Goal: Transaction & Acquisition: Purchase product/service

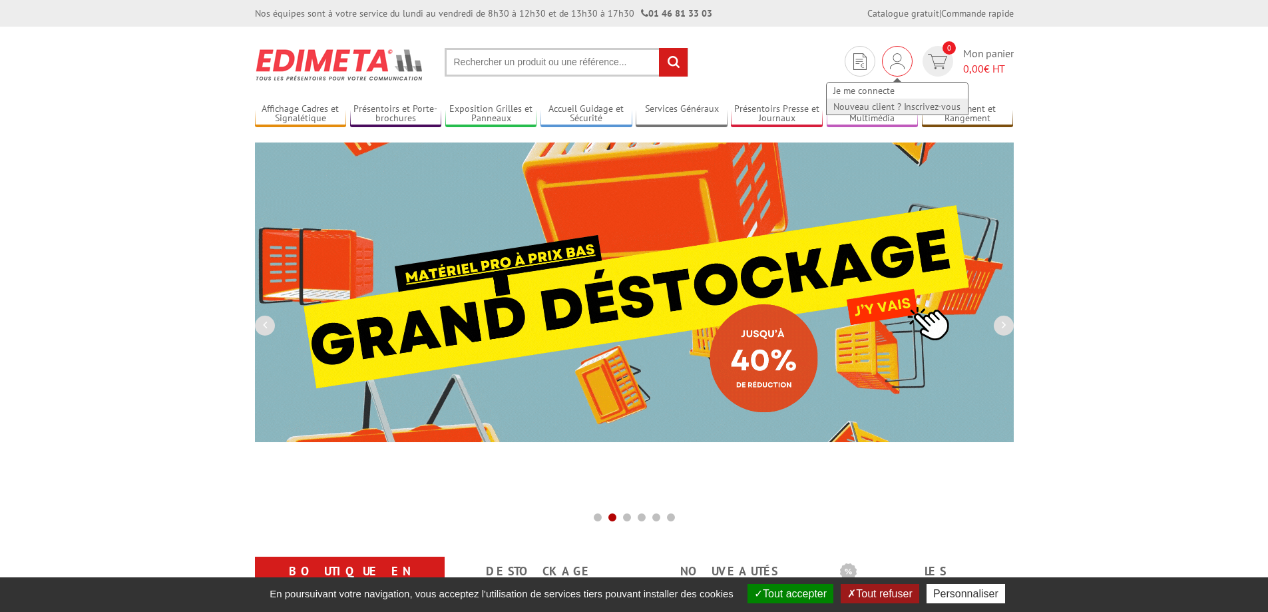
click at [890, 108] on link "Nouveau client ? Inscrivez-vous" at bounding box center [897, 106] width 141 height 16
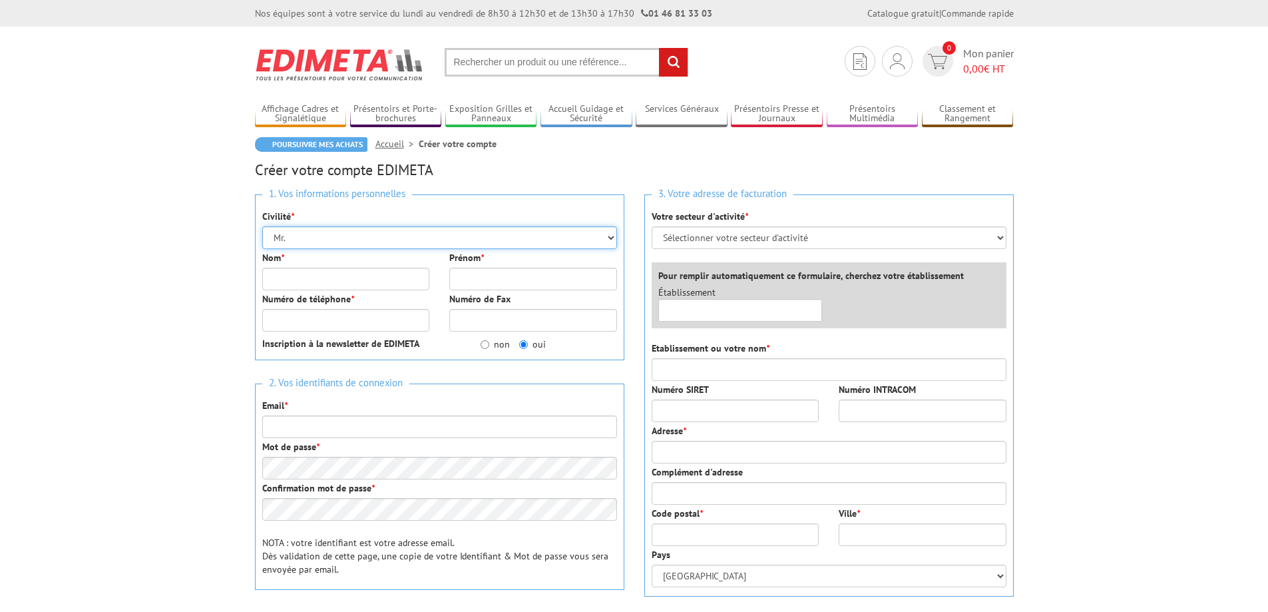
click at [385, 240] on select "Mr. Mme. Mlle." at bounding box center [439, 237] width 355 height 23
click at [262, 226] on select "Mr. Mme. Mlle." at bounding box center [439, 237] width 355 height 23
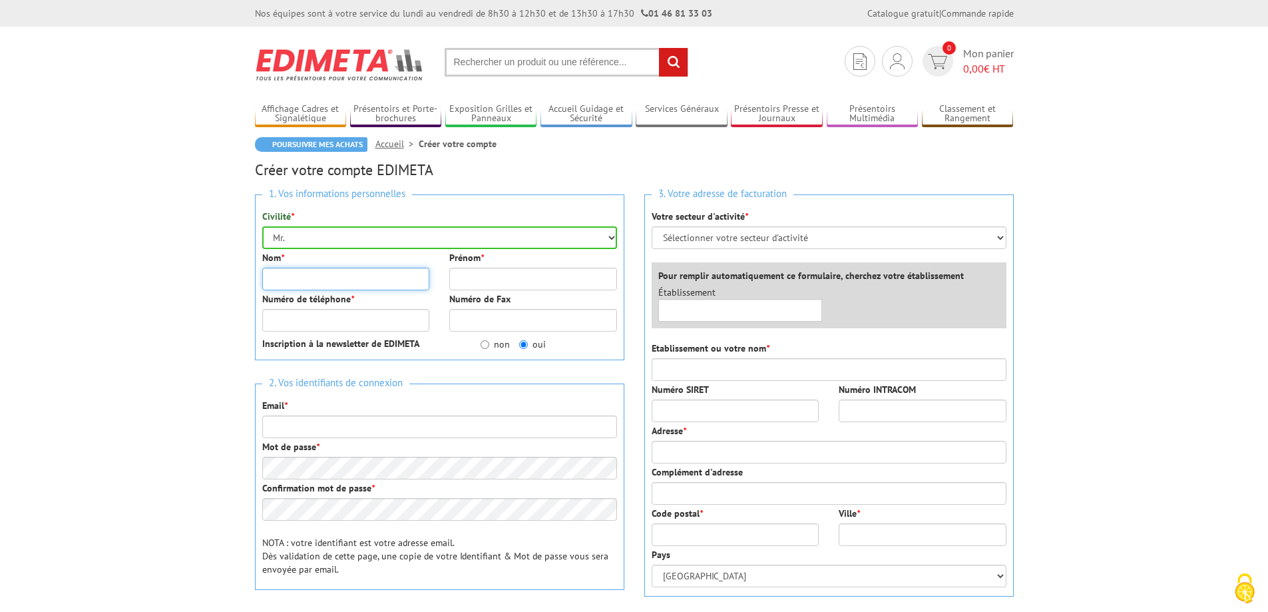
click at [337, 276] on input "Nom *" at bounding box center [346, 279] width 168 height 23
type input "JUSSELME"
type input "[PERSON_NAME]"
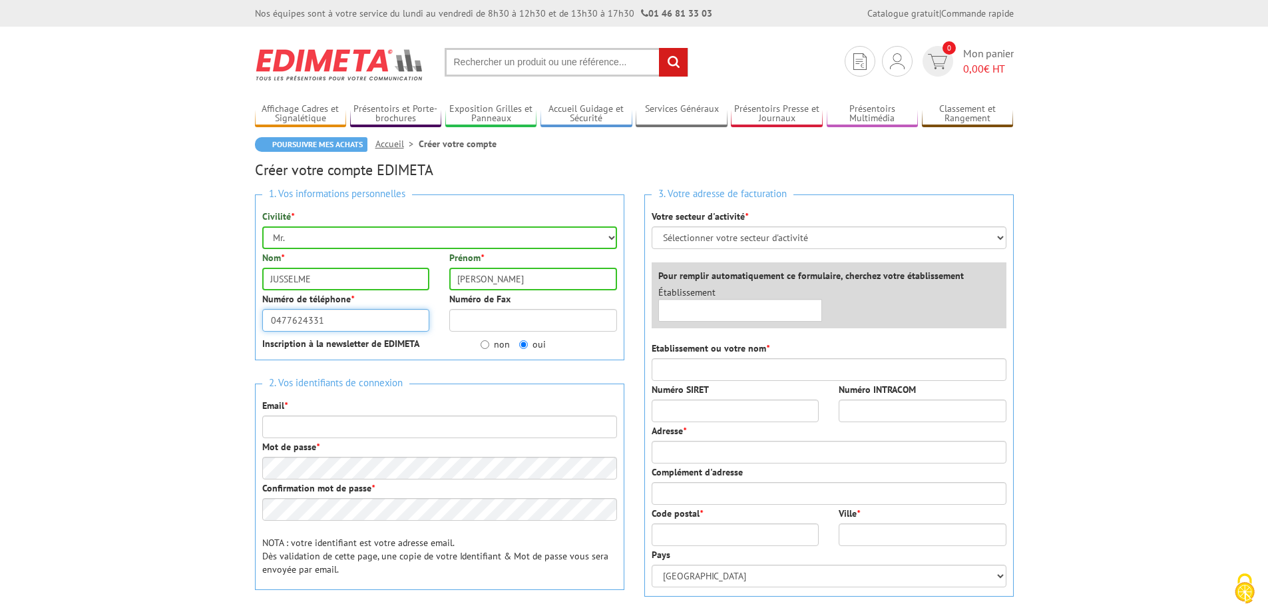
type input "0477624331"
click at [501, 345] on label "non" at bounding box center [494, 343] width 29 height 13
click at [489, 345] on input "non" at bounding box center [484, 344] width 9 height 9
radio input "true"
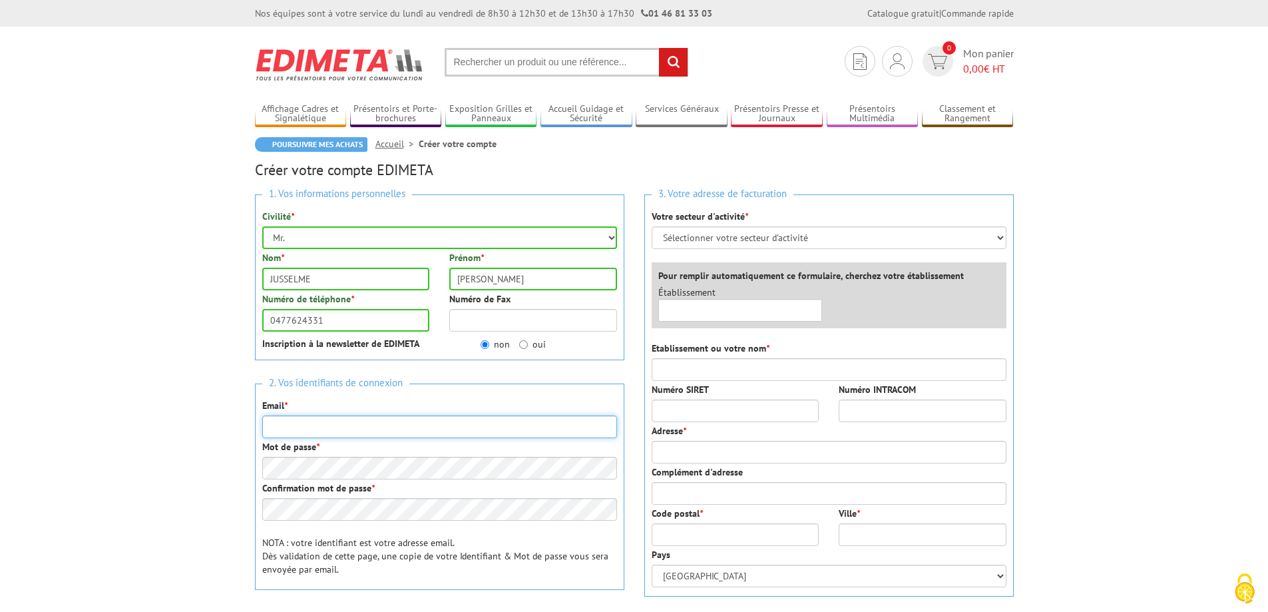
drag, startPoint x: 353, startPoint y: 425, endPoint x: 364, endPoint y: 422, distance: 11.8
click at [356, 425] on input "Email *" at bounding box center [439, 426] width 355 height 23
type input "[EMAIL_ADDRESS][DOMAIN_NAME]"
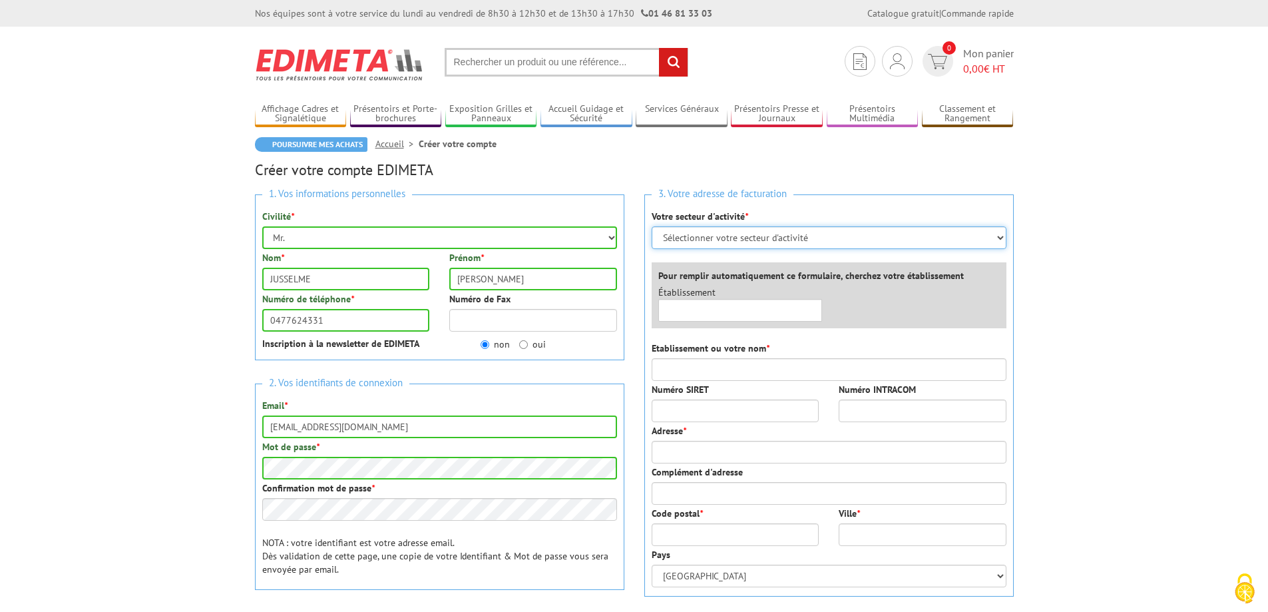
click at [761, 241] on select "Sélectionner votre secteur d'activité Administrations et collectivités Magasins…" at bounding box center [829, 237] width 355 height 23
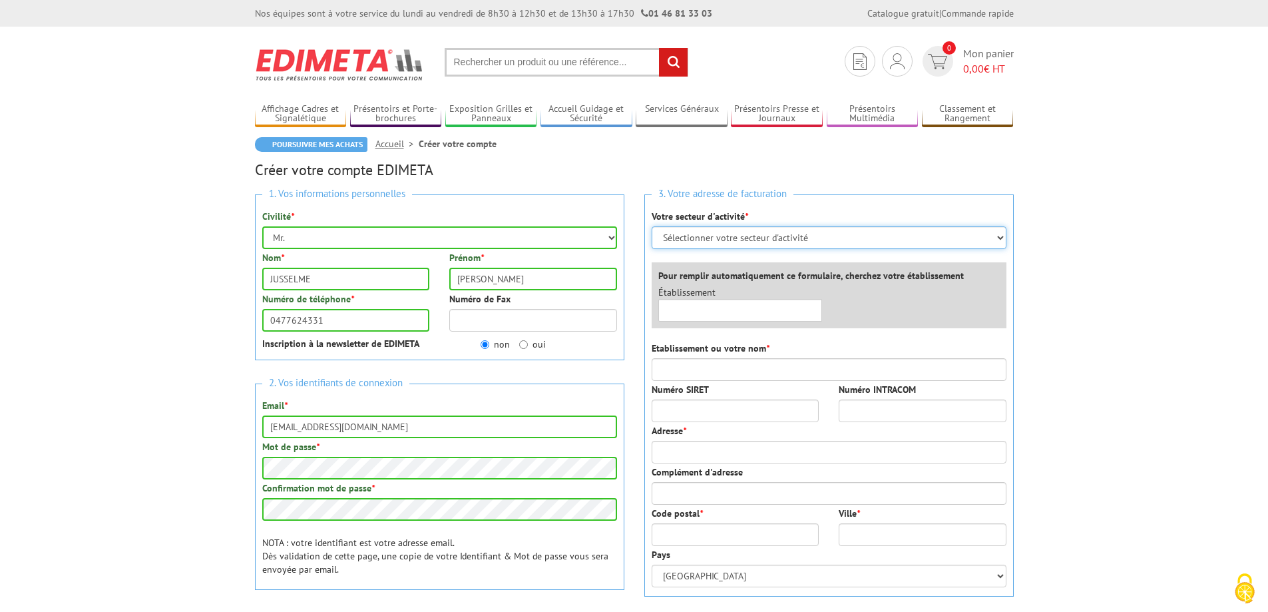
select select "876"
click at [652, 226] on select "Sélectionner votre secteur d'activité Administrations et collectivités Magasins…" at bounding box center [829, 237] width 355 height 23
click at [721, 315] on input "text" at bounding box center [740, 310] width 164 height 23
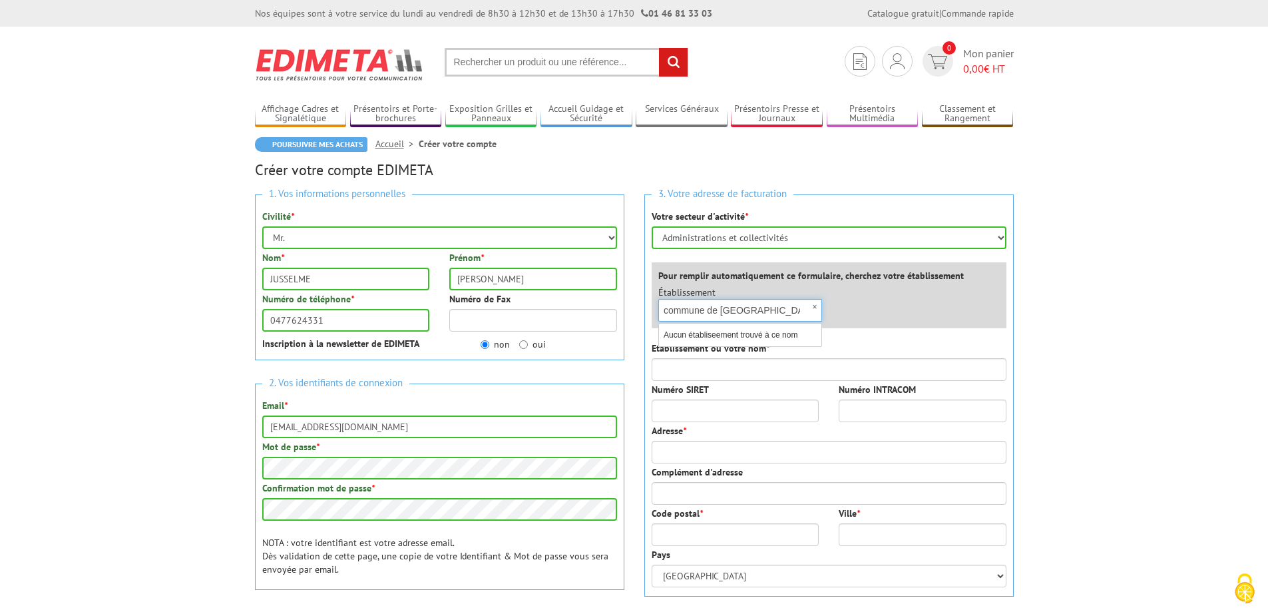
drag, startPoint x: 789, startPoint y: 312, endPoint x: 546, endPoint y: 293, distance: 243.0
click at [546, 293] on div "1. Vos informations personnelles Civilité * Mr. Mme. Mlle. Nom * JUSSELME Préno…" at bounding box center [634, 498] width 779 height 628
type input "chirassimont"
drag, startPoint x: 746, startPoint y: 309, endPoint x: 565, endPoint y: 299, distance: 181.3
click at [565, 299] on div "1. Vos informations personnelles Civilité * Mr. Mme. Mlle. Nom * JUSSELME Préno…" at bounding box center [634, 498] width 779 height 628
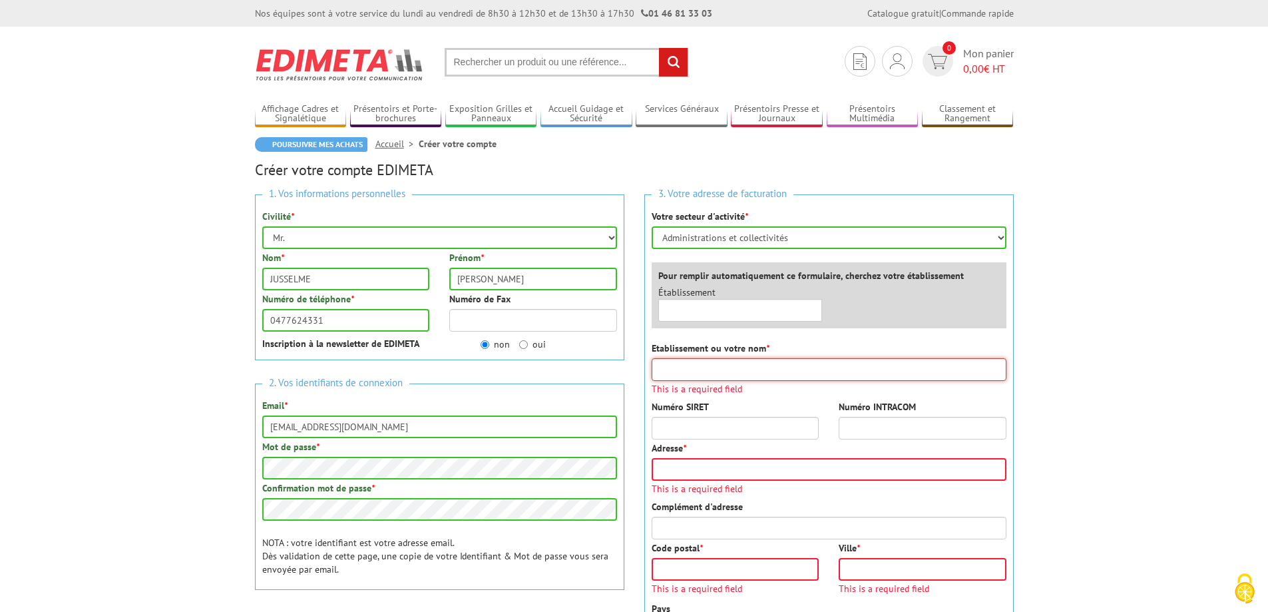
click at [733, 370] on input "Etablissement ou votre nom *" at bounding box center [829, 369] width 355 height 23
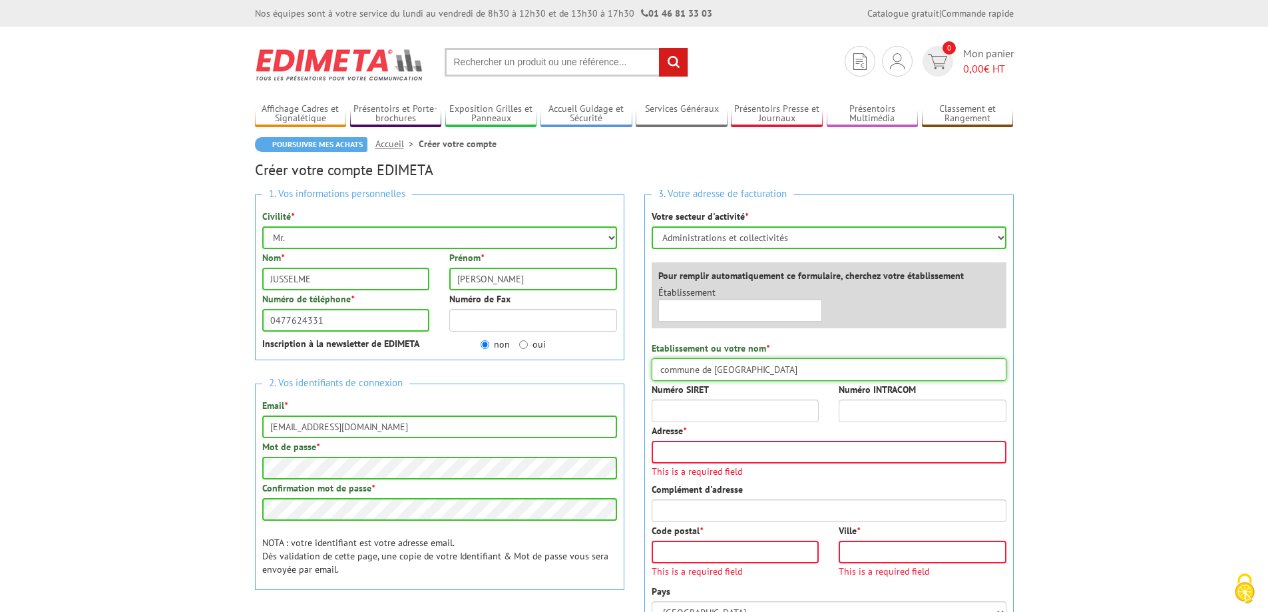
click at [663, 370] on input "commune de Chirassimont" at bounding box center [829, 369] width 355 height 23
type input "Commune de Chirassimont"
click at [791, 416] on input "Numéro SIRET" at bounding box center [736, 410] width 168 height 23
type input "21420063600014"
click at [803, 457] on input "Adresse *" at bounding box center [829, 452] width 355 height 23
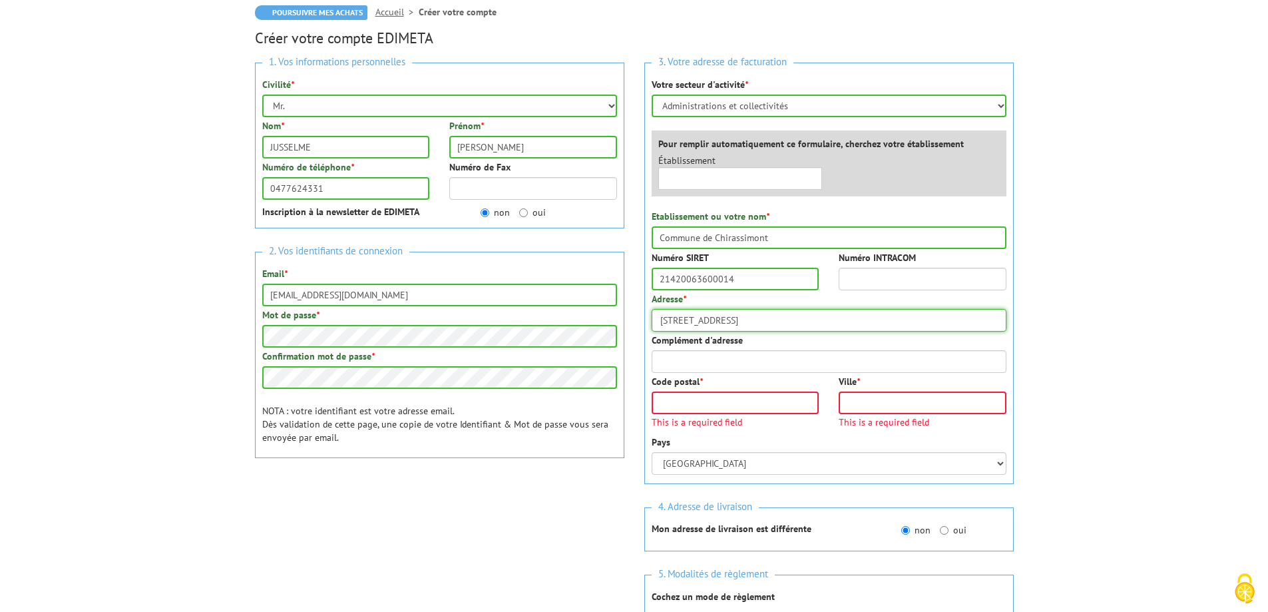
scroll to position [133, 0]
type input "35 Place de l'église"
click at [770, 399] on input "Code postal *" at bounding box center [736, 401] width 168 height 23
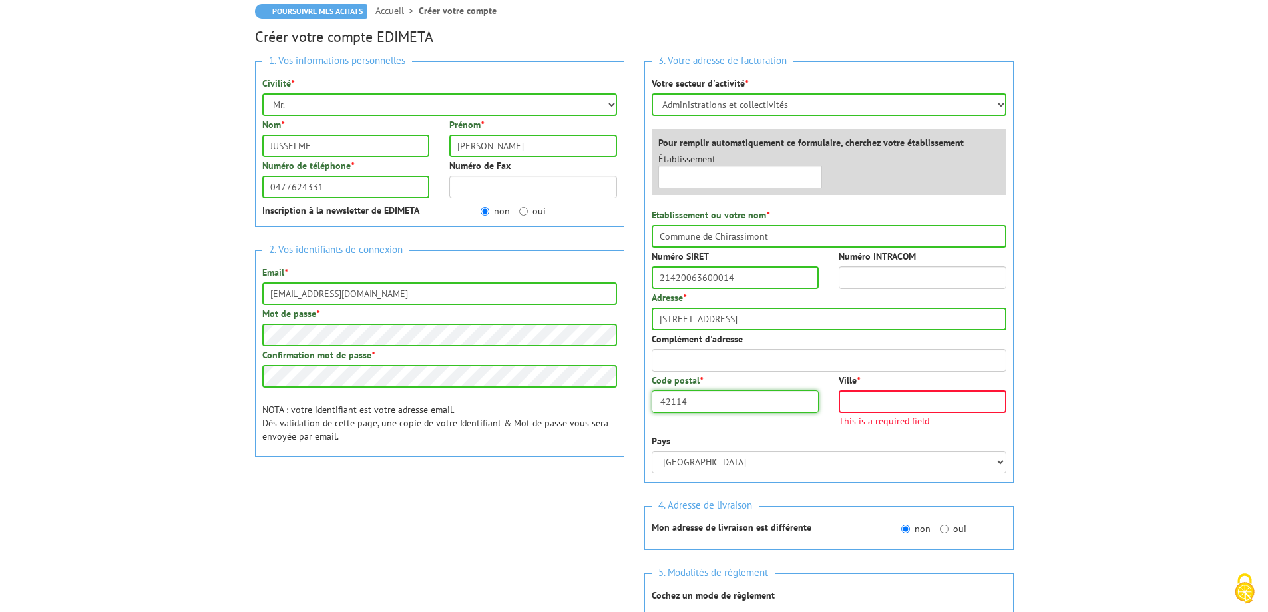
type input "42114"
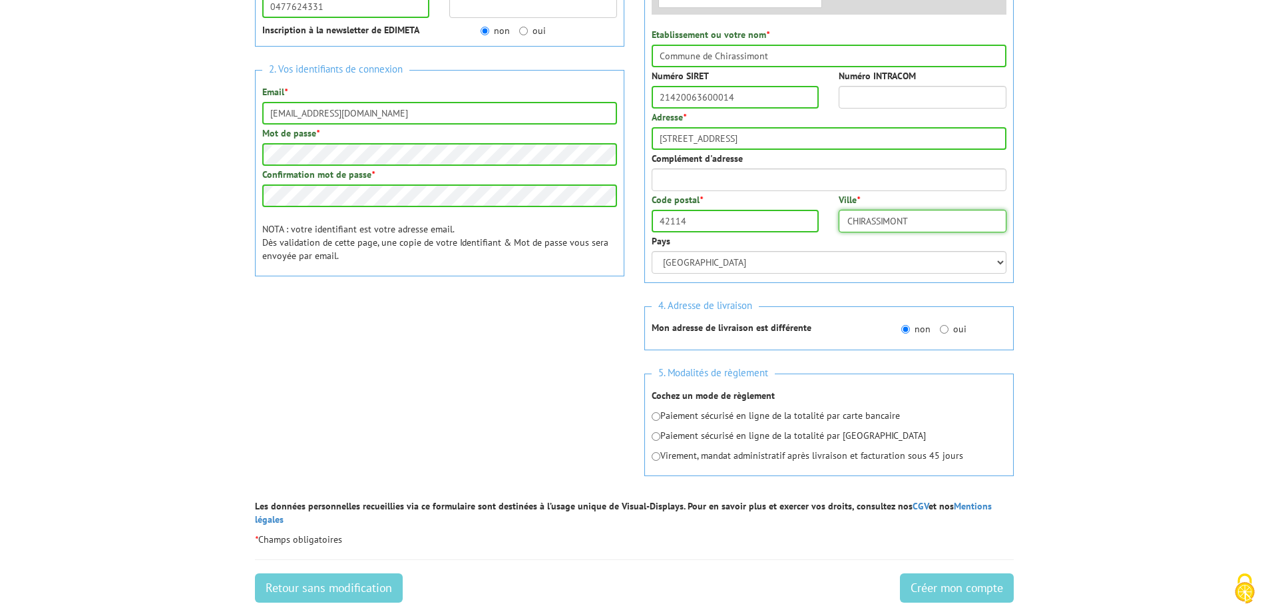
scroll to position [333, 0]
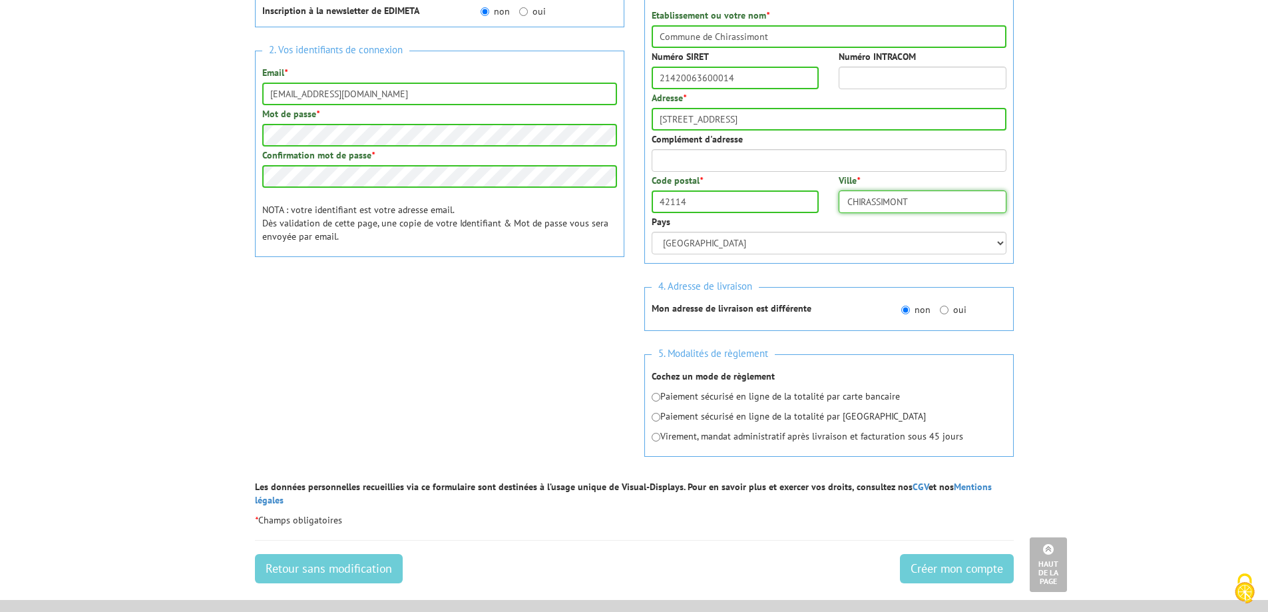
type input "CHIRASSIMONT"
click at [656, 438] on input "radio" at bounding box center [656, 437] width 9 height 9
radio input "true"
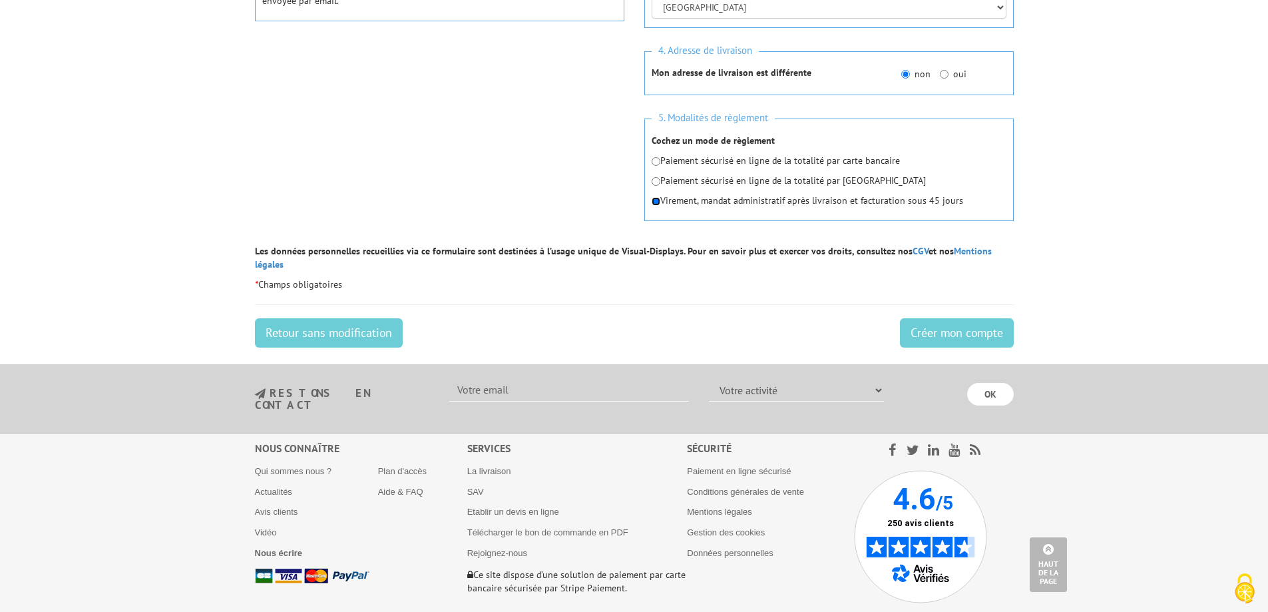
scroll to position [599, 0]
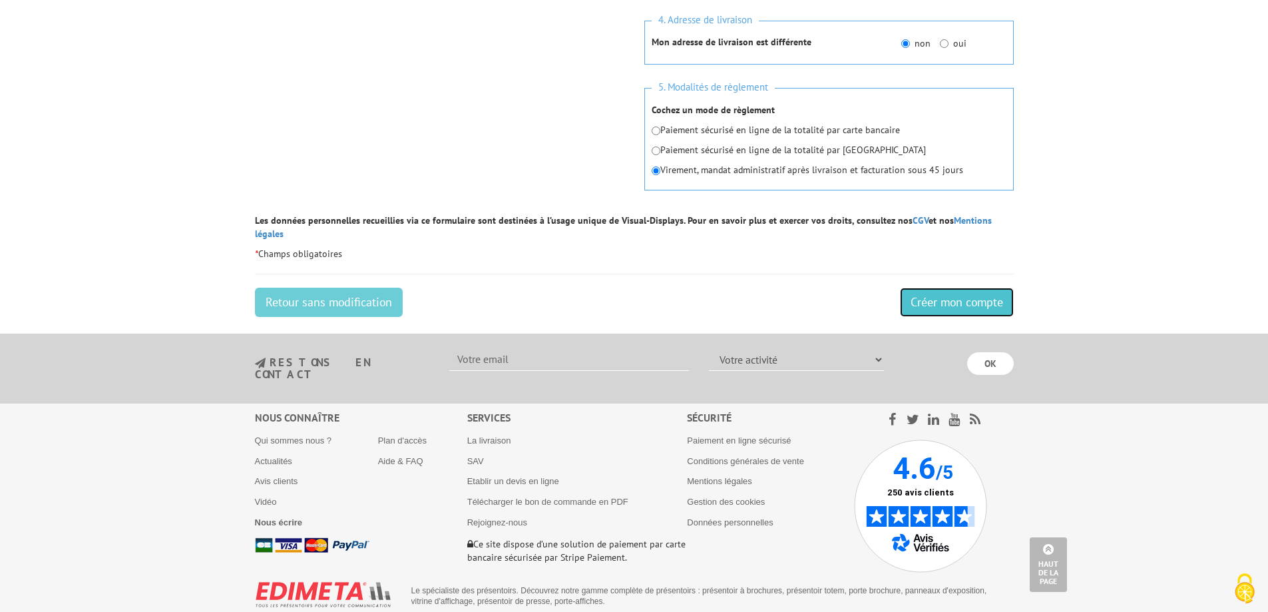
click at [924, 287] on input "Créer mon compte" at bounding box center [957, 301] width 114 height 29
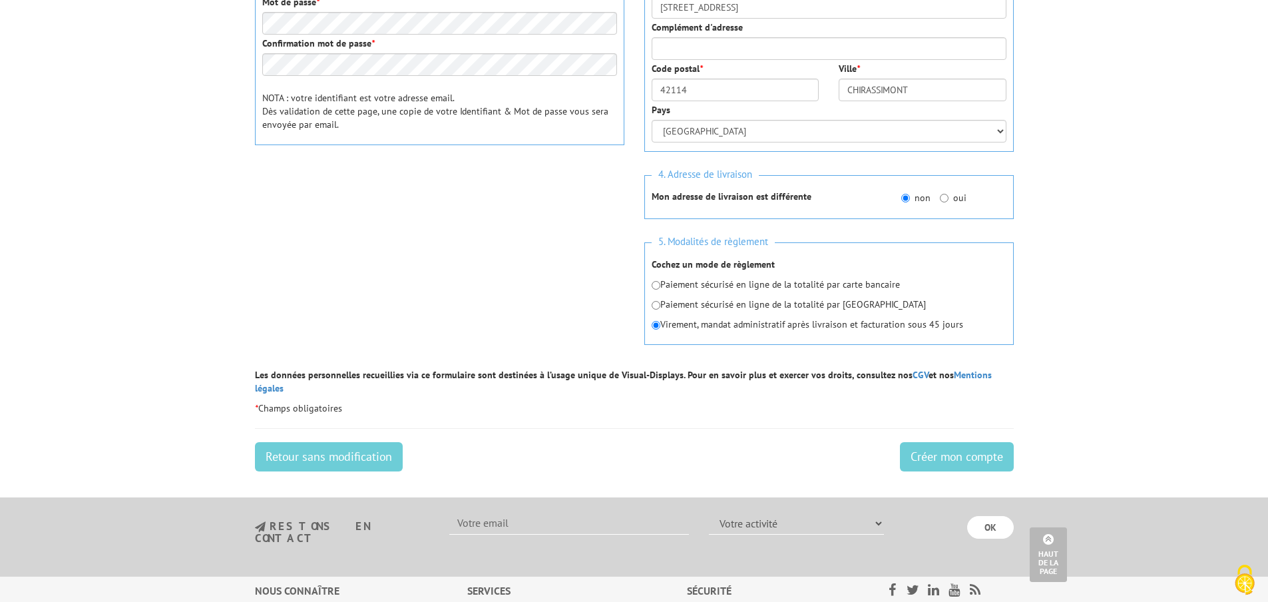
scroll to position [466, 0]
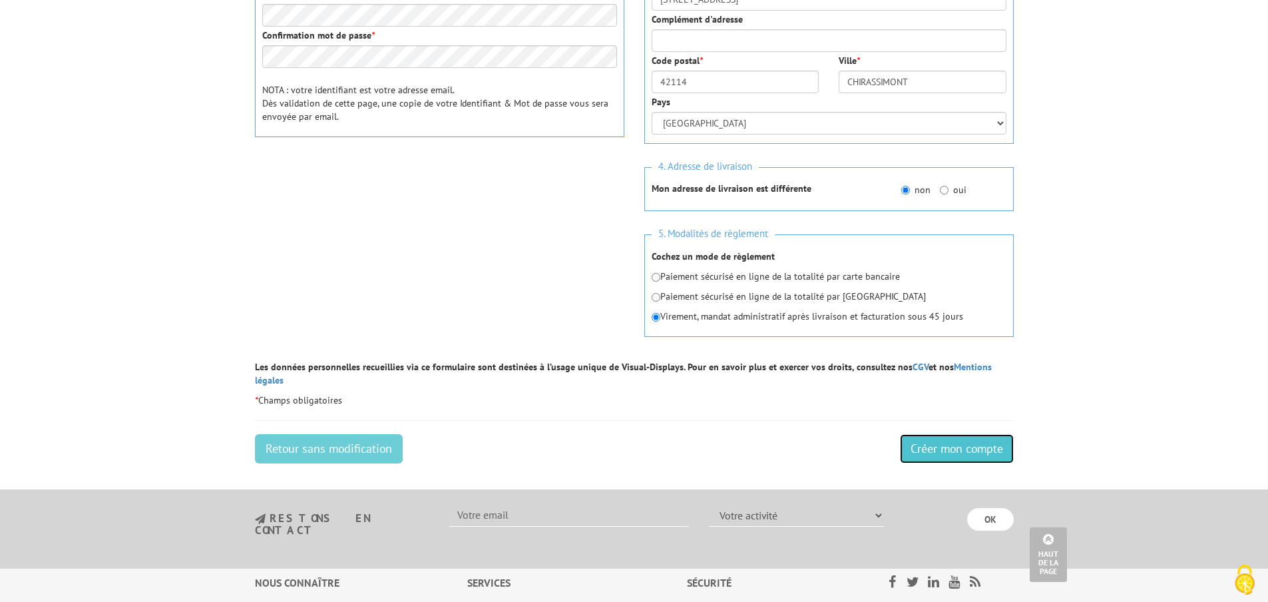
click at [947, 438] on input "Créer mon compte" at bounding box center [957, 448] width 114 height 29
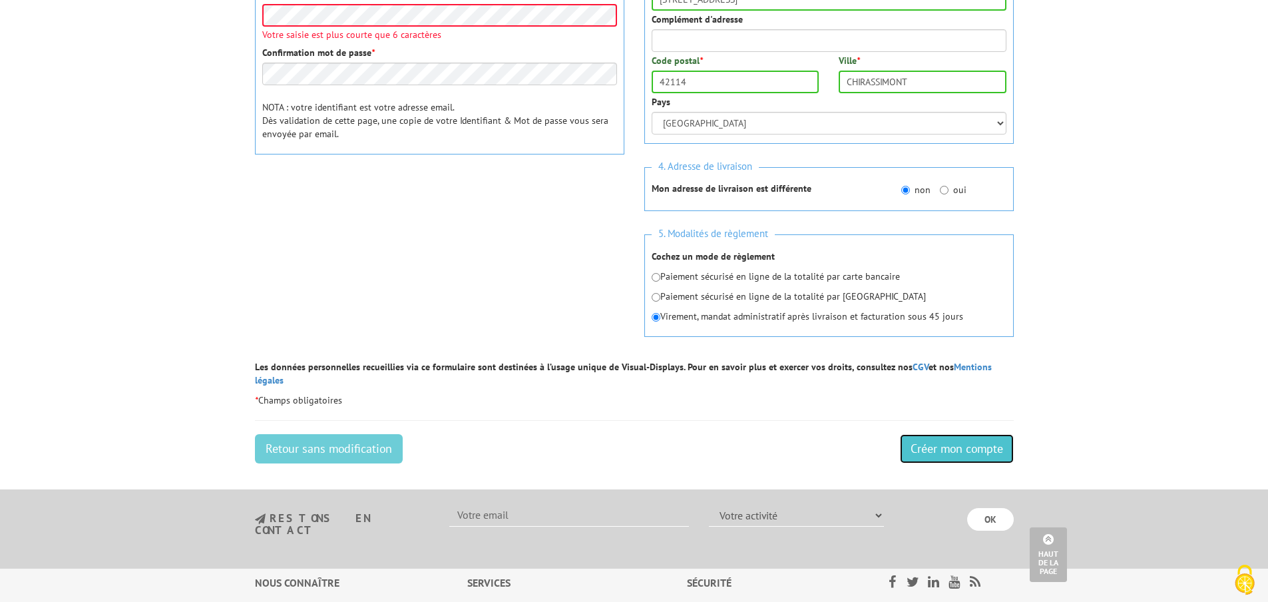
scroll to position [184, 0]
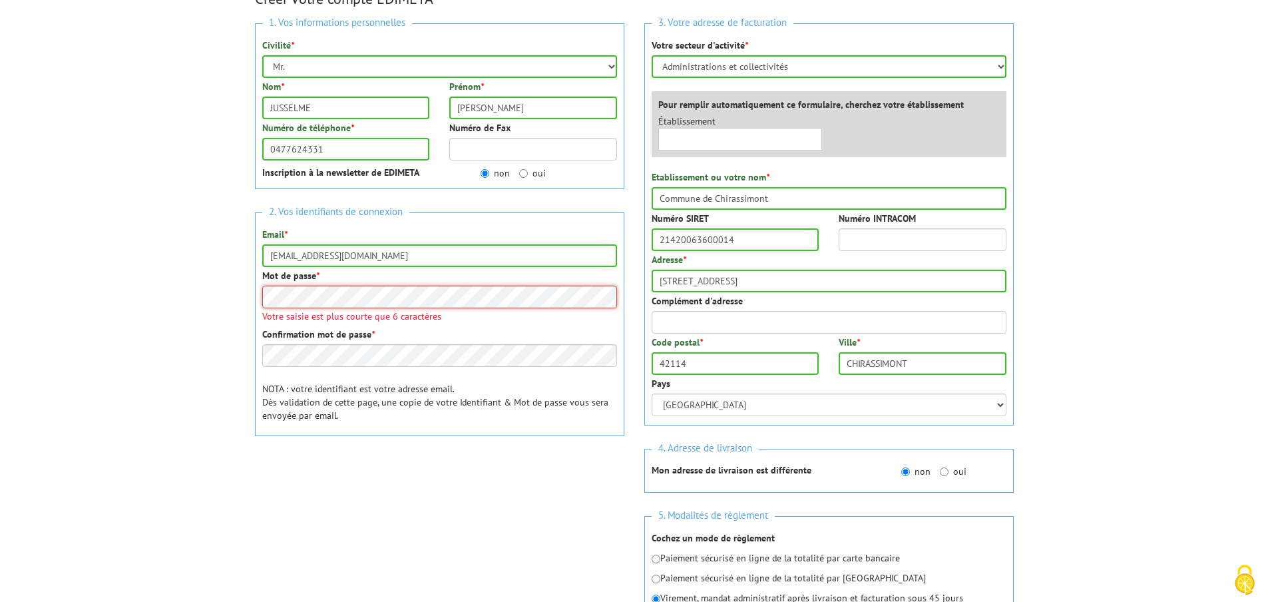
click at [184, 293] on body "Veuillez valider le captcha Edimeta - Créer un compte Nos équipes sont à votre …" at bounding box center [634, 451] width 1268 height 1271
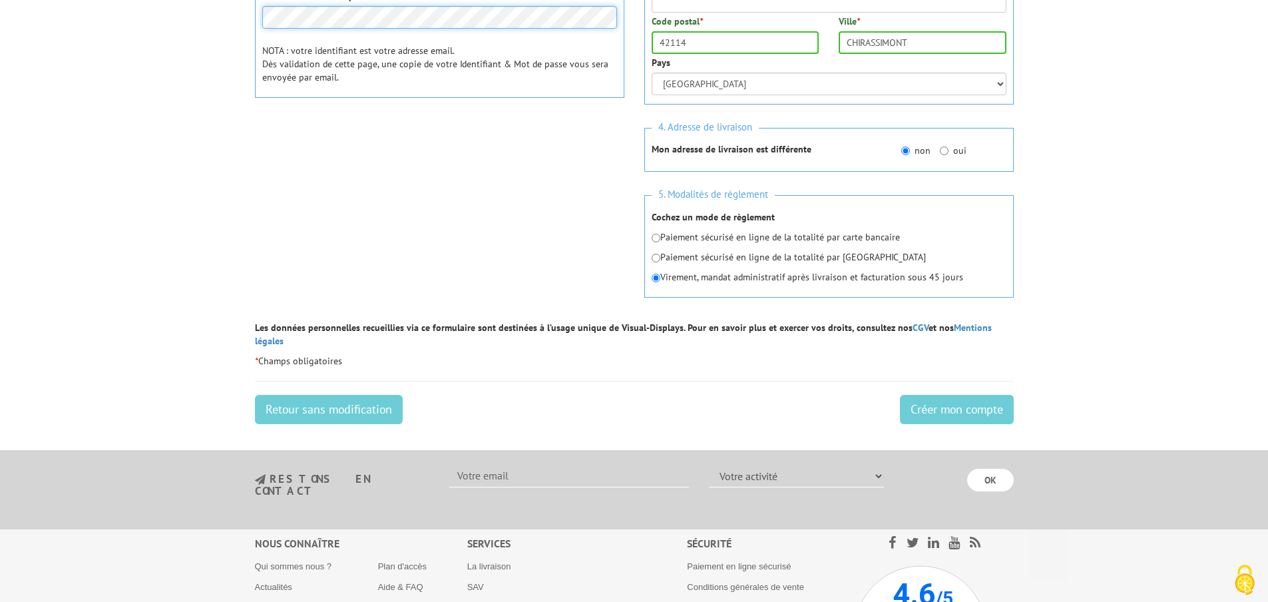
scroll to position [517, 0]
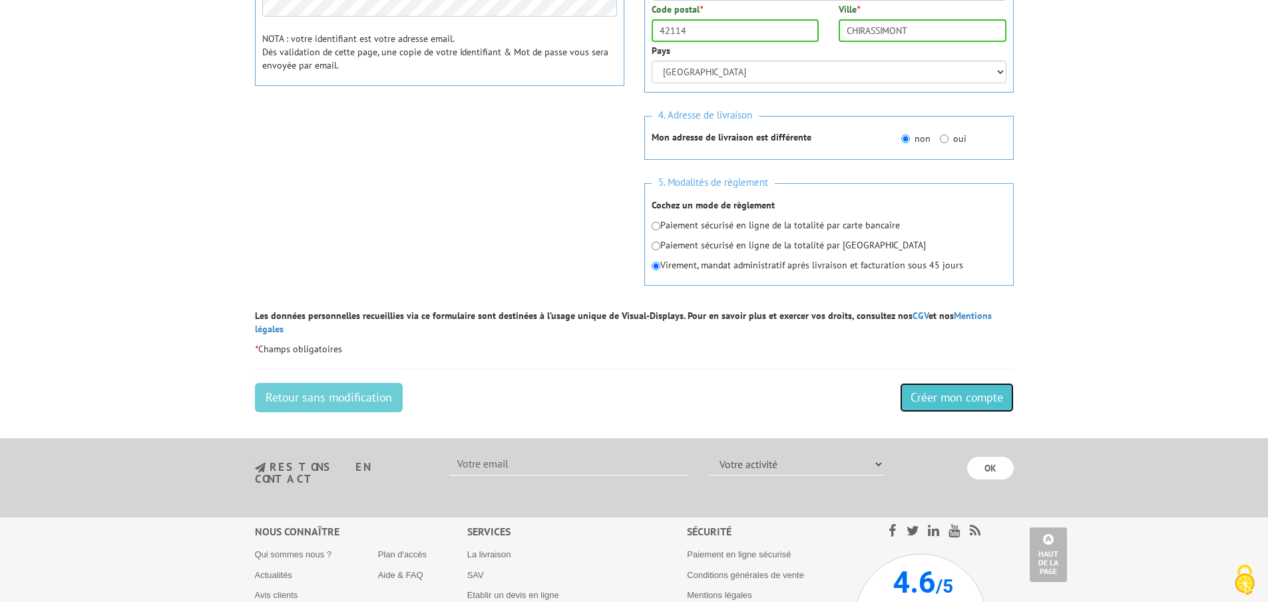
drag, startPoint x: 1005, startPoint y: 385, endPoint x: 1004, endPoint y: 409, distance: 24.0
click at [1004, 385] on input "Créer mon compte" at bounding box center [957, 397] width 114 height 29
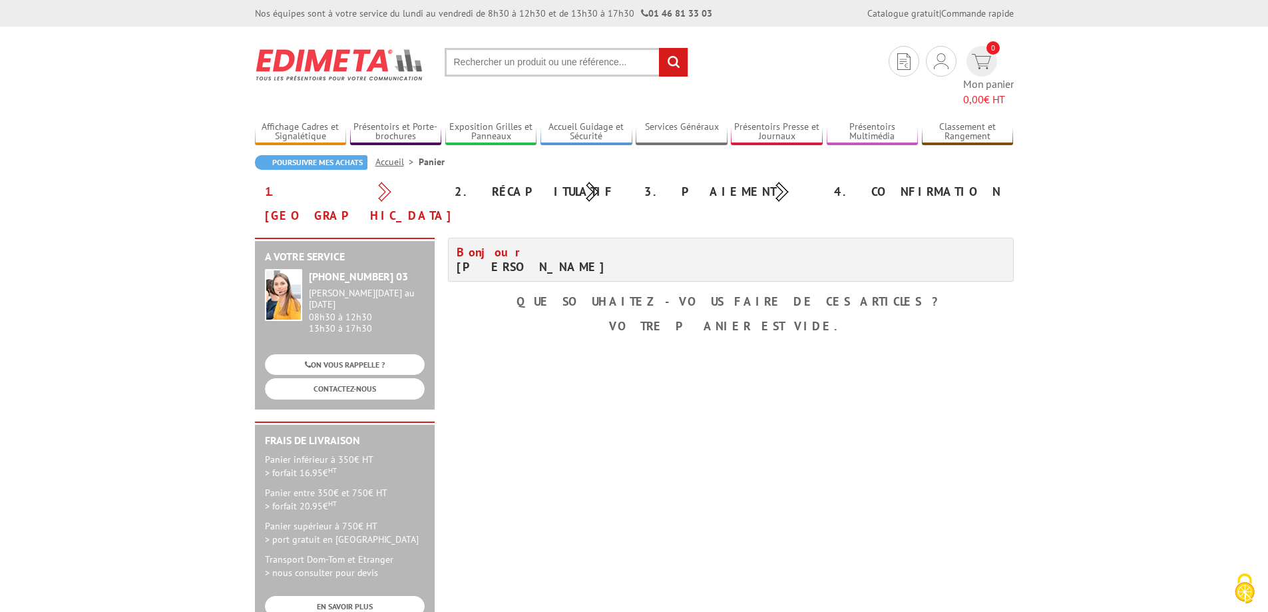
click at [498, 67] on input "text" at bounding box center [567, 62] width 244 height 29
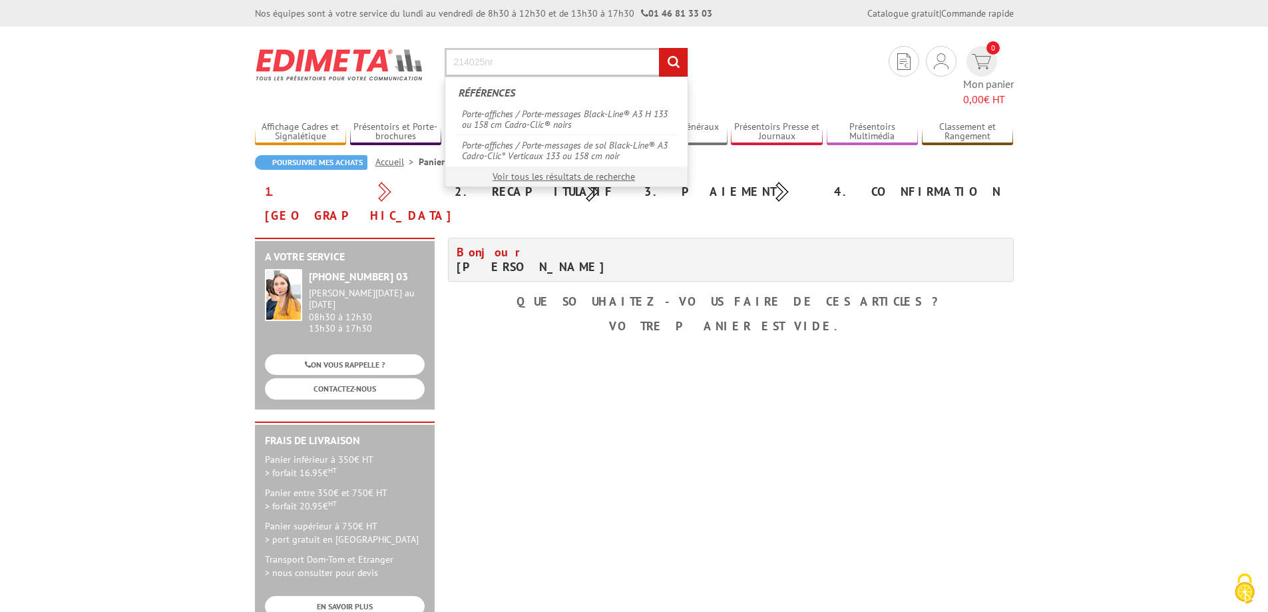
type input "214025nr"
click at [659, 48] on input "rechercher" at bounding box center [673, 62] width 29 height 29
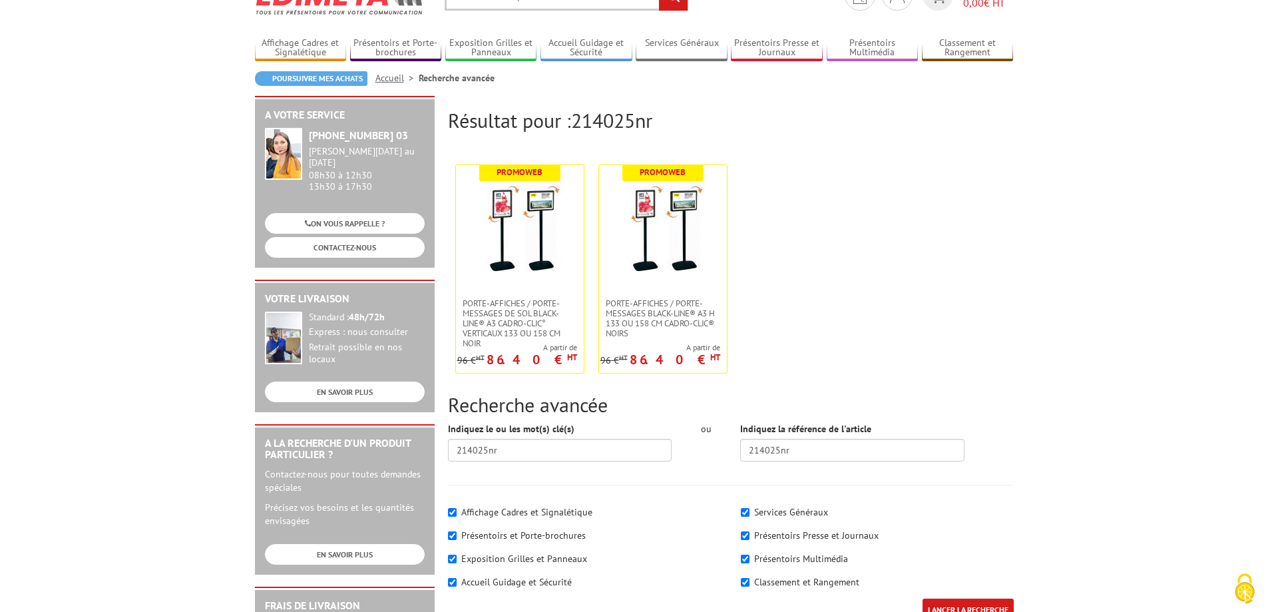
scroll to position [67, 0]
click at [568, 228] on link at bounding box center [520, 230] width 128 height 133
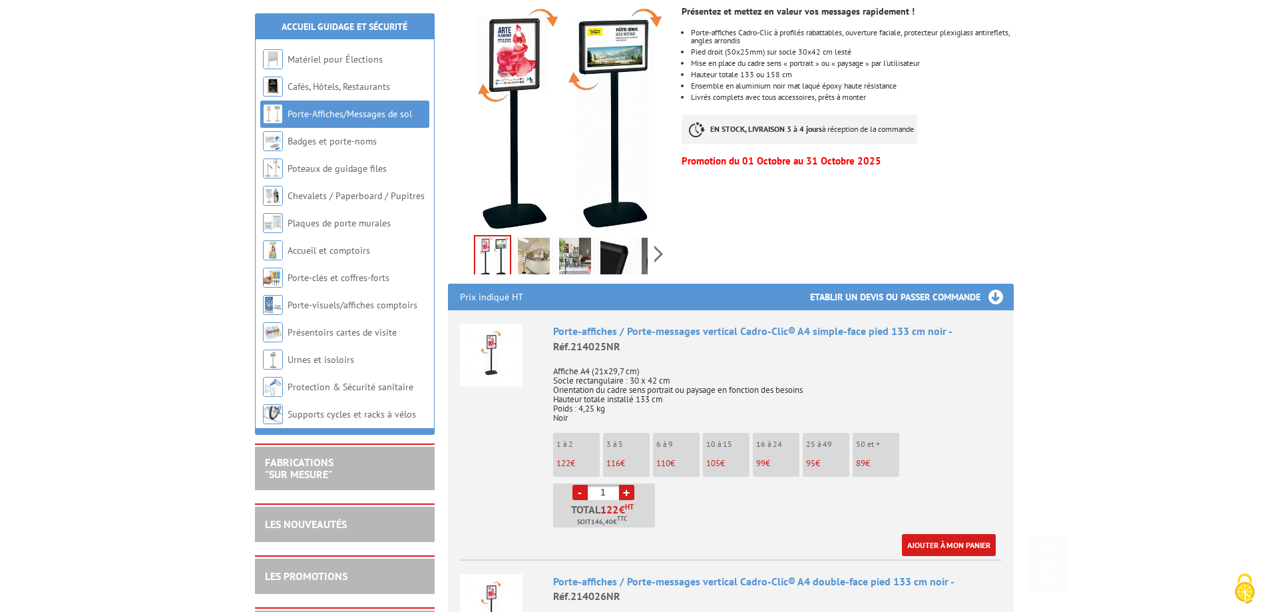
scroll to position [333, 0]
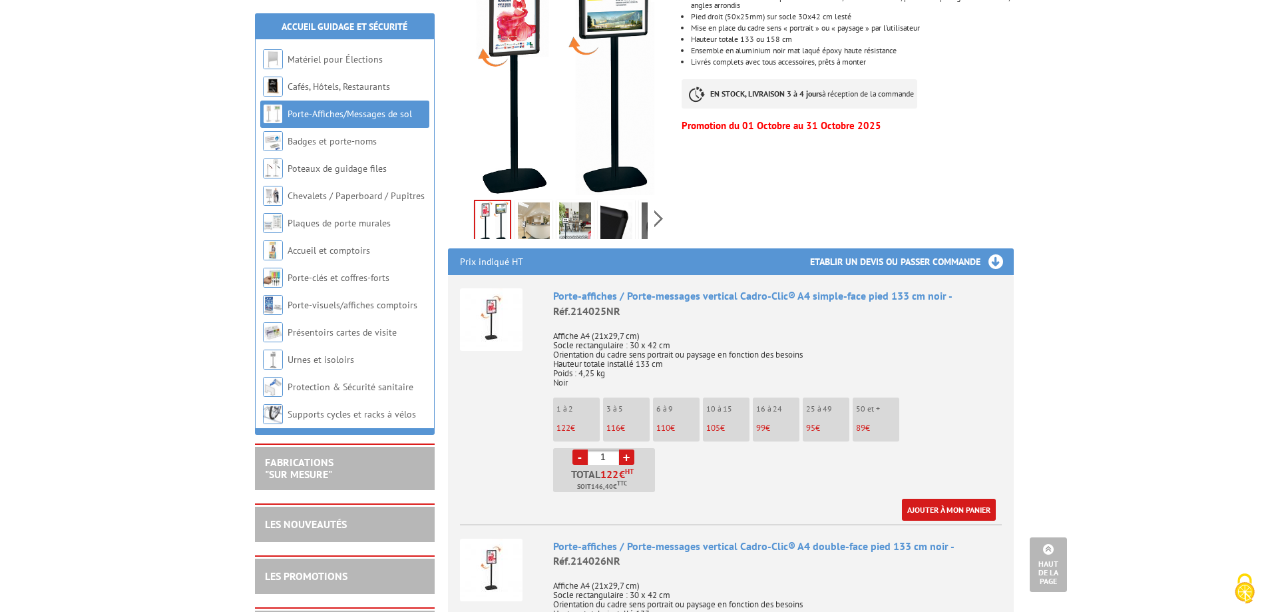
click at [543, 202] on img at bounding box center [534, 222] width 32 height 41
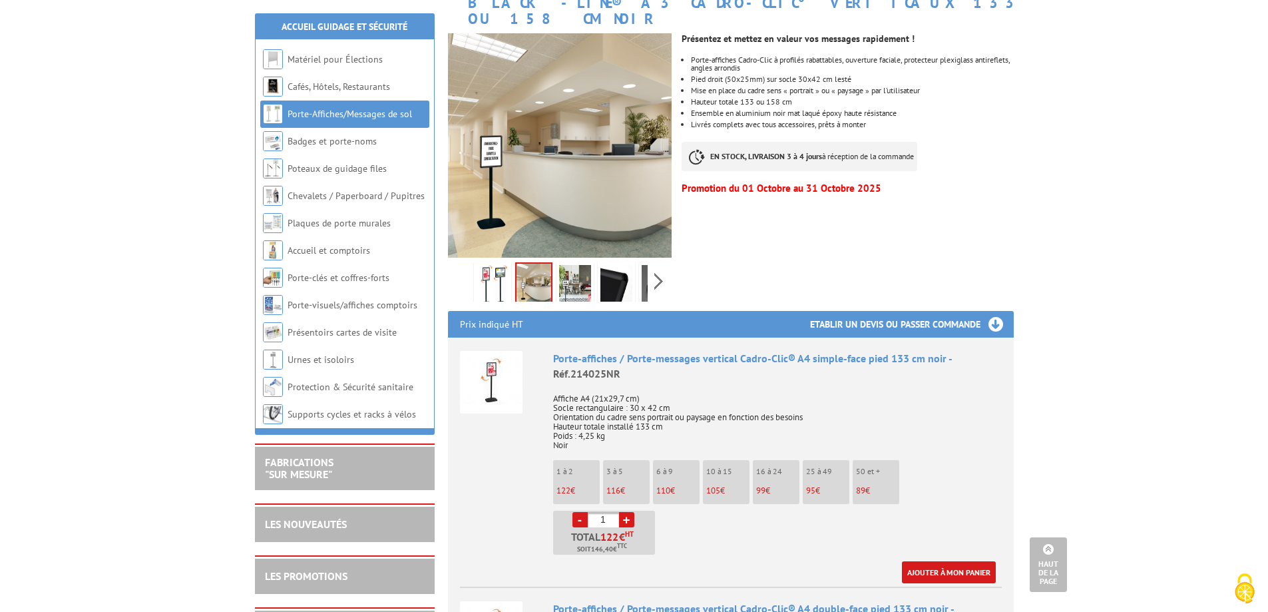
scroll to position [200, 0]
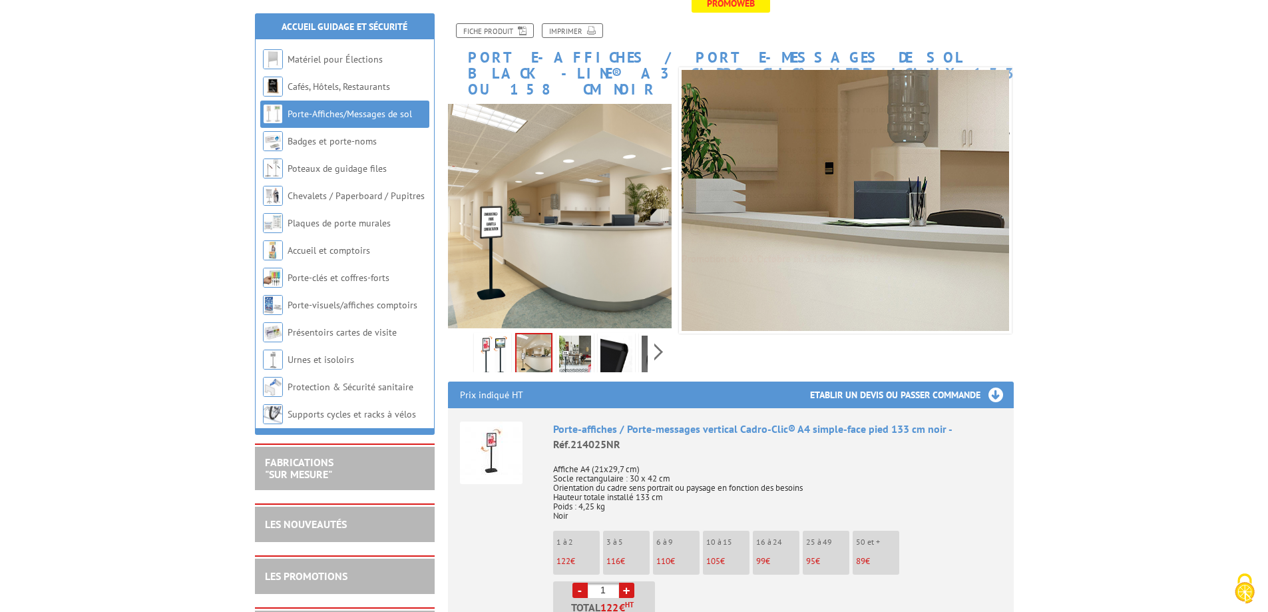
click at [579, 335] on img at bounding box center [575, 355] width 32 height 41
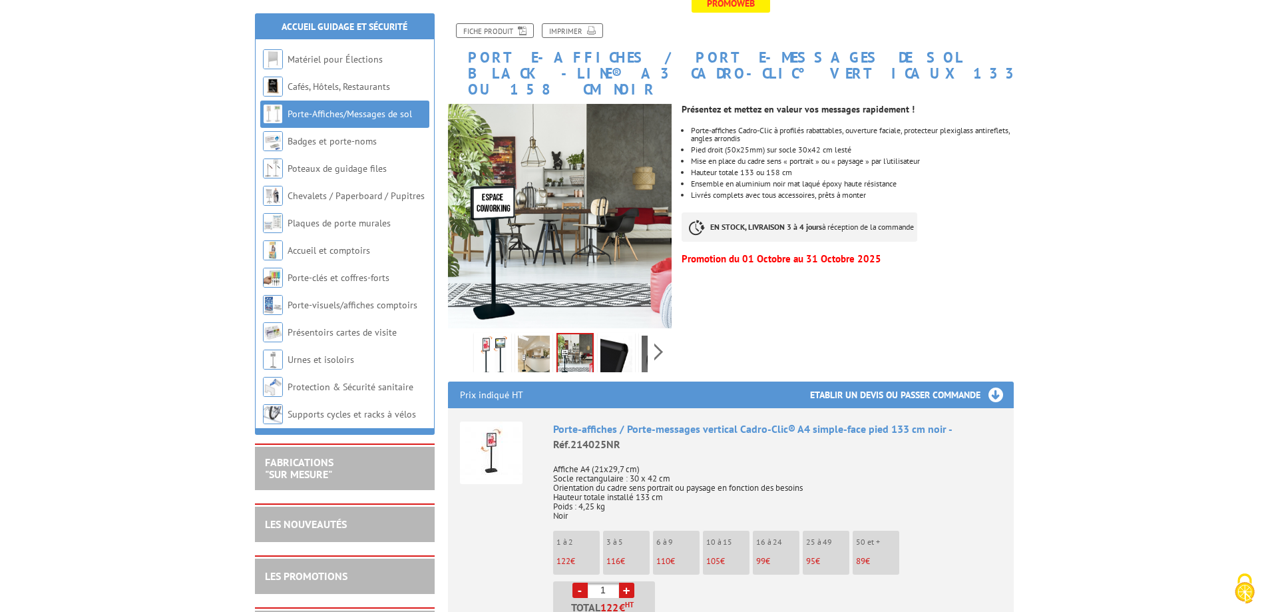
click at [604, 335] on img at bounding box center [616, 355] width 32 height 41
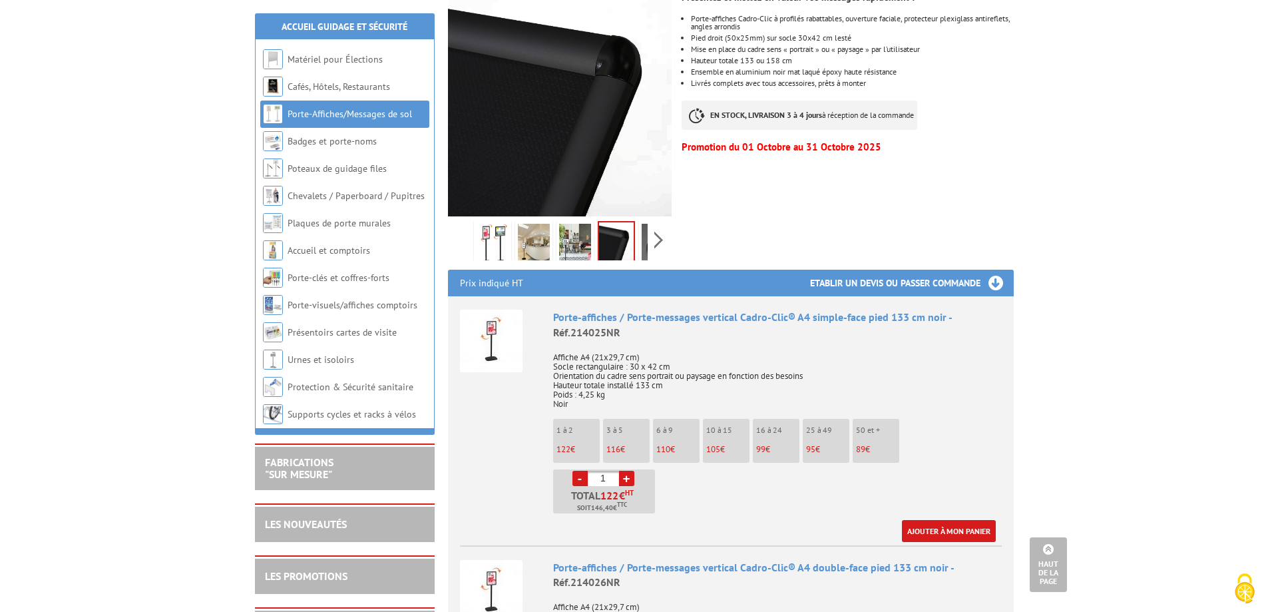
scroll to position [133, 0]
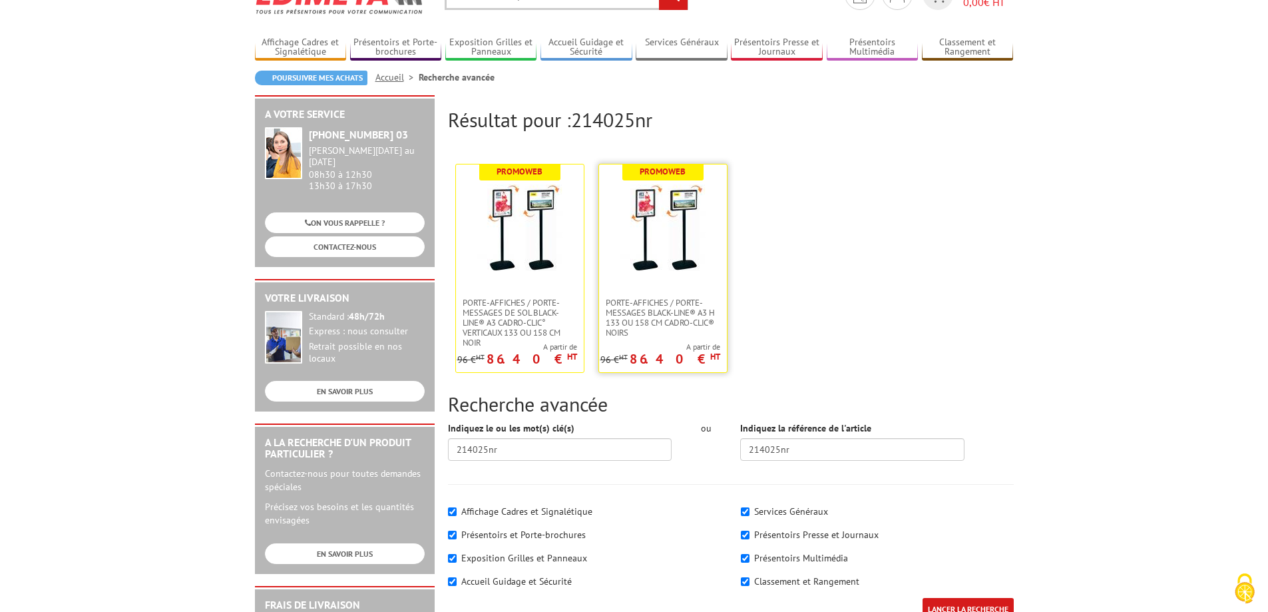
click at [689, 265] on img at bounding box center [663, 227] width 87 height 87
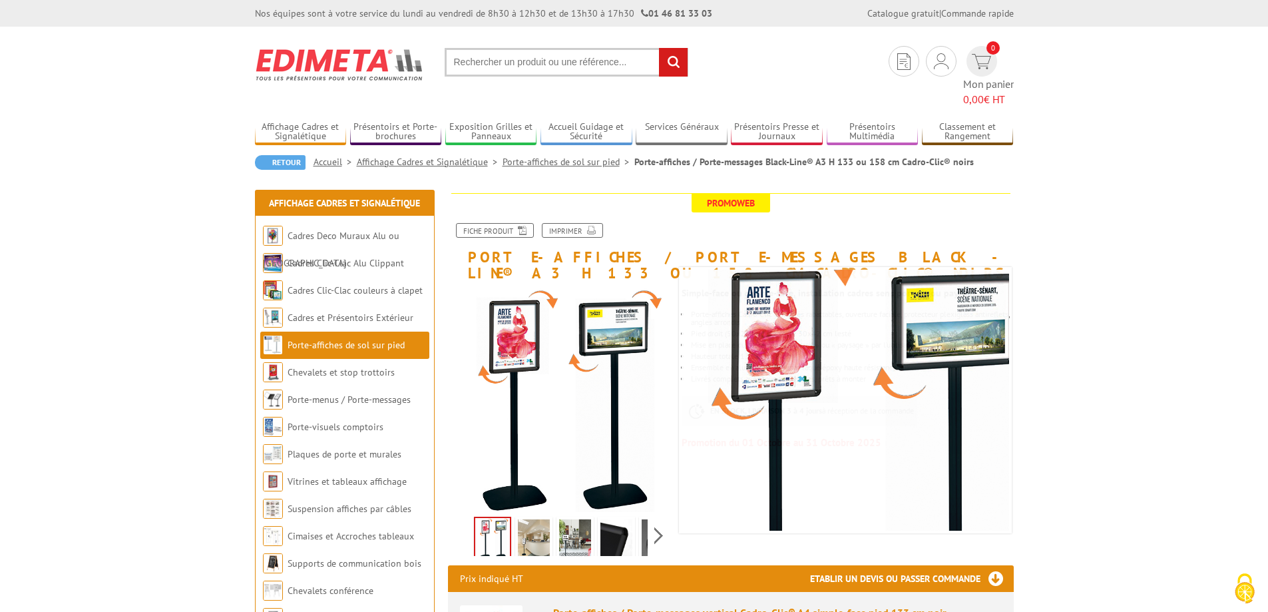
click at [331, 339] on link "Porte-affiches de sol sur pied" at bounding box center [345, 345] width 117 height 12
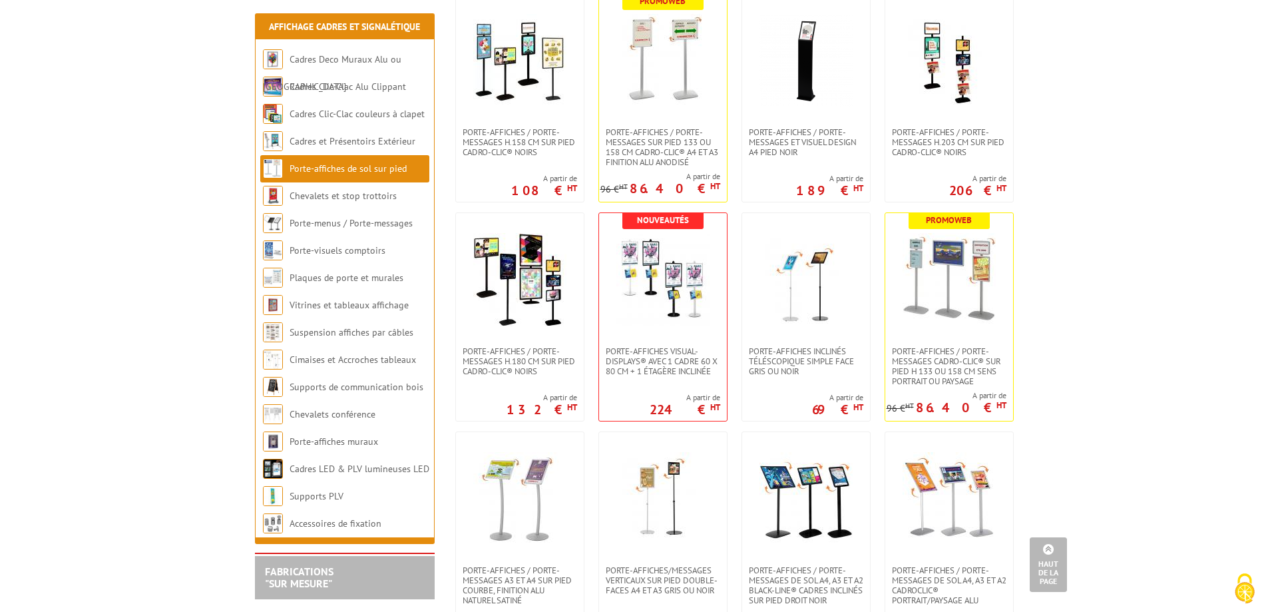
scroll to position [998, 0]
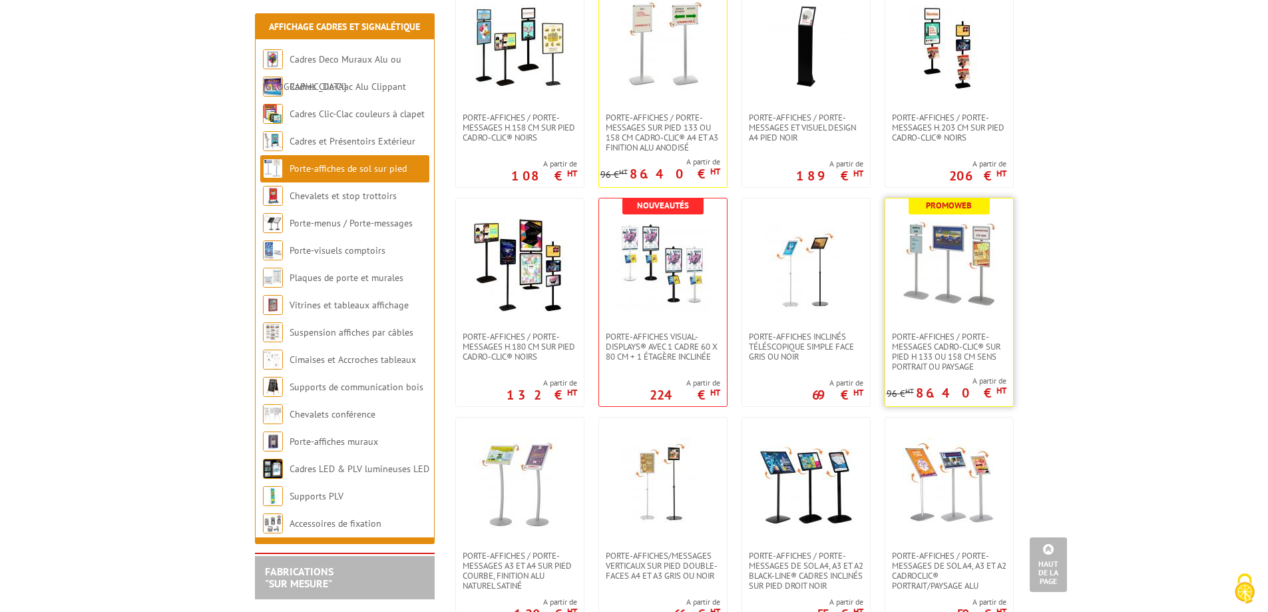
click at [950, 278] on img at bounding box center [948, 264] width 93 height 93
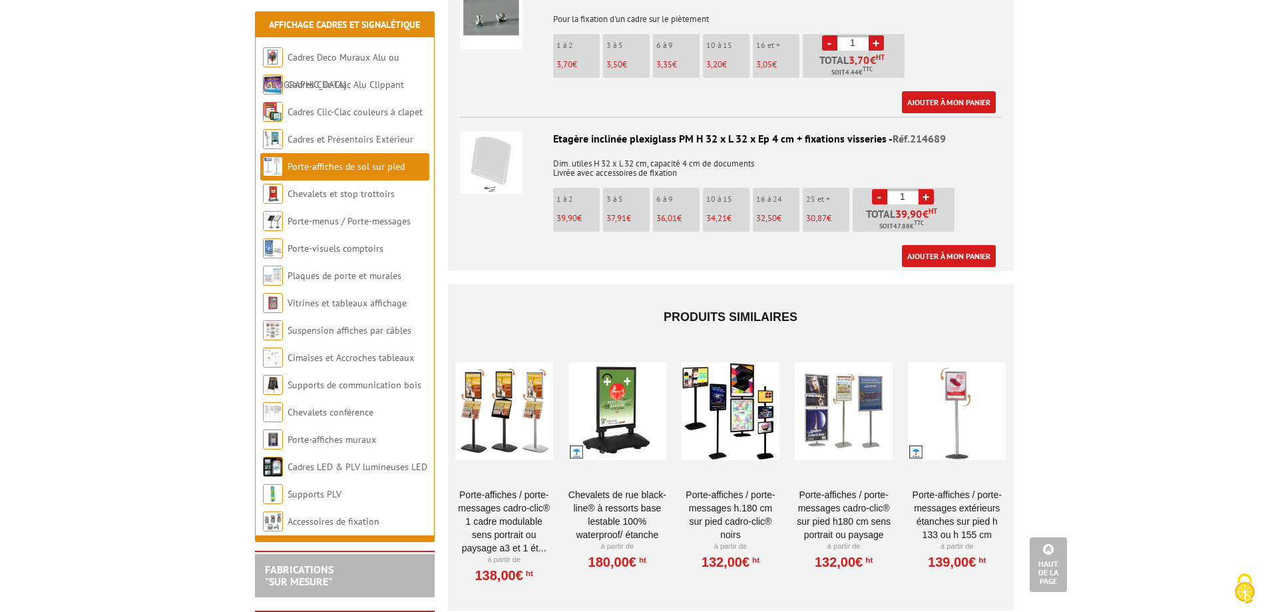
scroll to position [1730, 0]
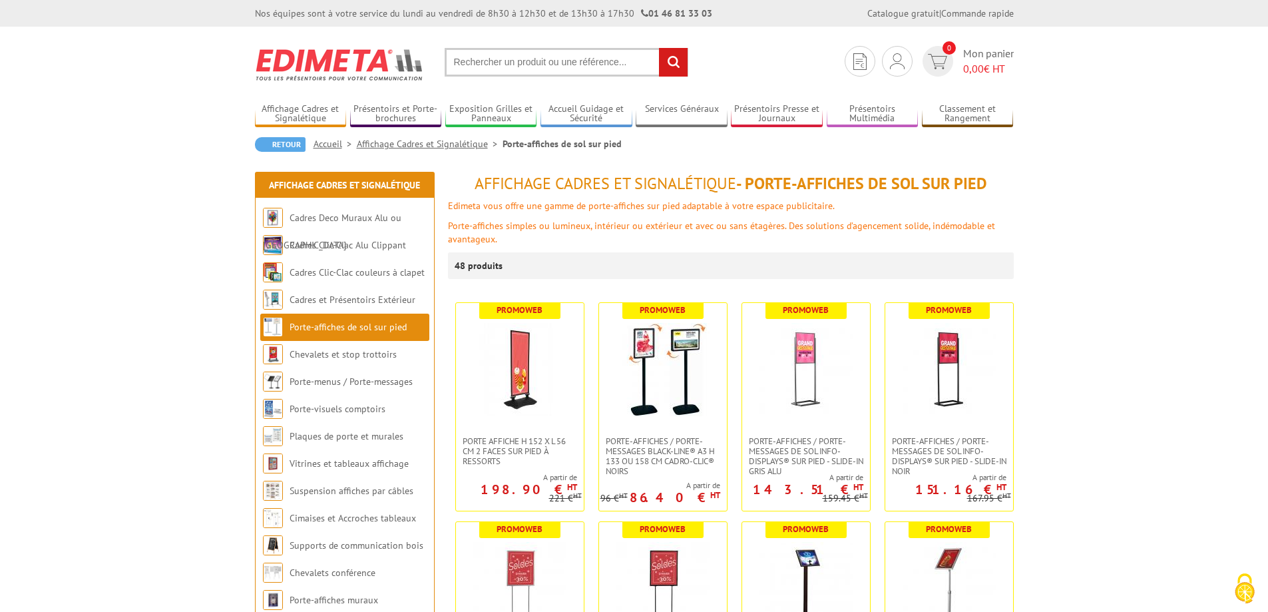
click at [490, 71] on input "text" at bounding box center [567, 62] width 244 height 29
type input "porte affiche a4"
click at [659, 48] on input "rechercher" at bounding box center [673, 62] width 29 height 29
click at [369, 331] on link "Porte-affiches de sol sur pied" at bounding box center [347, 327] width 117 height 12
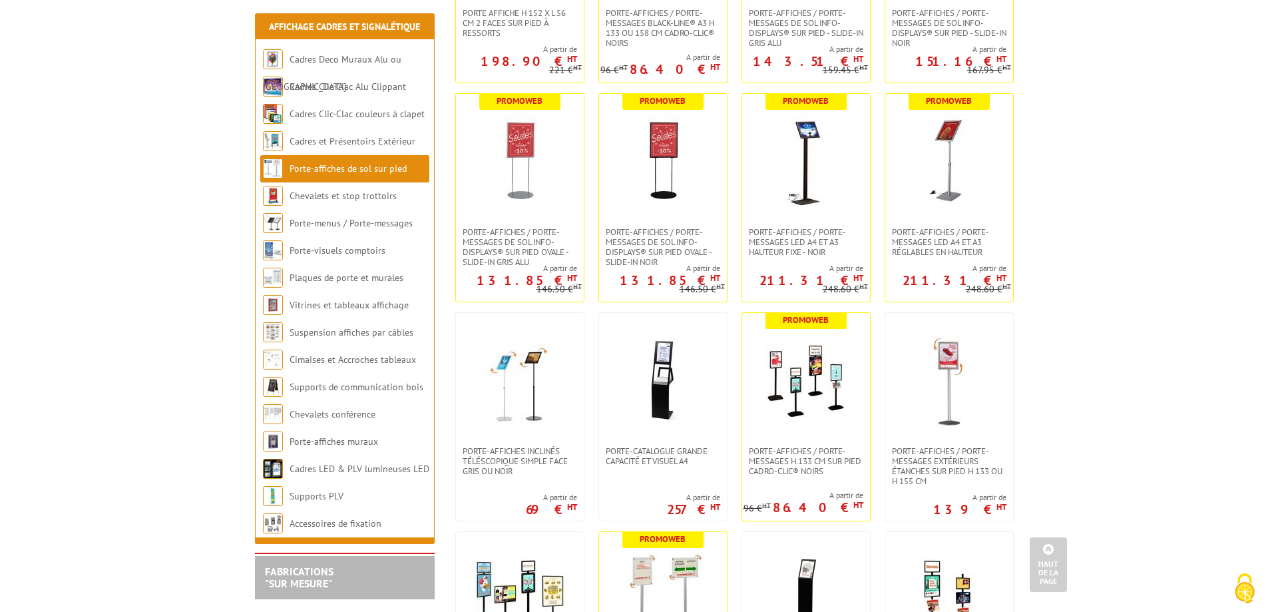
scroll to position [466, 0]
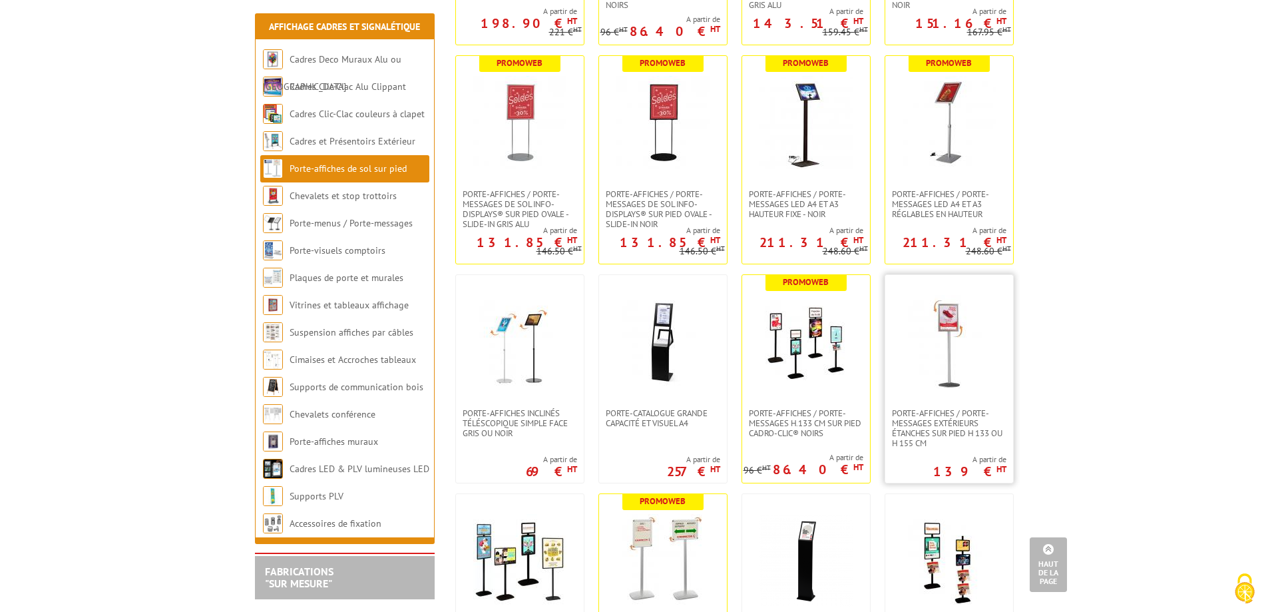
click at [958, 377] on img at bounding box center [948, 341] width 93 height 93
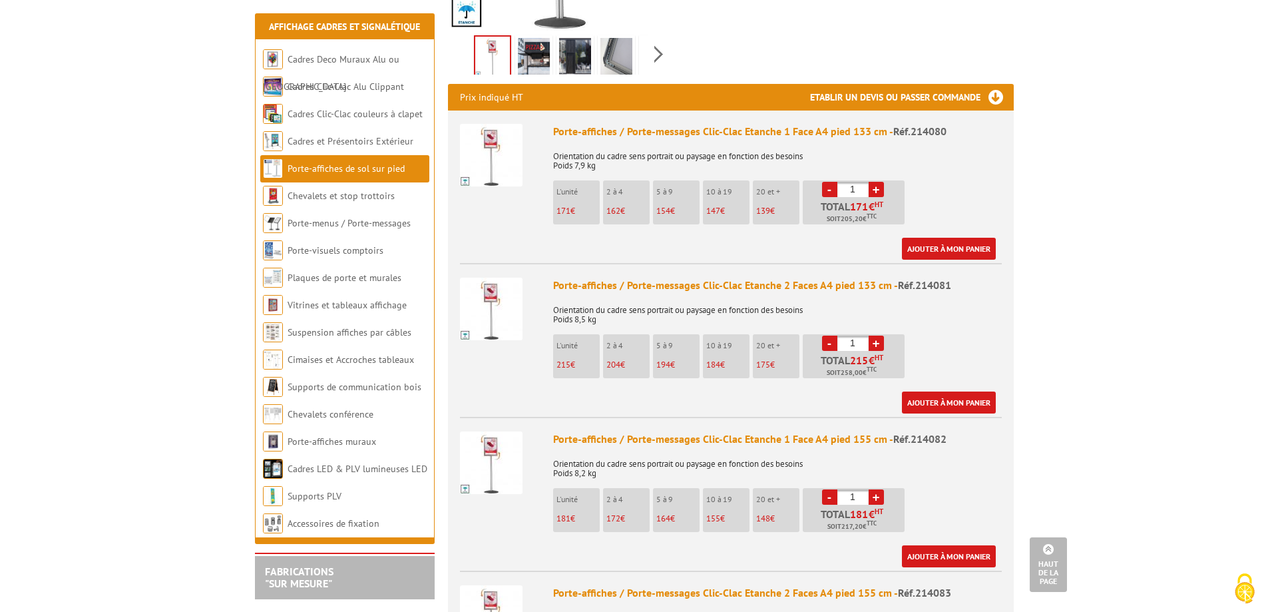
scroll to position [399, 0]
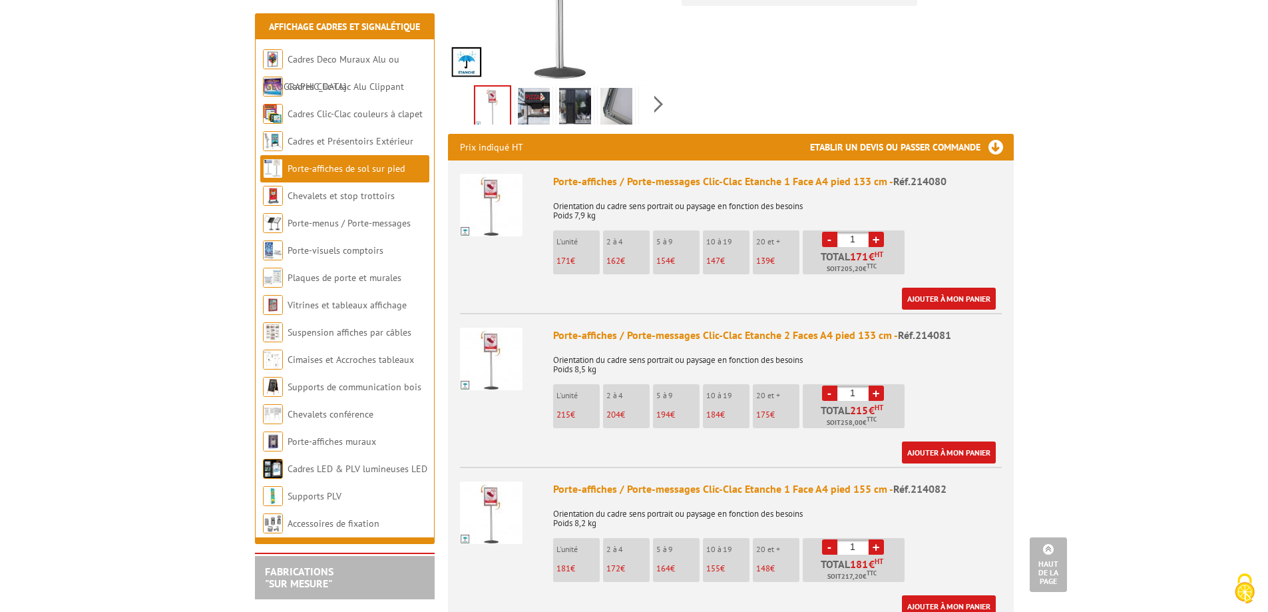
click at [580, 256] on p "171 €" at bounding box center [577, 260] width 43 height 9
click at [983, 287] on link "Ajouter à mon panier" at bounding box center [949, 298] width 94 height 22
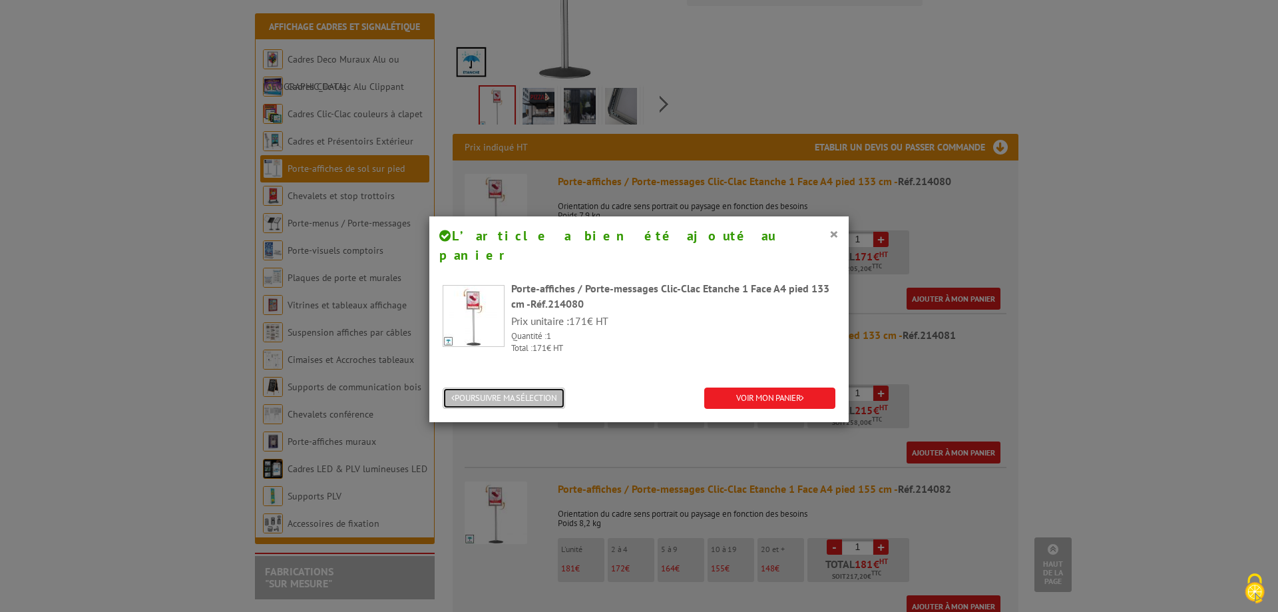
click at [530, 387] on button "POURSUIVRE MA SÉLECTION" at bounding box center [504, 398] width 122 height 22
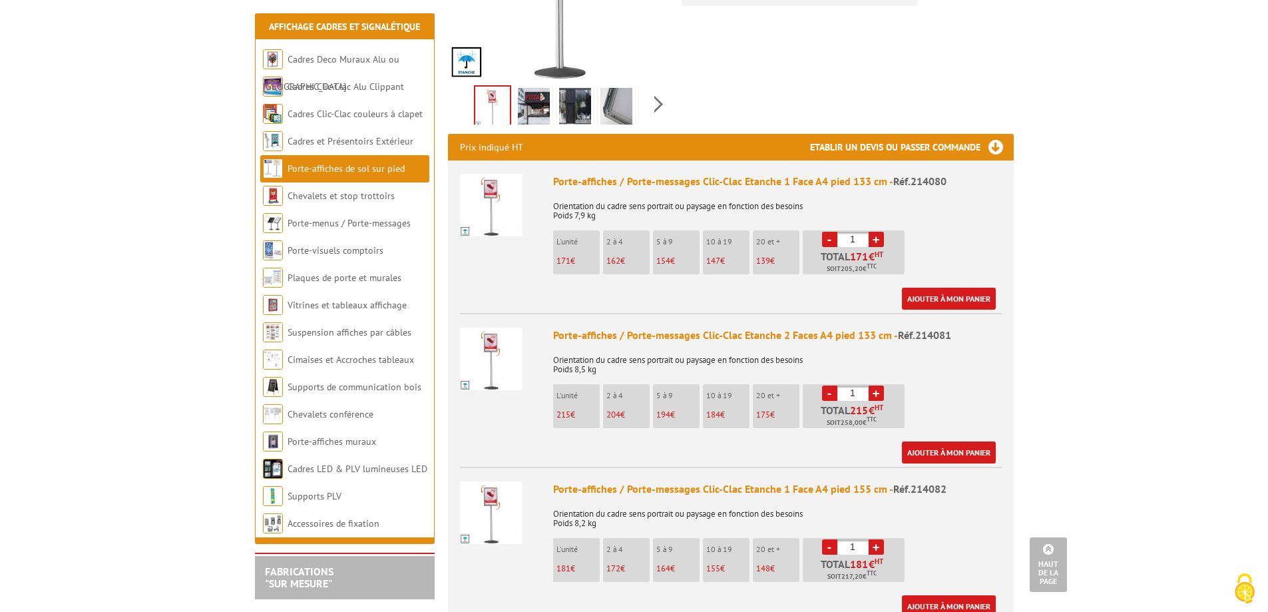
click at [540, 93] on img at bounding box center [534, 108] width 32 height 41
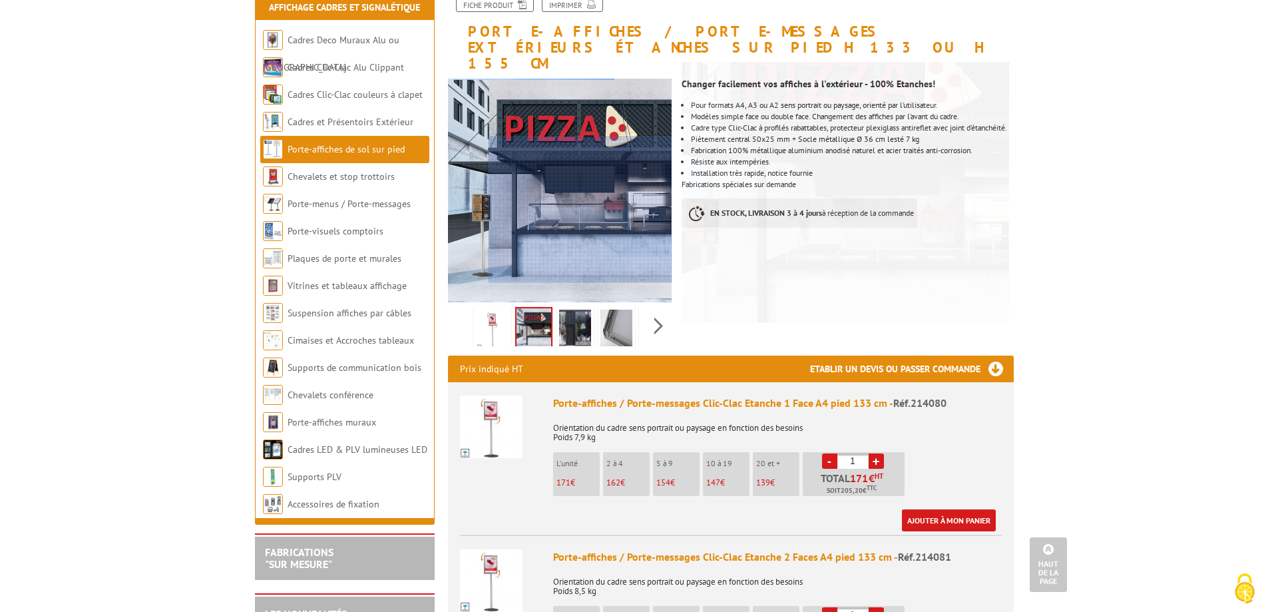
scroll to position [67, 0]
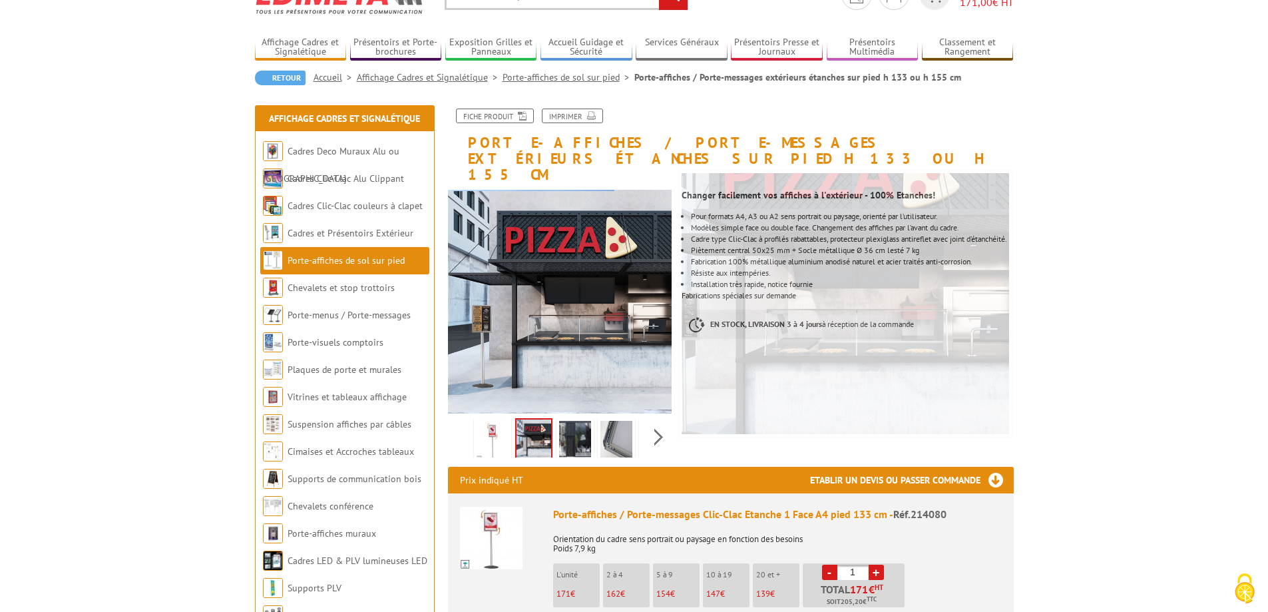
click at [578, 436] on img at bounding box center [575, 441] width 32 height 41
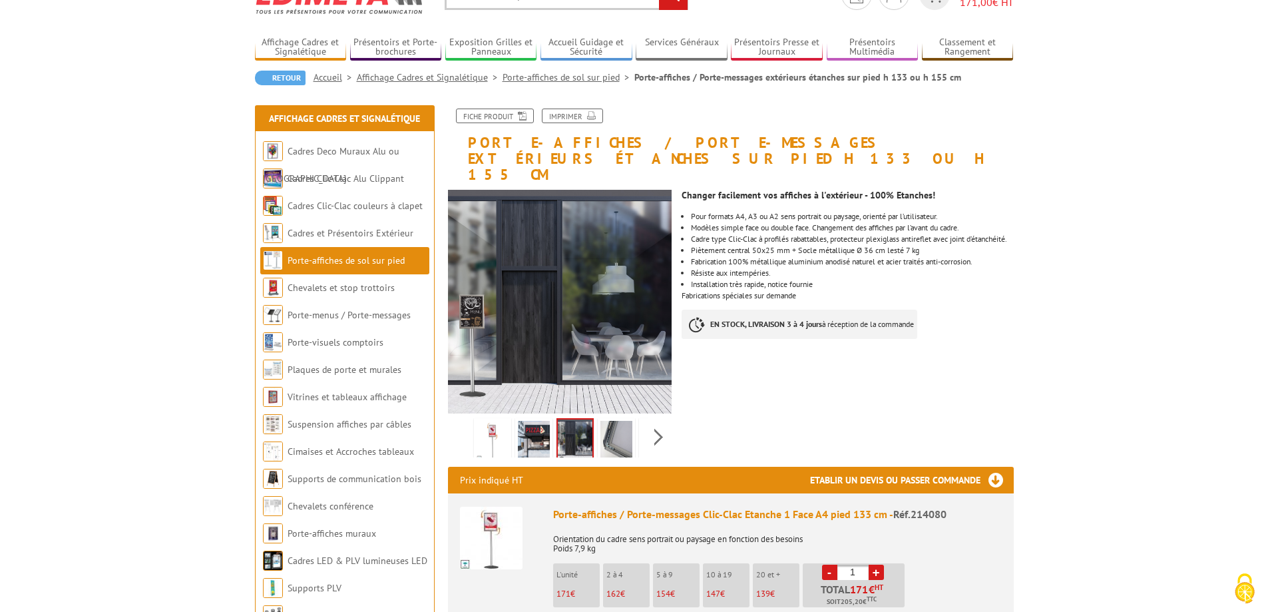
click at [612, 430] on img at bounding box center [616, 441] width 32 height 41
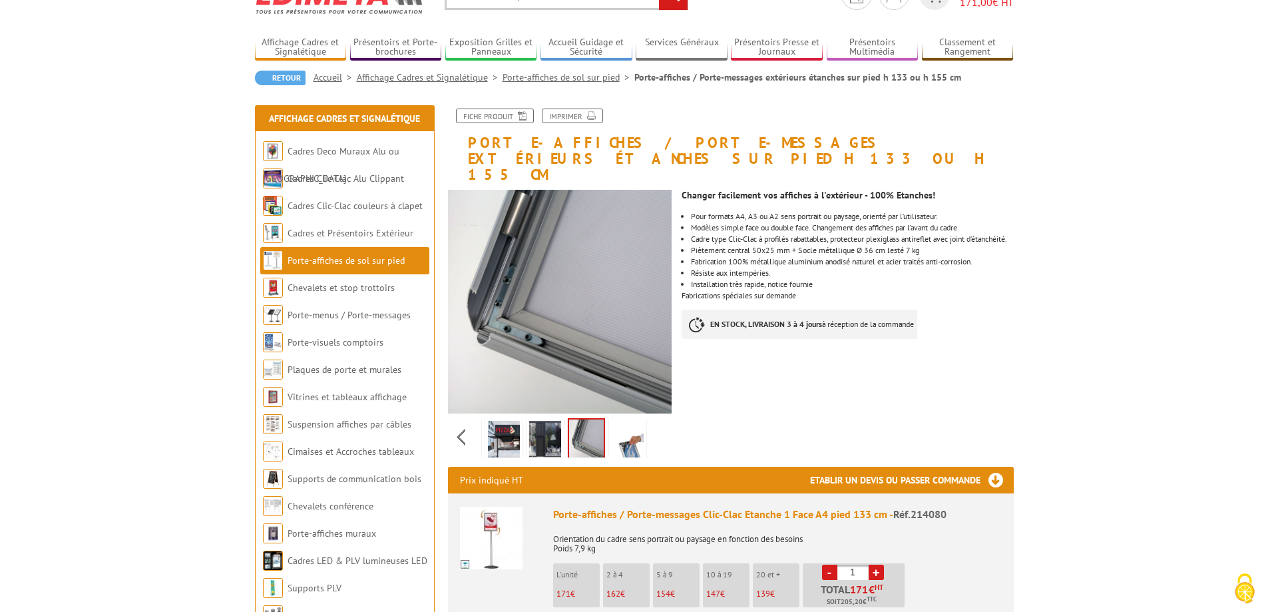
click at [656, 425] on div "Previous Next" at bounding box center [560, 436] width 224 height 47
click at [622, 427] on img at bounding box center [628, 441] width 32 height 41
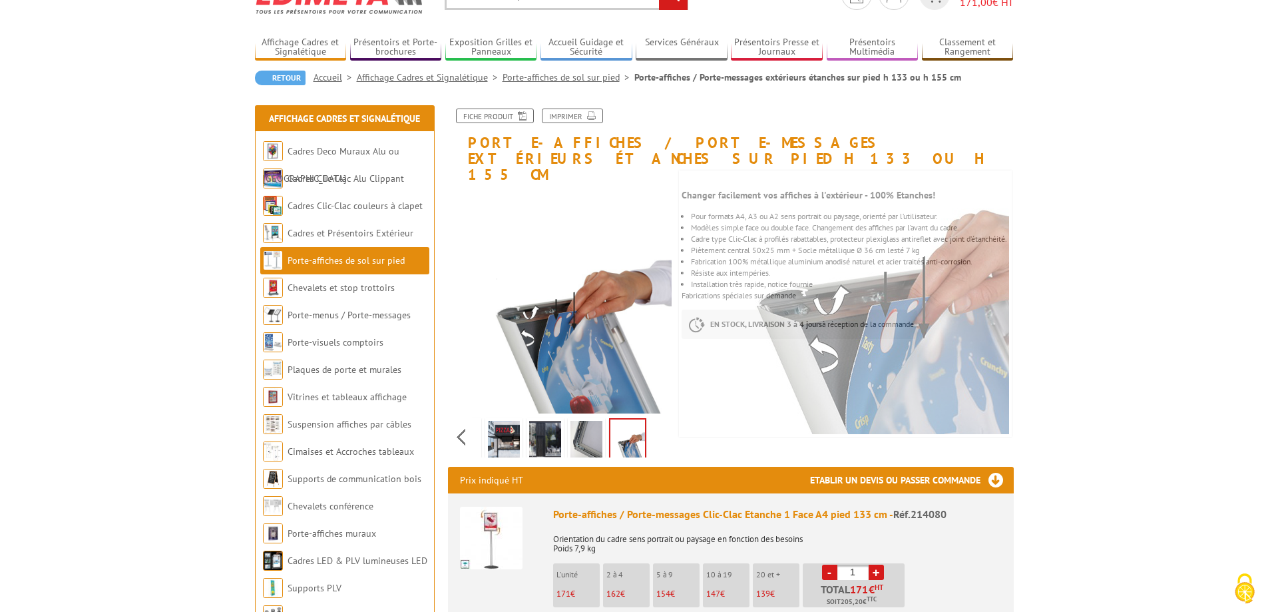
click at [309, 256] on link "Porte-affiches de sol sur pied" at bounding box center [345, 260] width 117 height 12
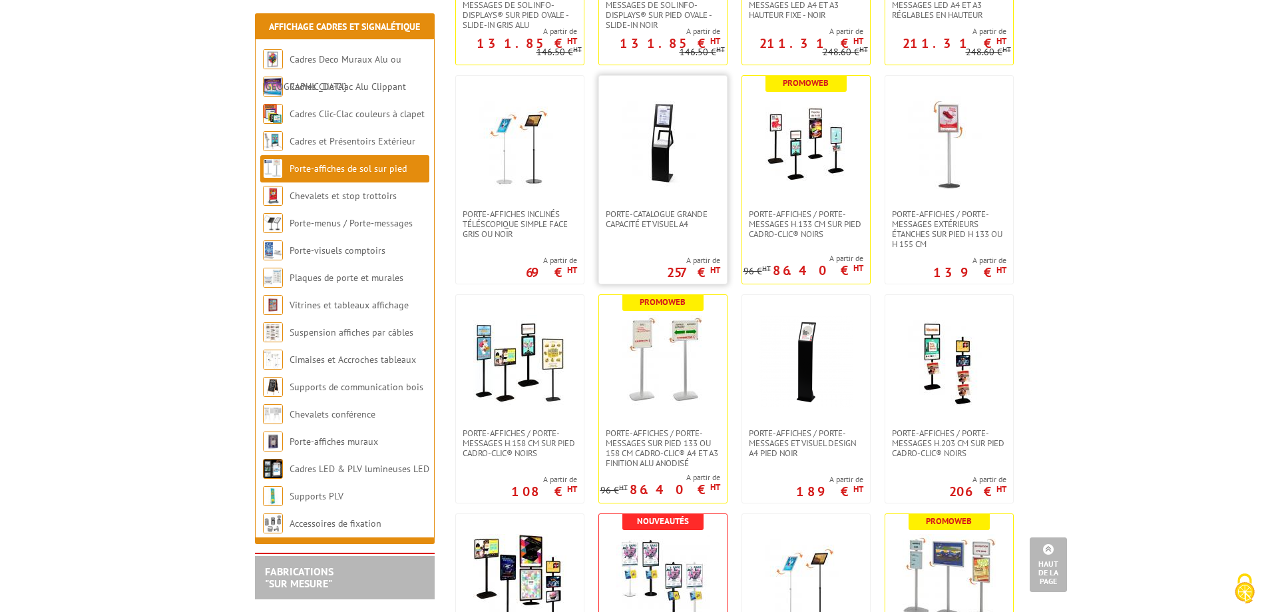
scroll to position [665, 0]
click at [769, 216] on span "Porte-affiches / Porte-messages H.133 cm sur pied Cadro-Clic® NOIRS" at bounding box center [806, 223] width 114 height 30
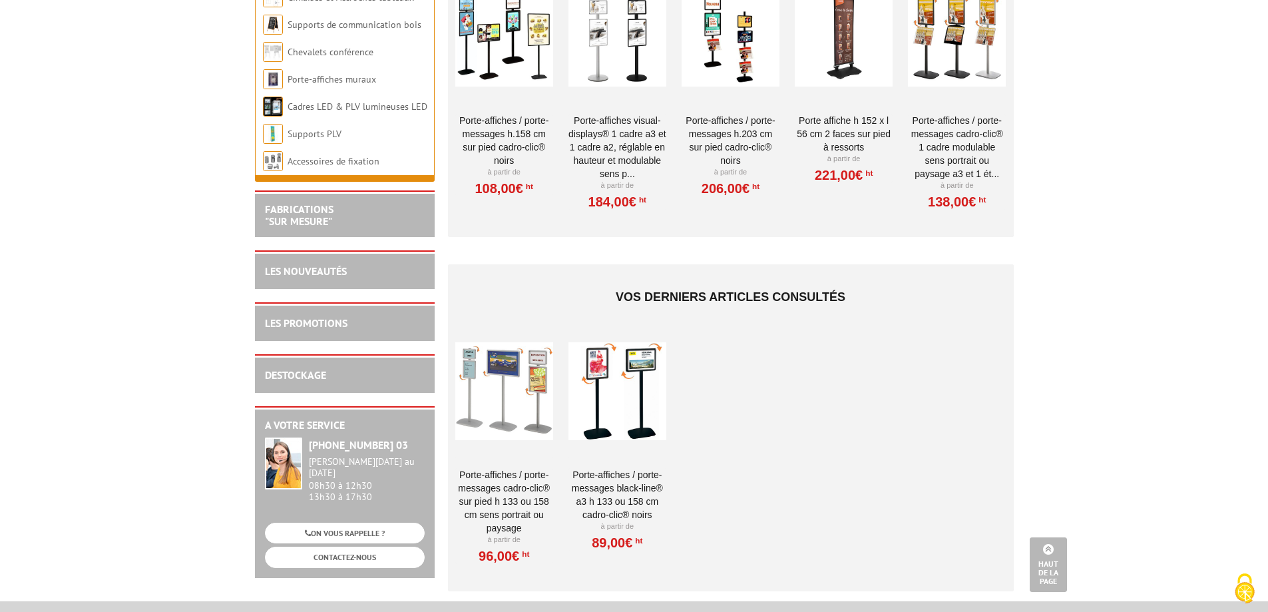
scroll to position [1597, 0]
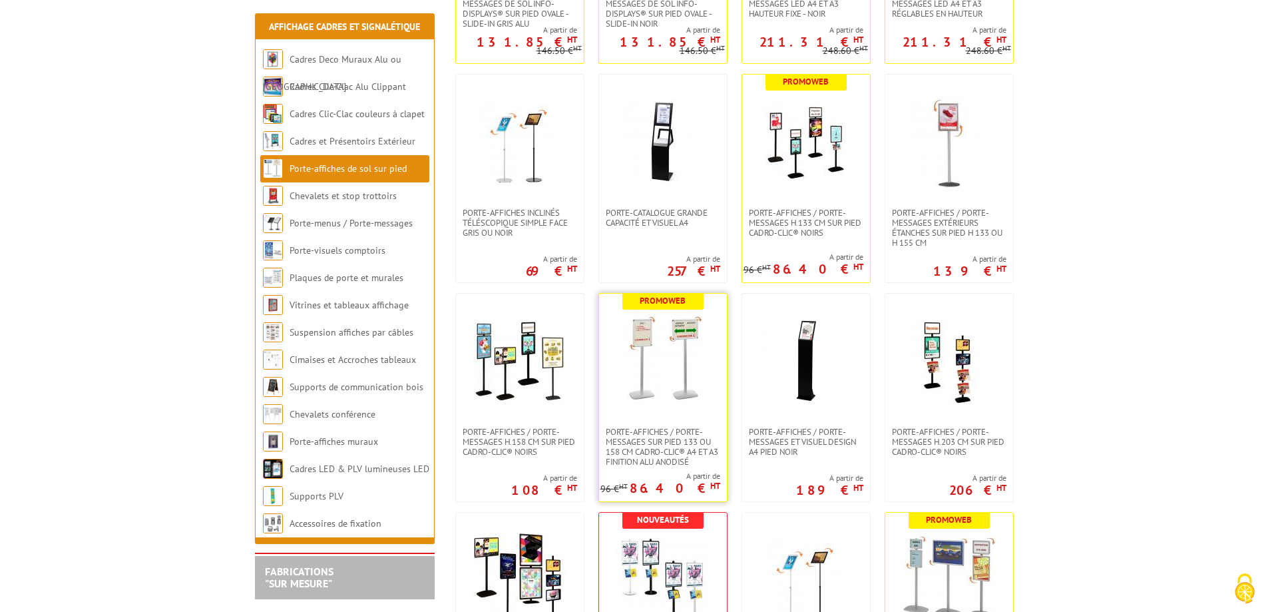
click at [703, 365] on img at bounding box center [662, 359] width 93 height 93
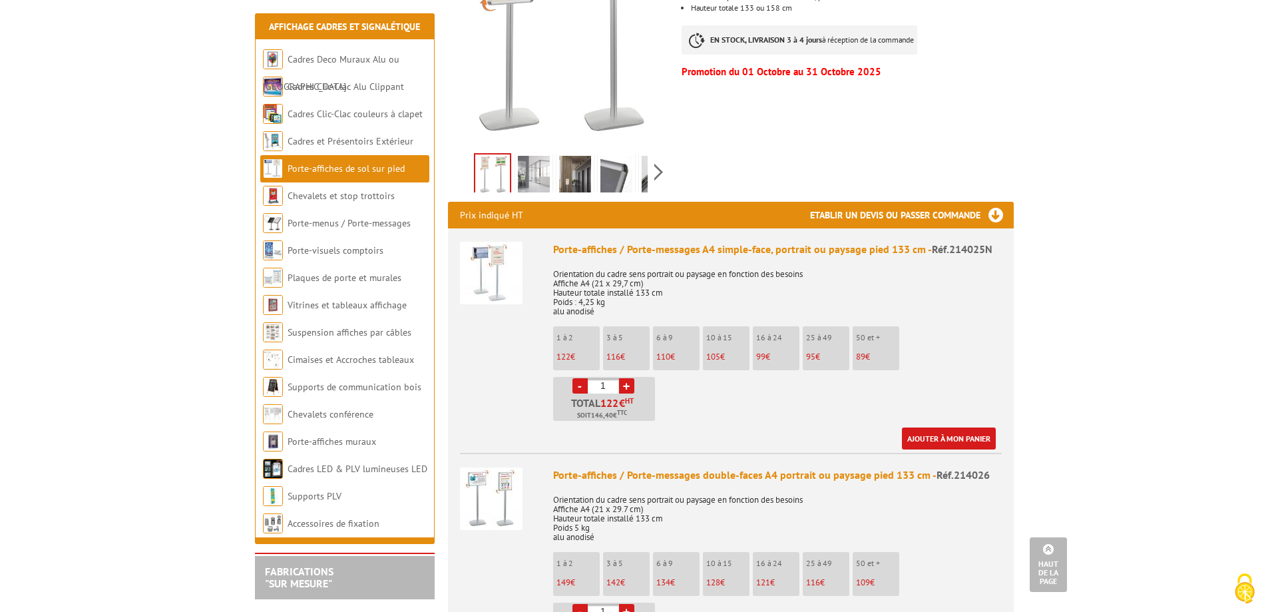
scroll to position [399, 0]
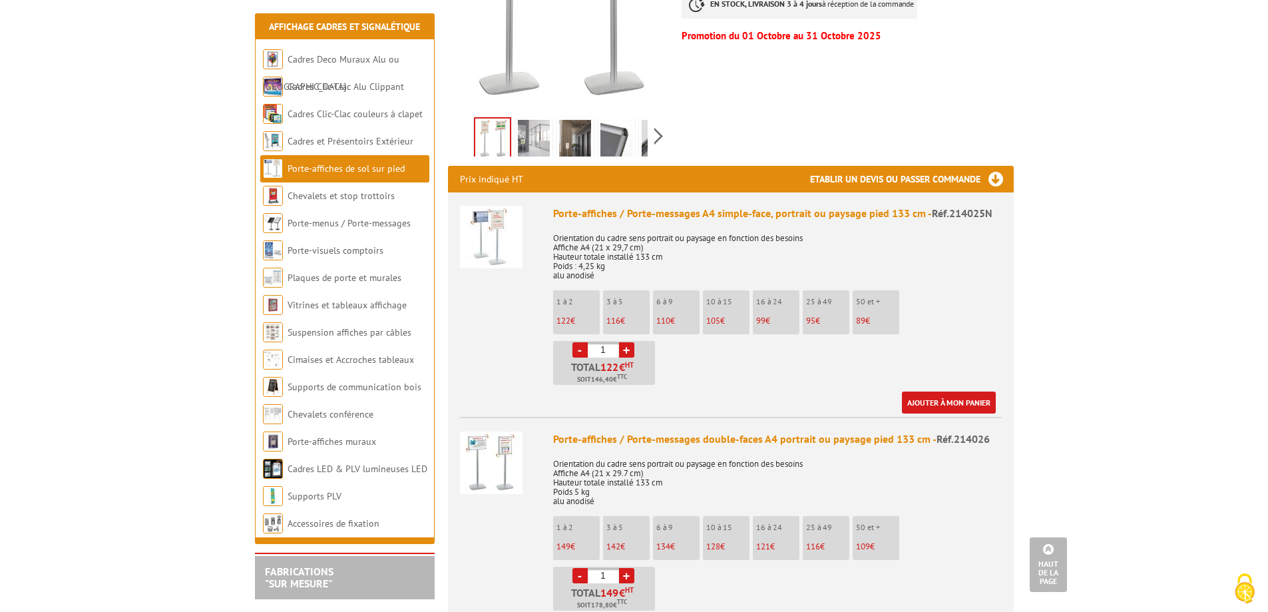
click at [578, 316] on p "122 €" at bounding box center [577, 320] width 43 height 9
click at [577, 291] on li "1 à 2 122 €" at bounding box center [576, 312] width 47 height 44
click at [932, 392] on link "Ajouter à mon panier" at bounding box center [949, 402] width 94 height 22
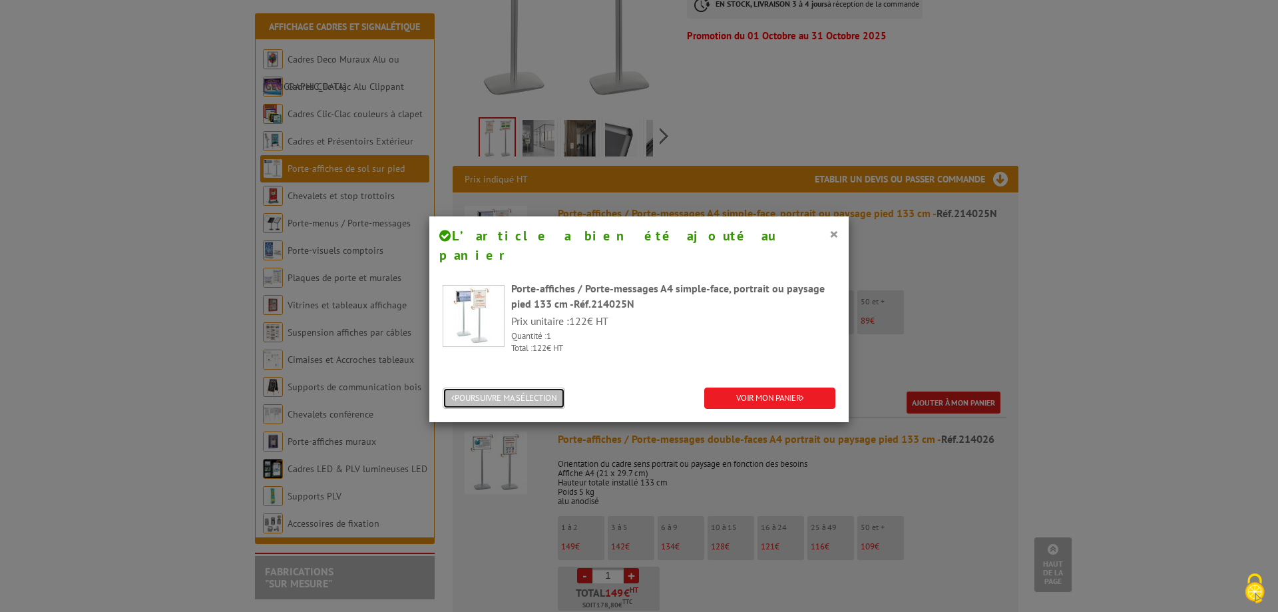
click at [527, 387] on button "POURSUIVRE MA SÉLECTION" at bounding box center [504, 398] width 122 height 22
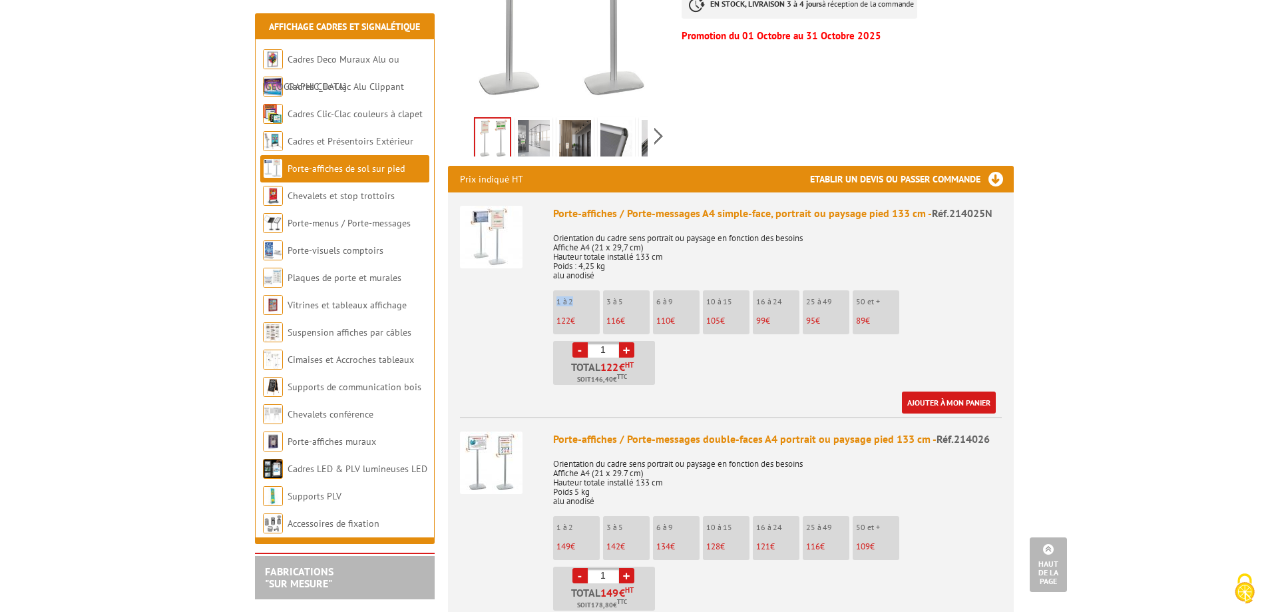
click at [348, 169] on link "Porte-affiches de sol sur pied" at bounding box center [345, 168] width 117 height 12
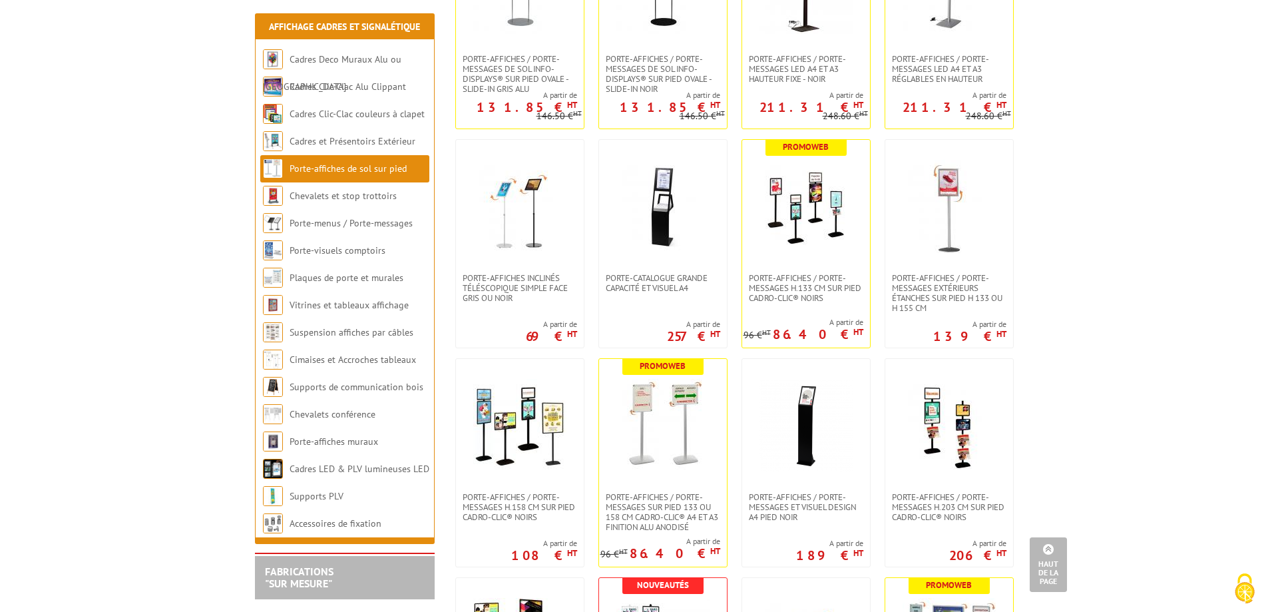
scroll to position [732, 0]
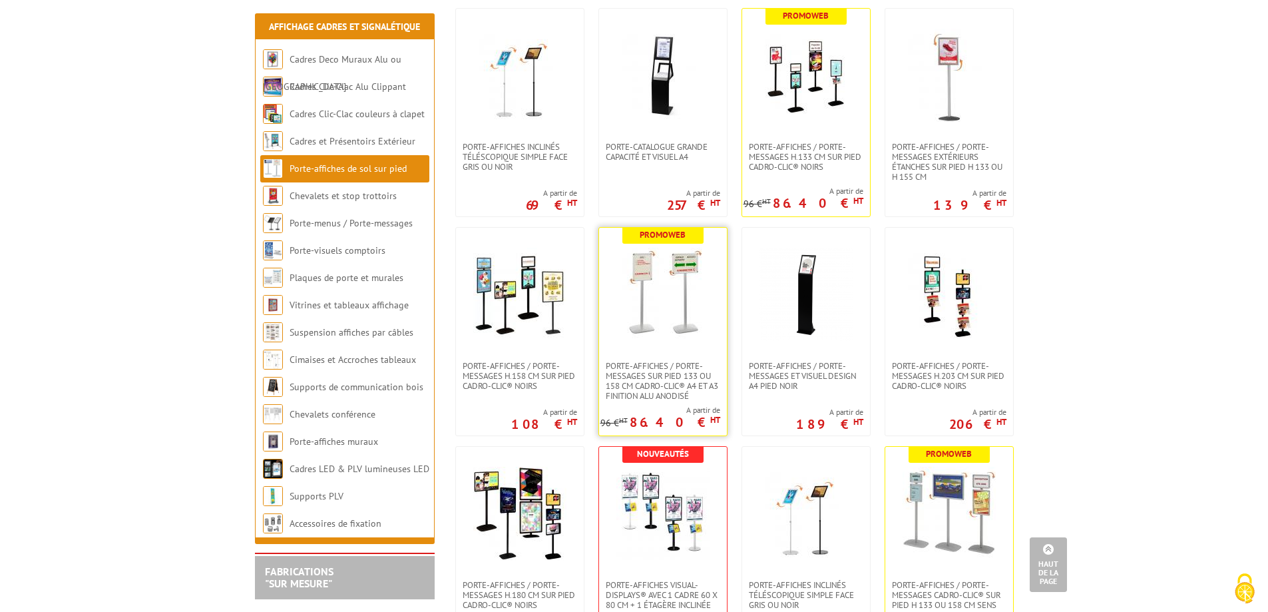
click at [688, 347] on link at bounding box center [663, 294] width 128 height 133
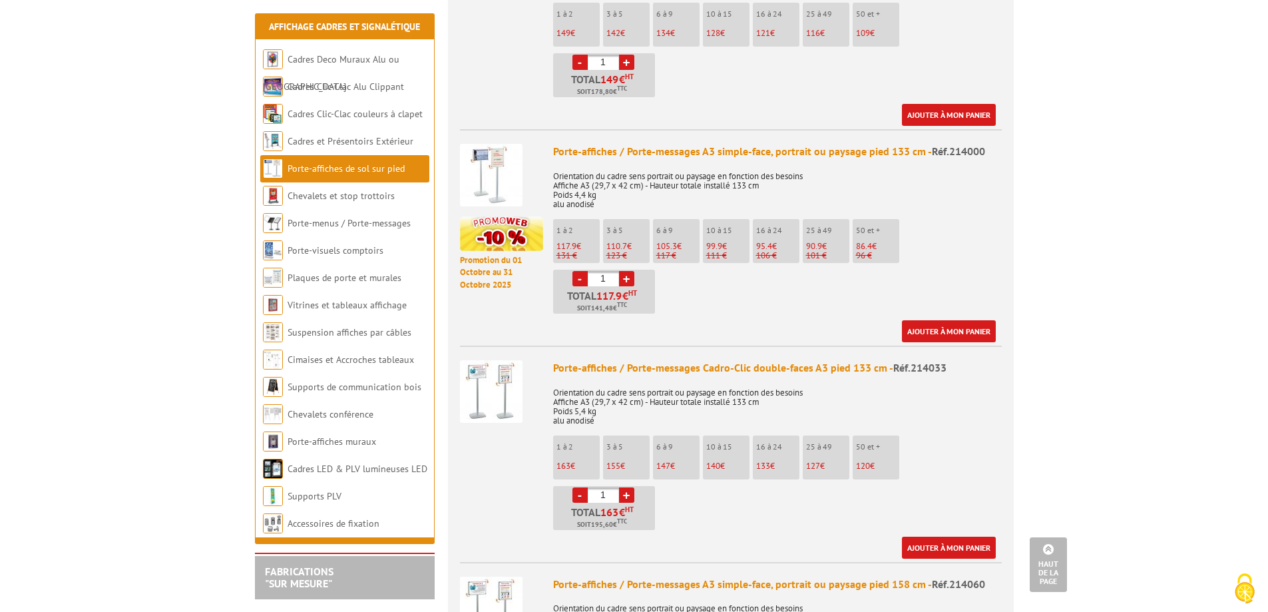
scroll to position [865, 0]
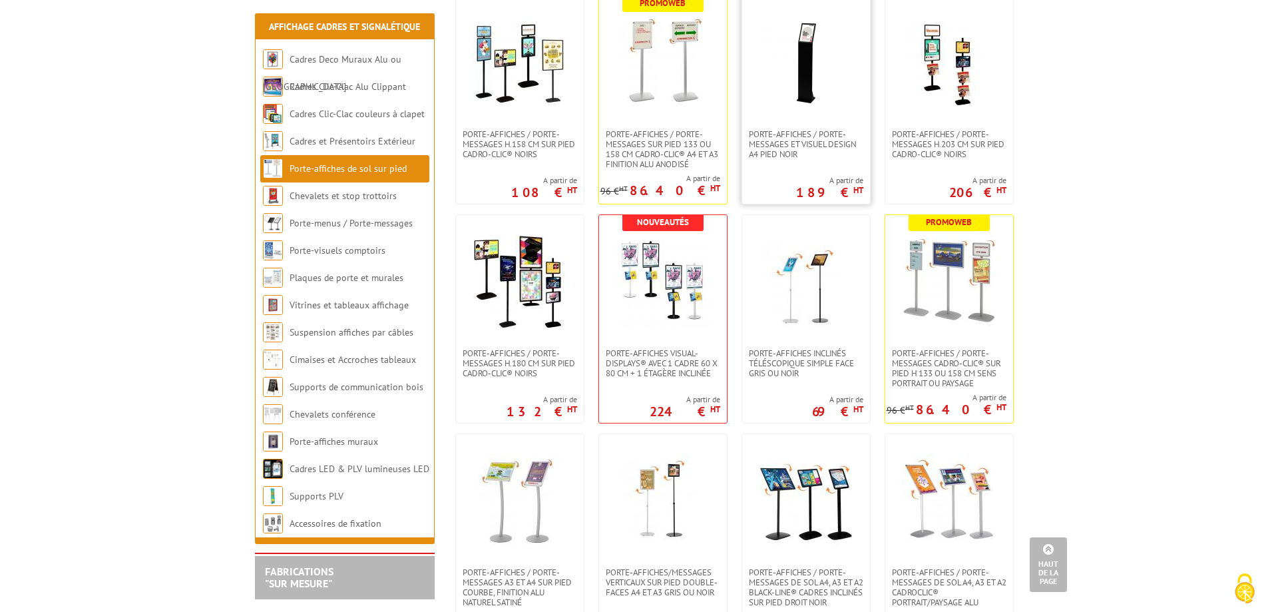
scroll to position [1039, 0]
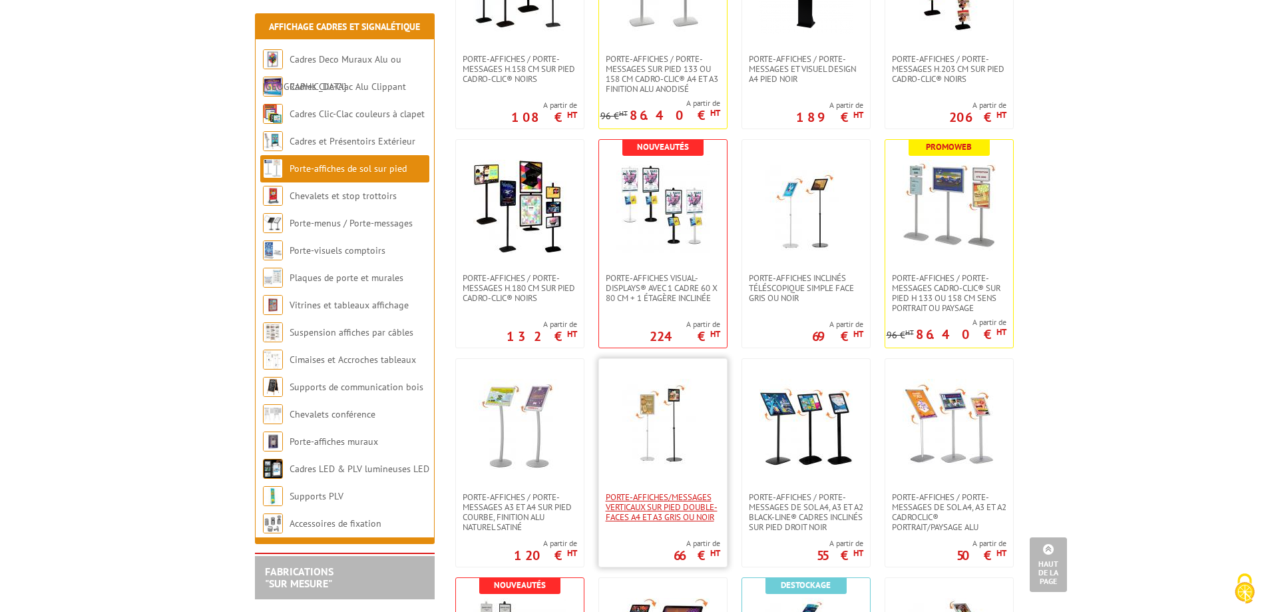
click at [647, 493] on span "Porte-affiches/messages verticaux sur pied double-faces A4 et A3 Gris ou Noir" at bounding box center [663, 507] width 114 height 30
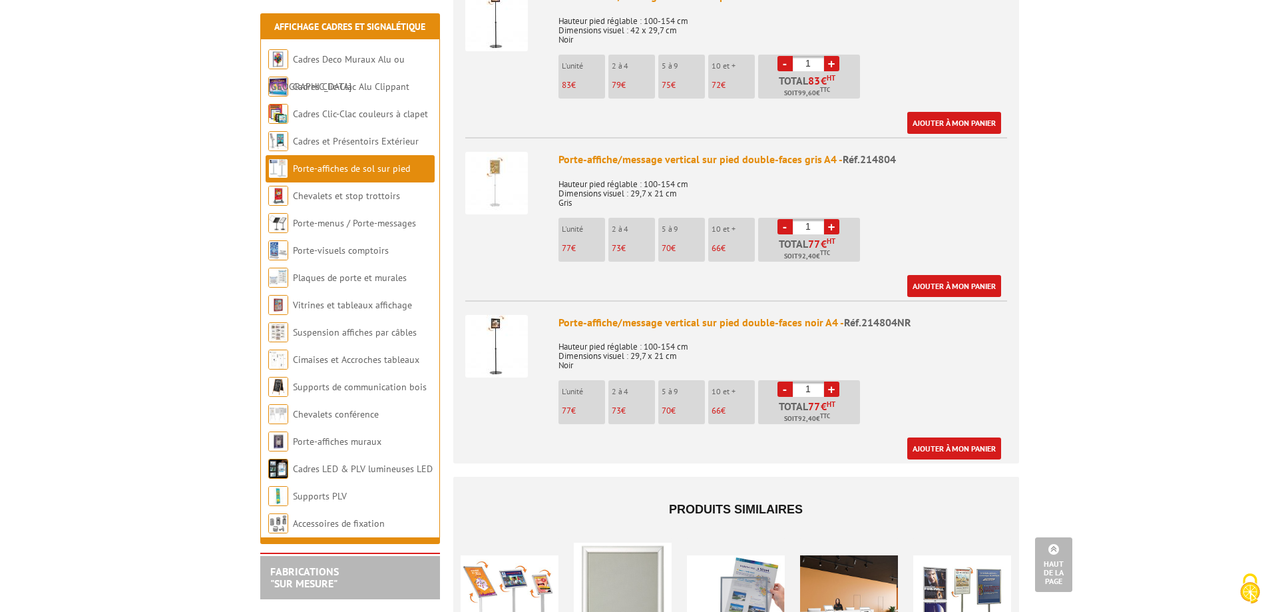
scroll to position [732, 0]
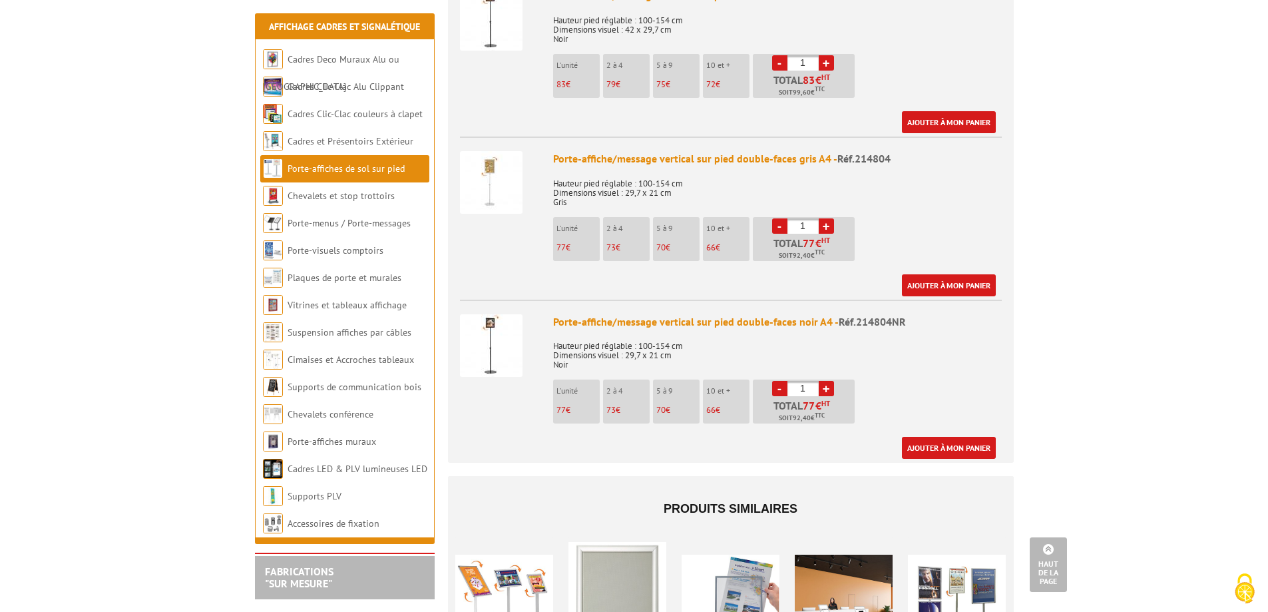
click at [576, 408] on p "77 €" at bounding box center [577, 409] width 43 height 9
click at [962, 449] on link "Ajouter à mon panier" at bounding box center [949, 448] width 94 height 22
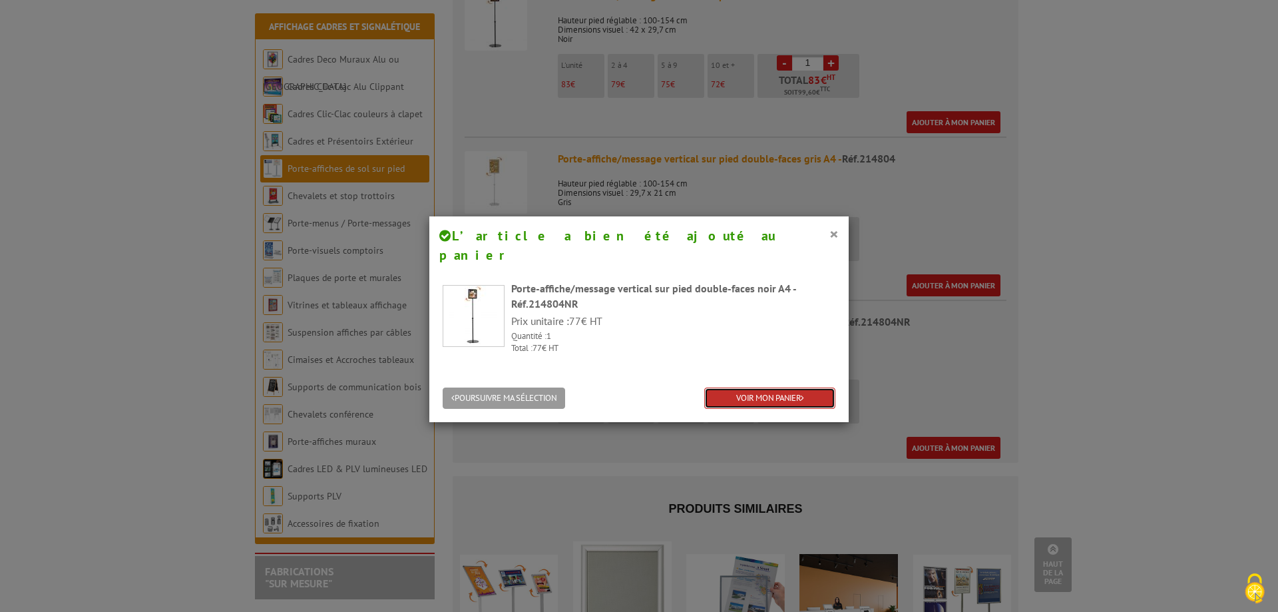
click at [746, 387] on link "VOIR MON PANIER" at bounding box center [769, 398] width 131 height 22
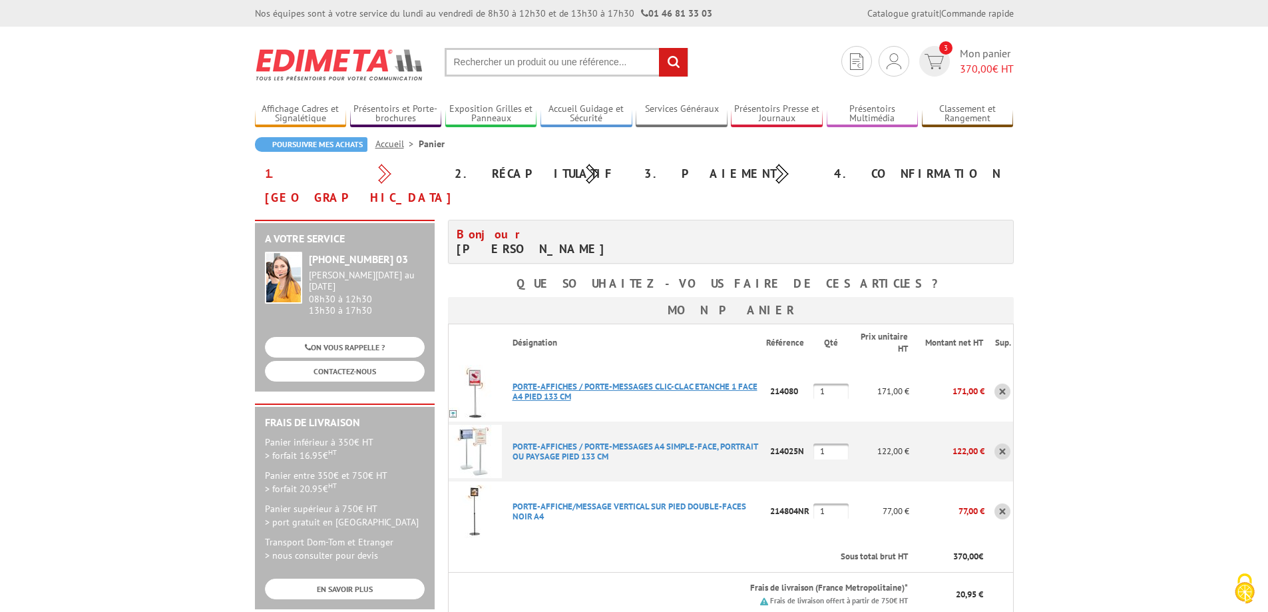
click at [544, 381] on link "PORTE-AFFICHES / PORTE-MESSAGES CLIC-CLAC ETANCHE 1 FACE A4 PIED 133 CM" at bounding box center [634, 391] width 245 height 21
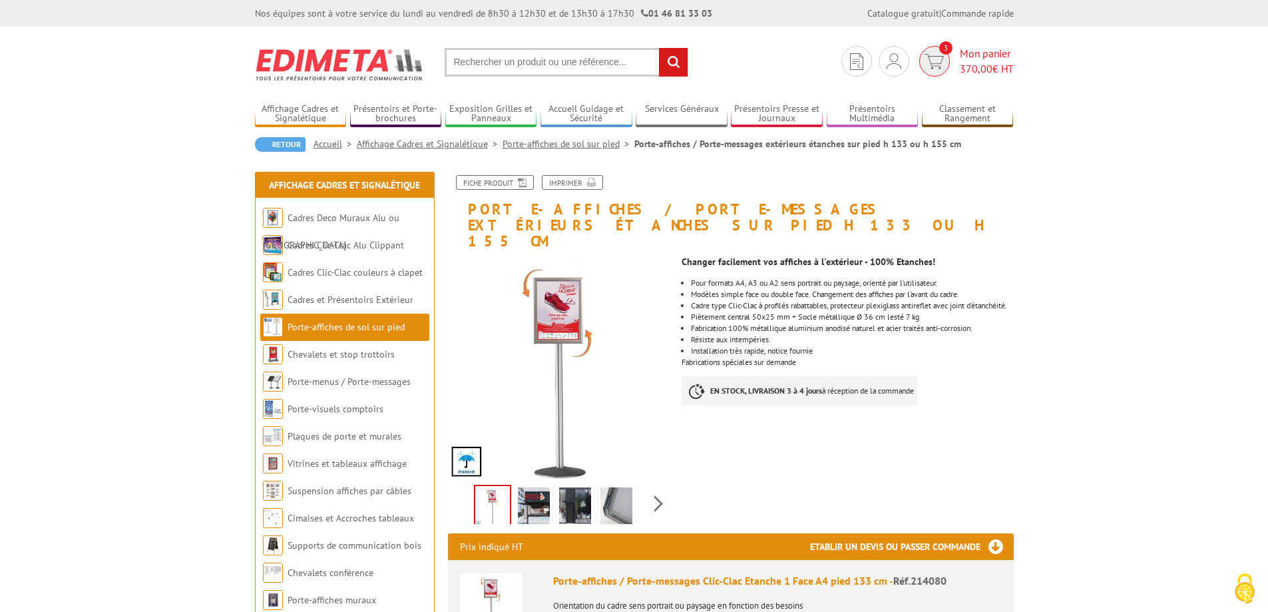
click at [978, 59] on span "Mon panier 370,00 € HT" at bounding box center [987, 61] width 54 height 31
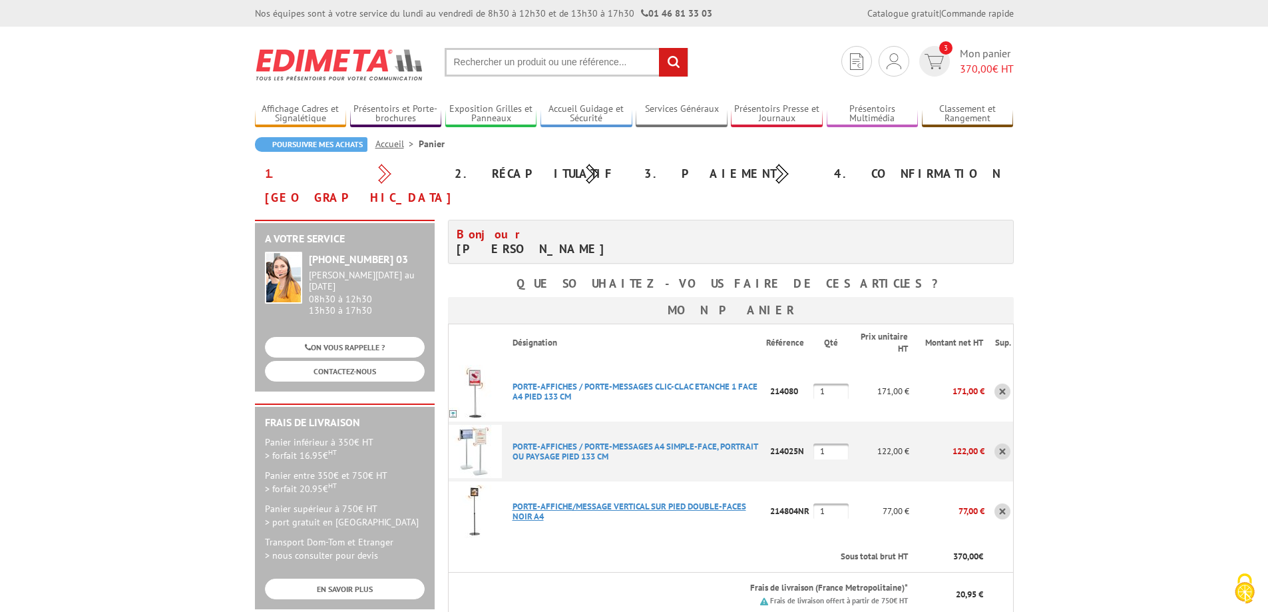
click at [554, 500] on link "PORTE-AFFICHE/MESSAGE VERTICAL SUR PIED DOUBLE-FACES NOIR A4" at bounding box center [629, 510] width 234 height 21
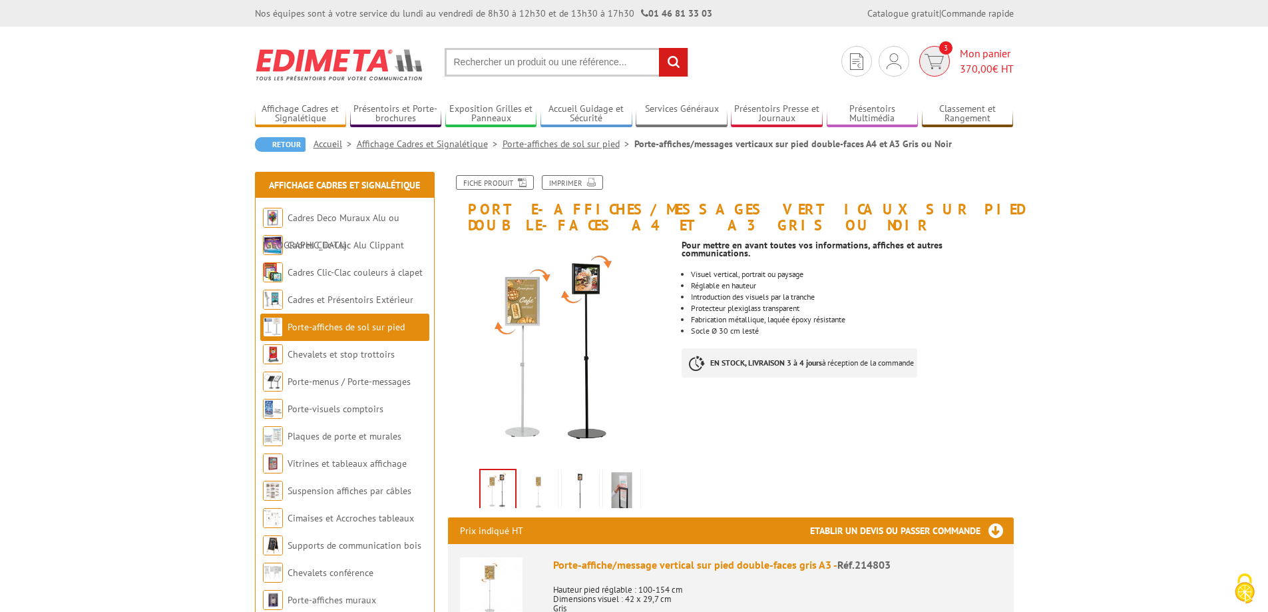
click at [948, 45] on span "3" at bounding box center [945, 47] width 13 height 13
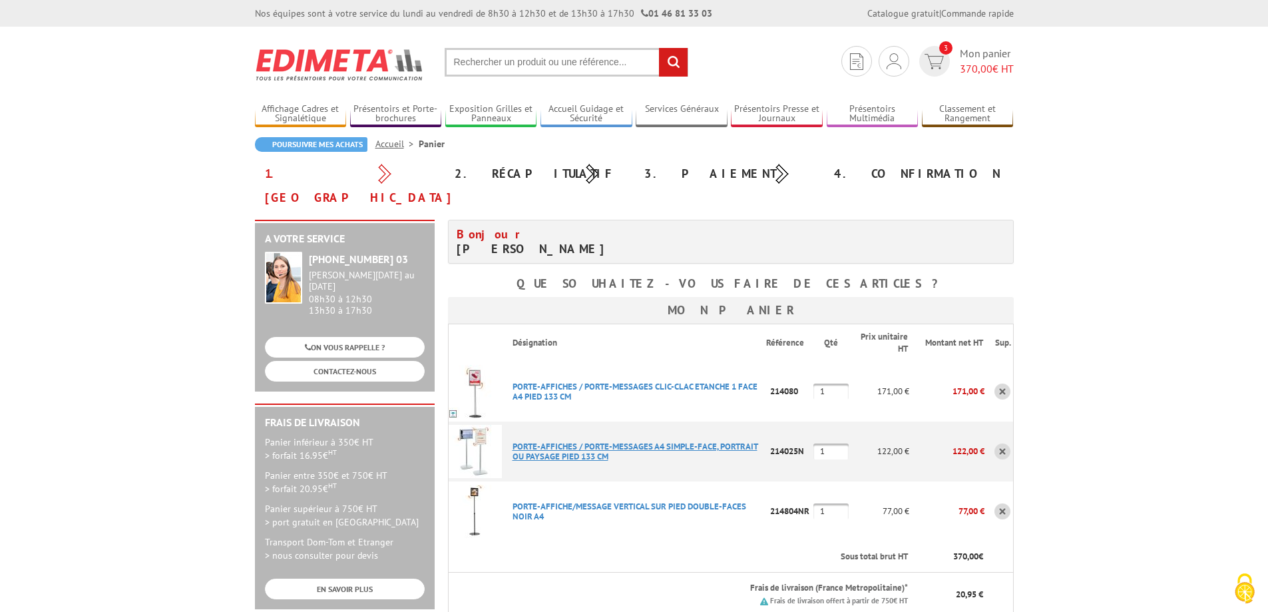
click at [581, 441] on link "PORTE-AFFICHES / PORTE-MESSAGES A4 SIMPLE-FACE, PORTRAIT OU PAYSAGE PIED 133 CM" at bounding box center [634, 451] width 245 height 21
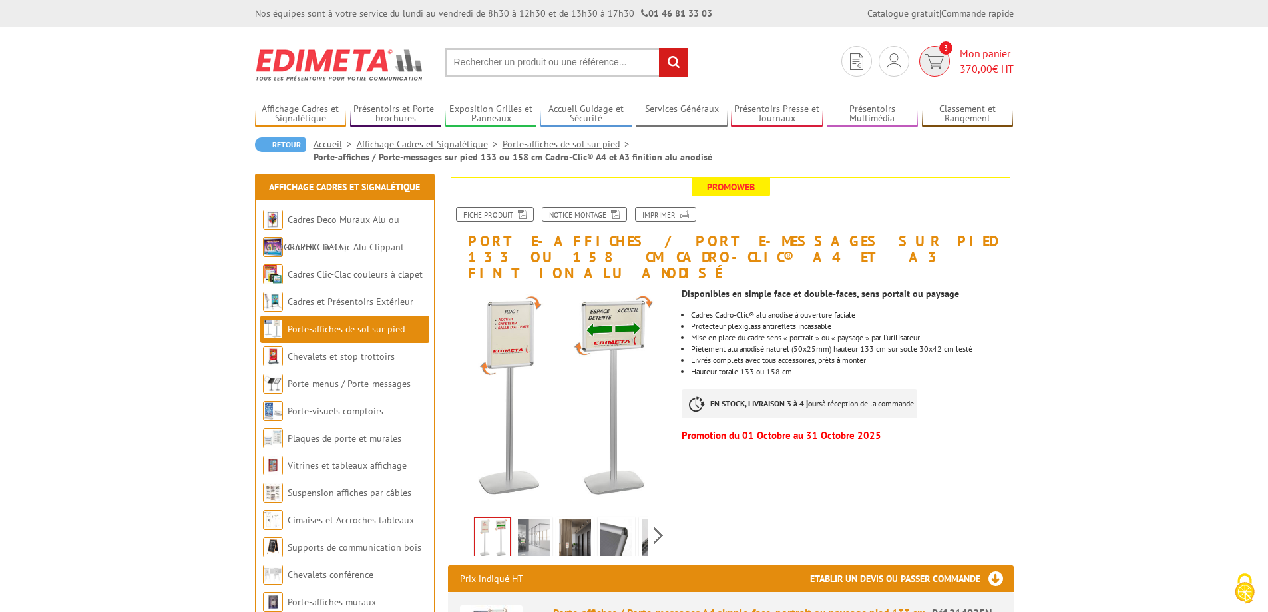
click at [936, 56] on img at bounding box center [933, 61] width 19 height 15
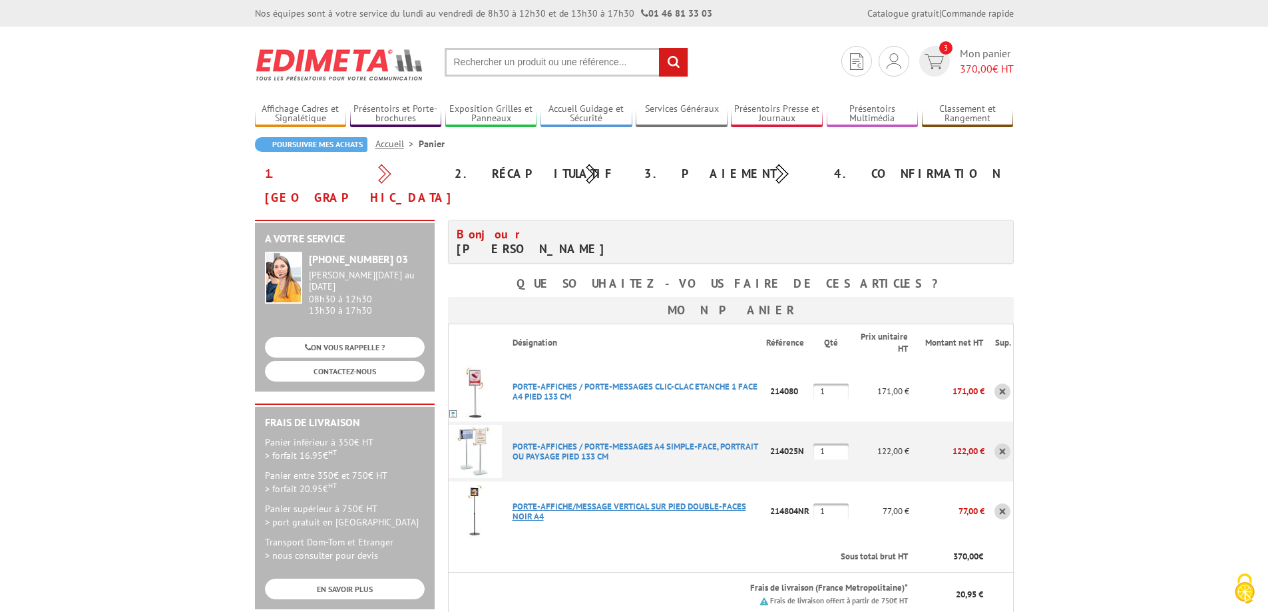
click at [570, 500] on link "PORTE-AFFICHE/MESSAGE VERTICAL SUR PIED DOUBLE-FACES NOIR A4" at bounding box center [629, 510] width 234 height 21
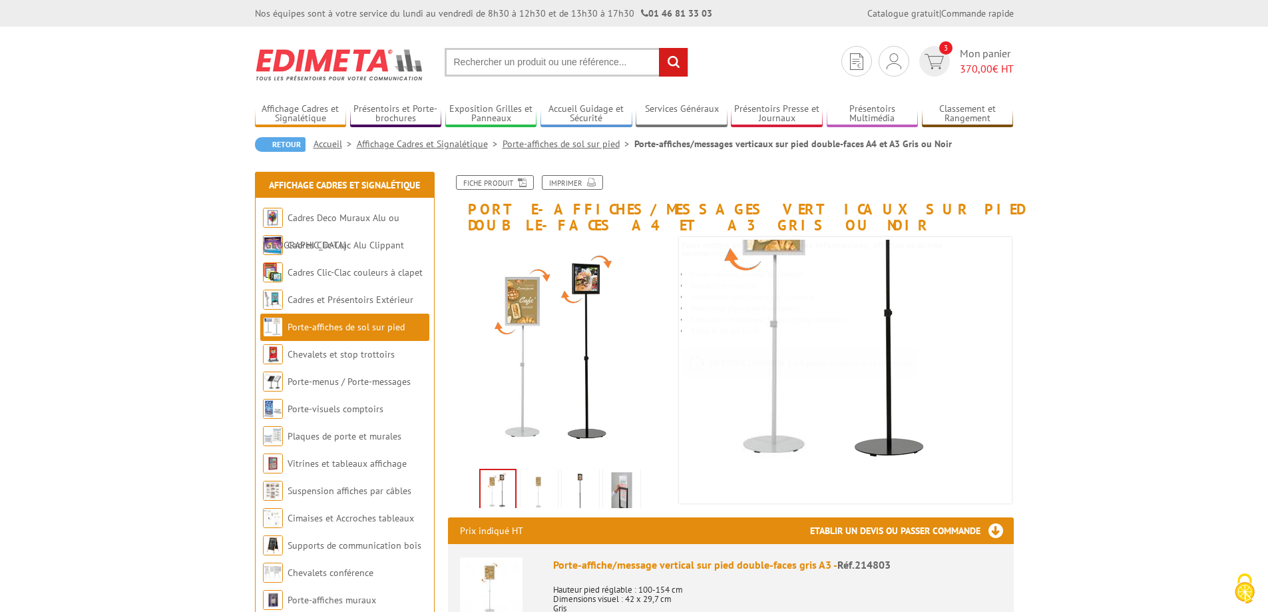
click at [542, 498] on img at bounding box center [539, 491] width 32 height 41
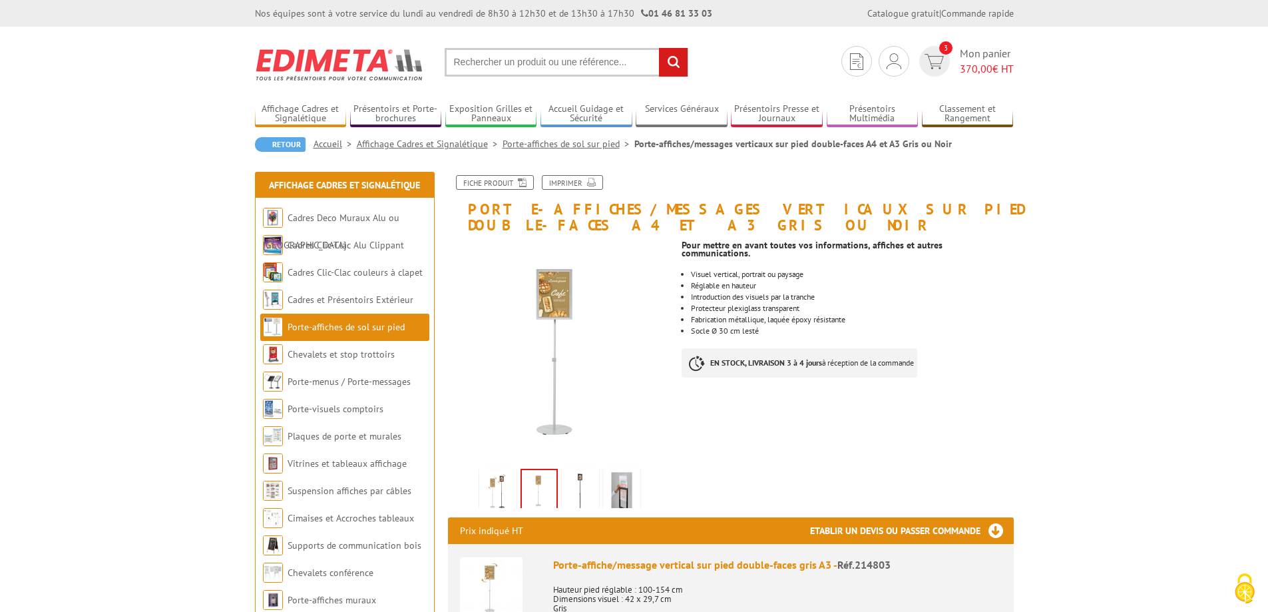
click at [574, 494] on img at bounding box center [580, 491] width 32 height 41
click at [612, 493] on img at bounding box center [622, 491] width 32 height 41
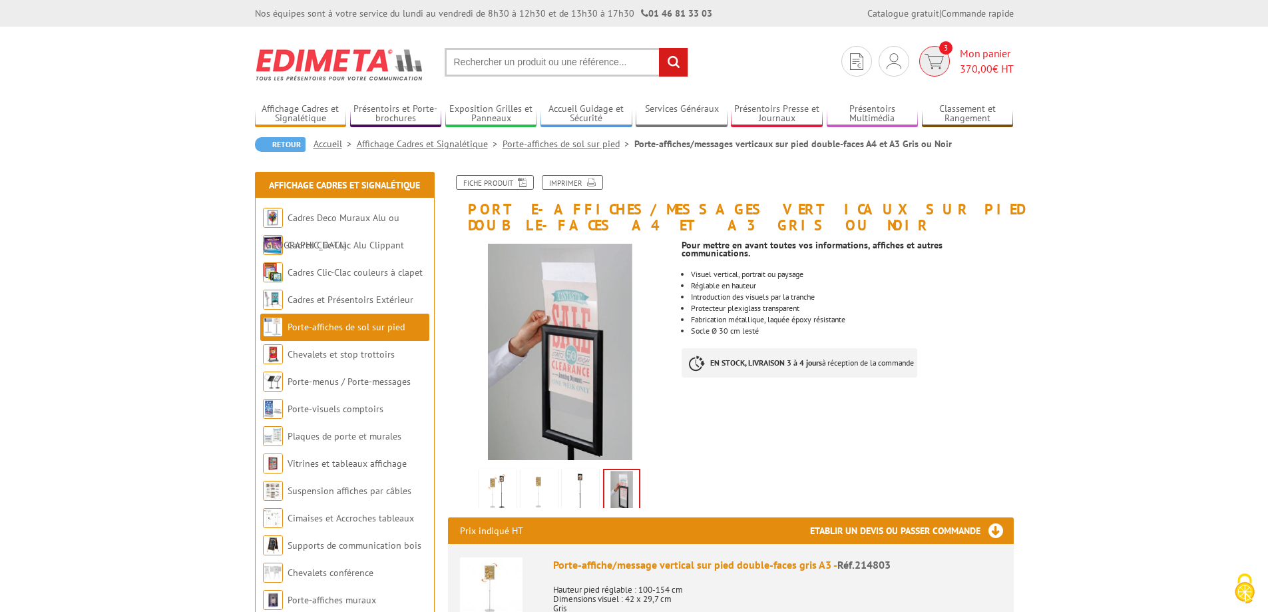
click at [944, 67] on span "3" at bounding box center [934, 61] width 31 height 31
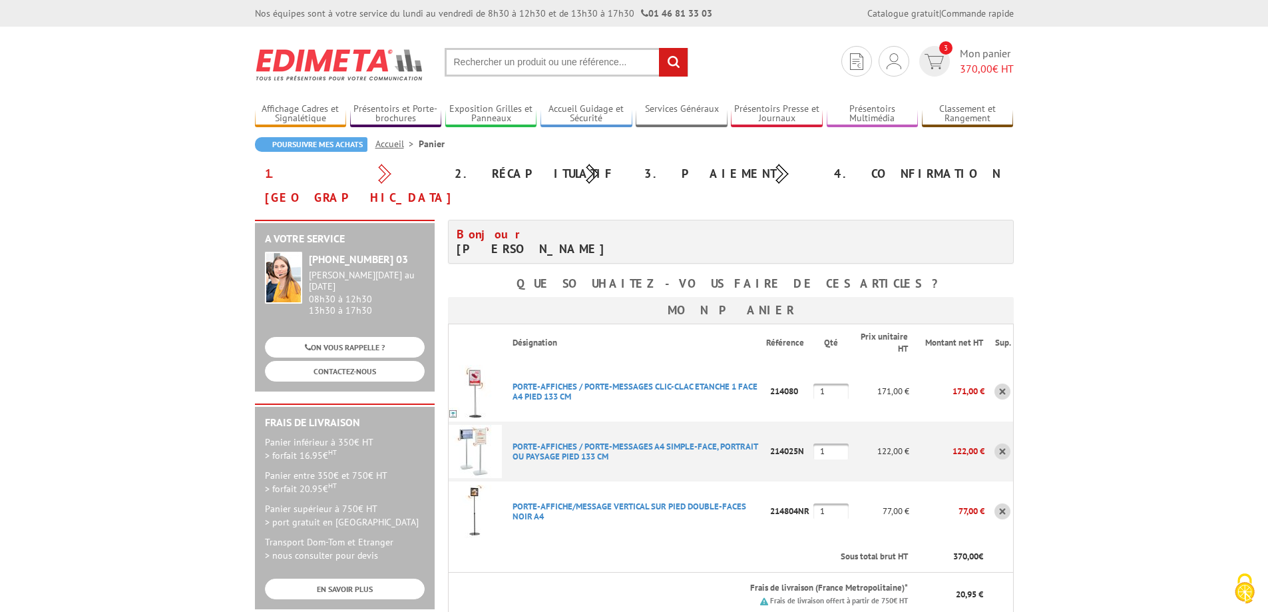
click at [998, 503] on link at bounding box center [1002, 511] width 16 height 16
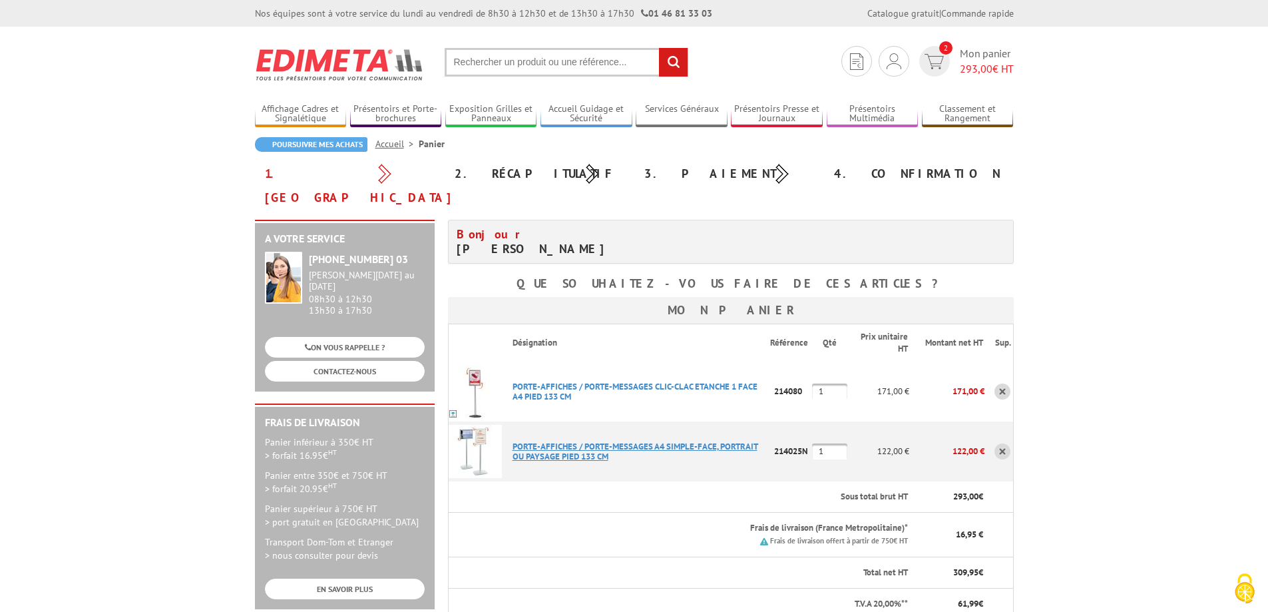
click at [536, 441] on link "PORTE-AFFICHES / PORTE-MESSAGES A4 SIMPLE-FACE, PORTRAIT OU PAYSAGE PIED 133 CM" at bounding box center [634, 451] width 245 height 21
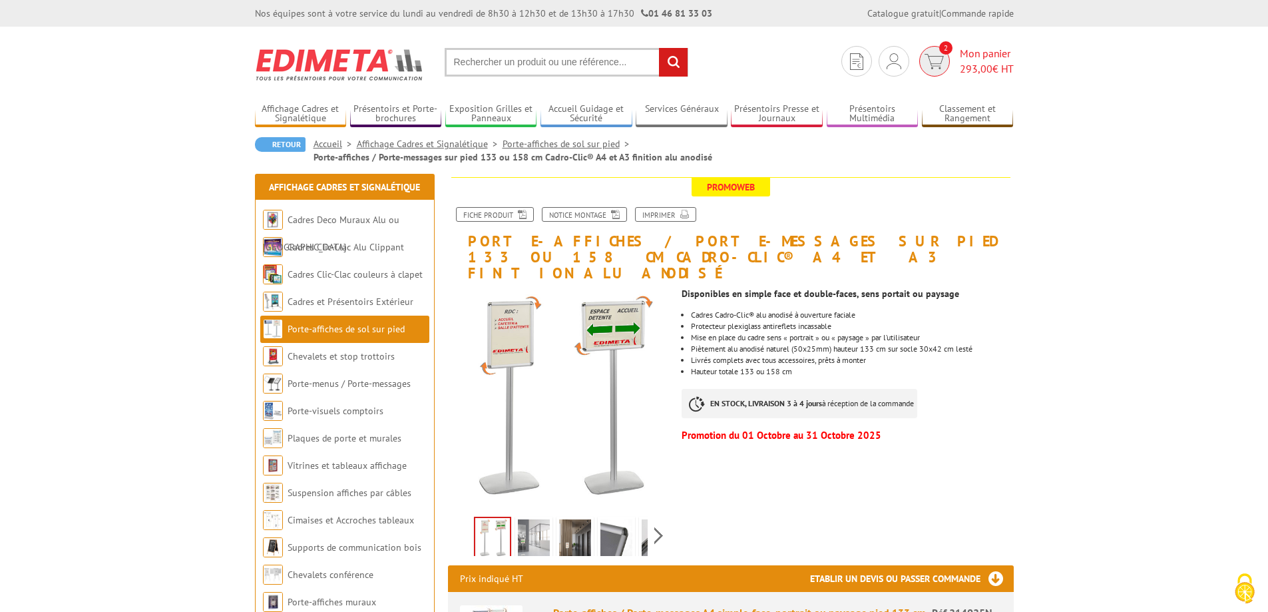
click at [940, 63] on img at bounding box center [933, 61] width 19 height 15
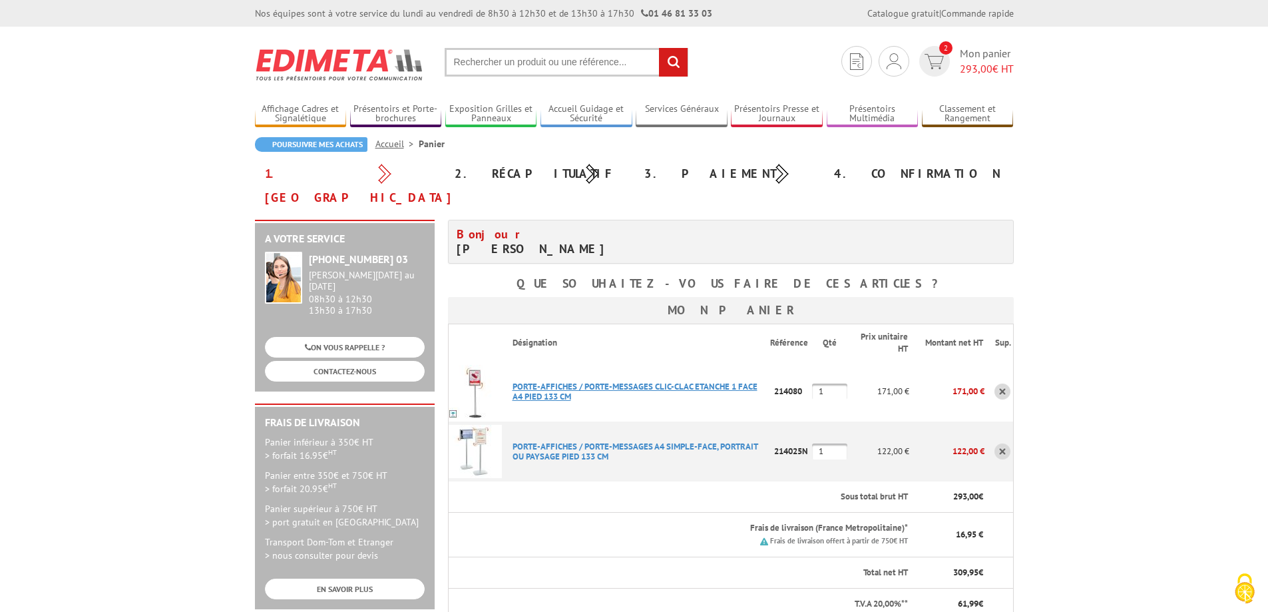
click at [520, 381] on link "PORTE-AFFICHES / PORTE-MESSAGES CLIC-CLAC ETANCHE 1 FACE A4 PIED 133 CM" at bounding box center [634, 391] width 245 height 21
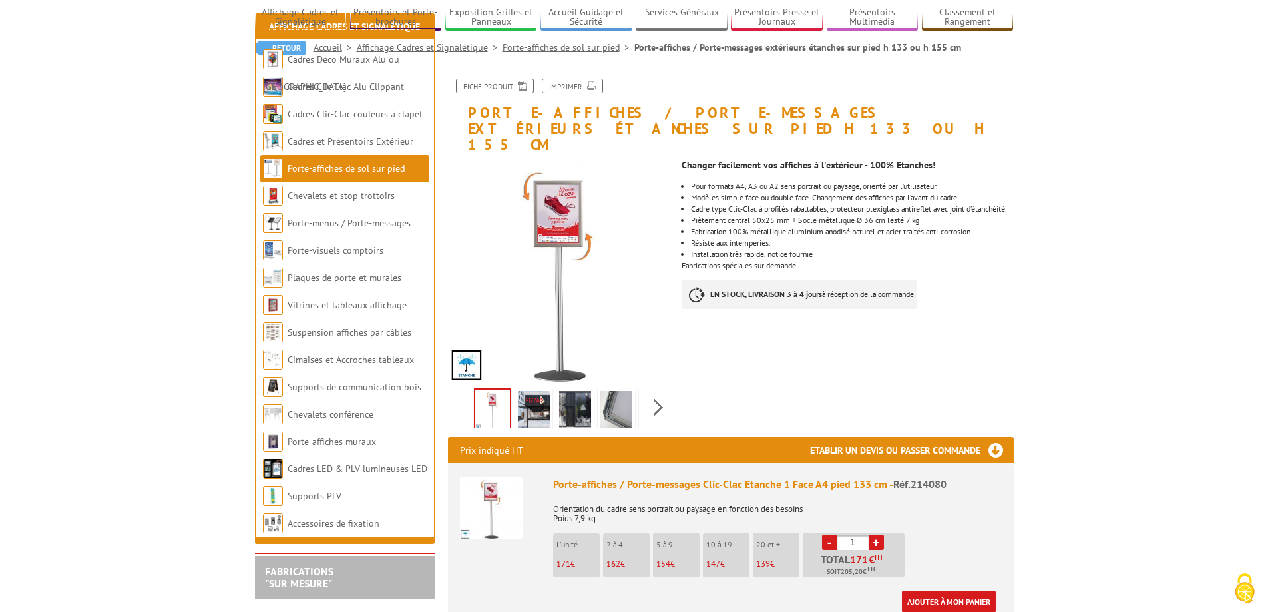
scroll to position [200, 0]
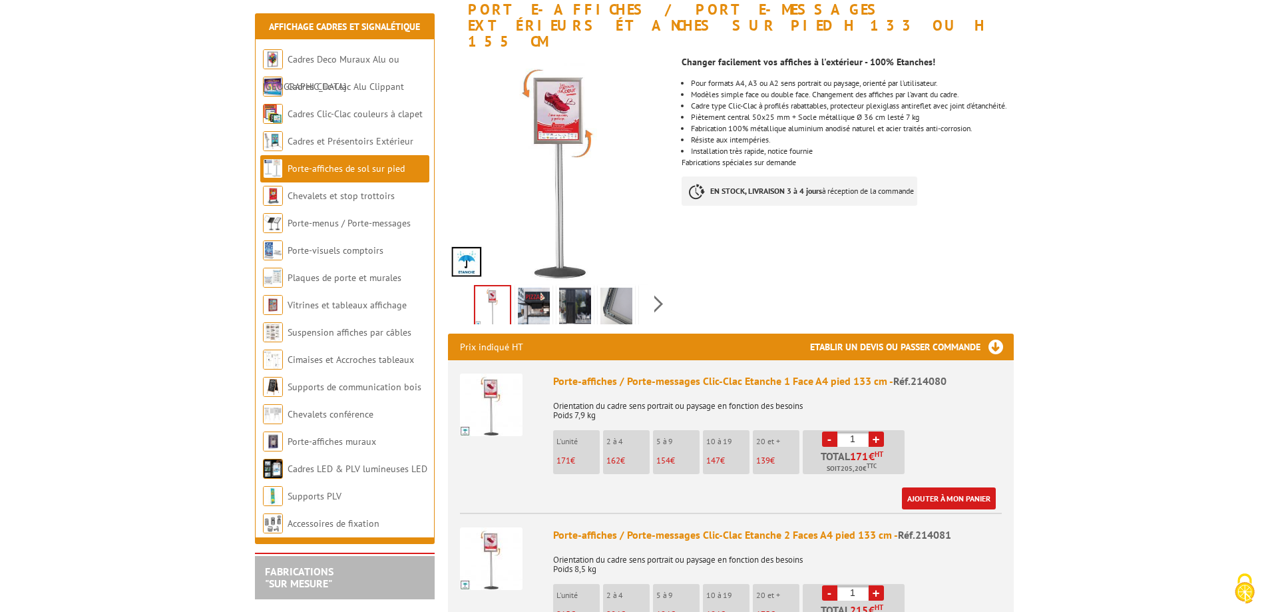
click at [535, 301] on img at bounding box center [534, 307] width 32 height 41
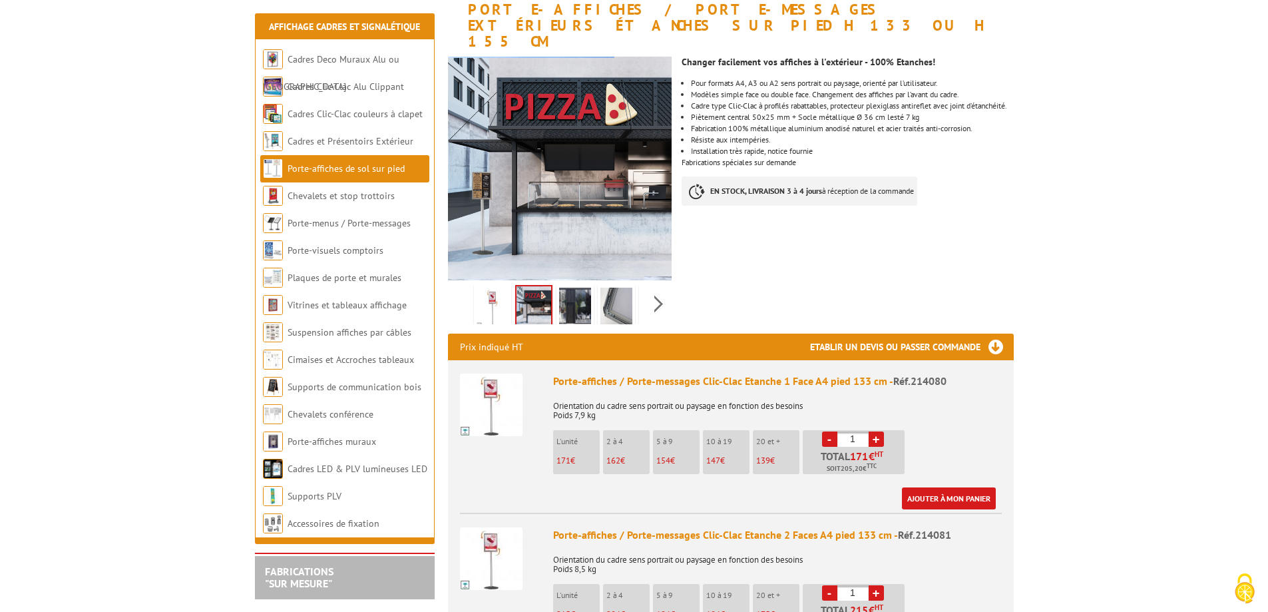
click at [574, 304] on img at bounding box center [575, 307] width 32 height 41
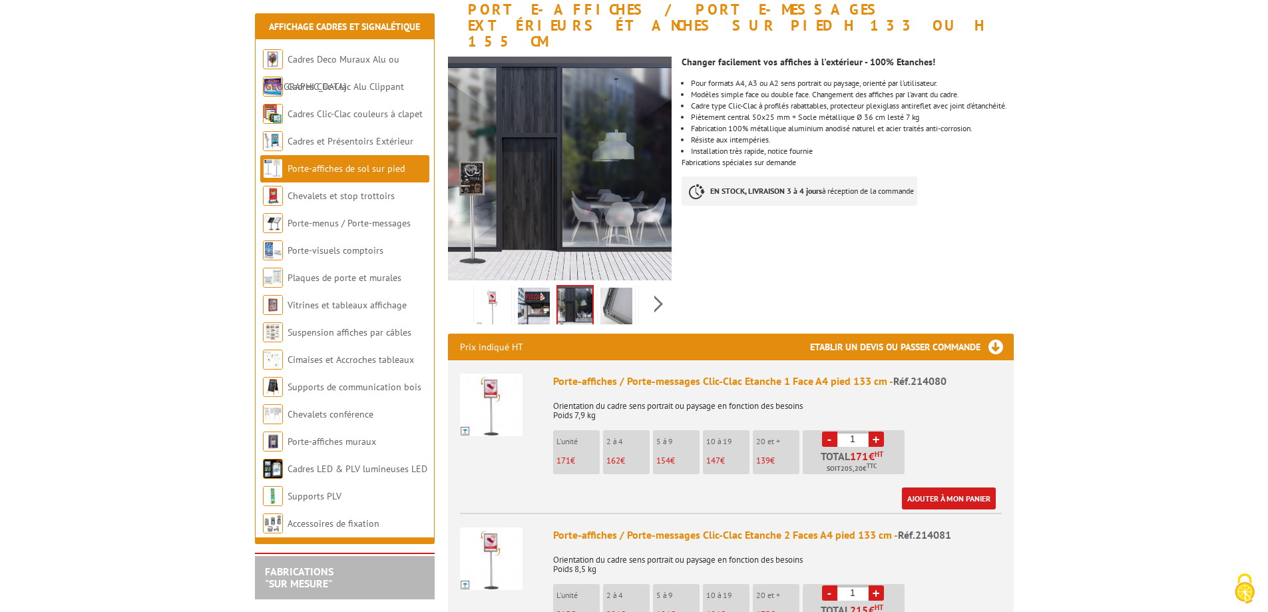
click at [615, 303] on img at bounding box center [616, 307] width 32 height 41
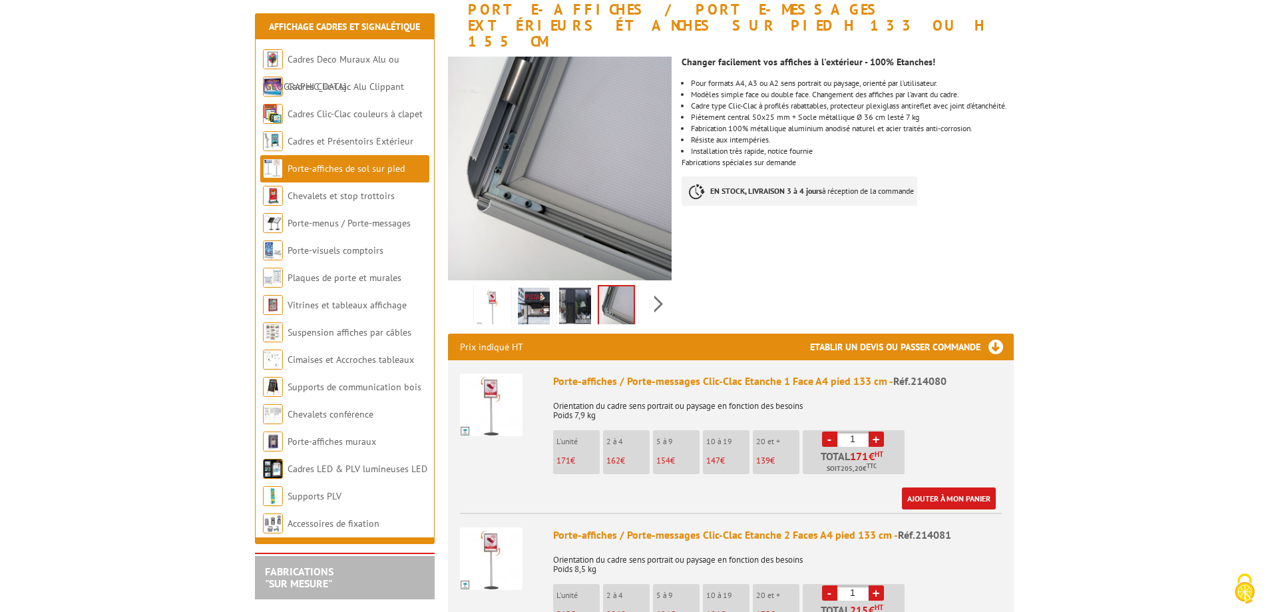
click at [484, 295] on img at bounding box center [492, 307] width 32 height 41
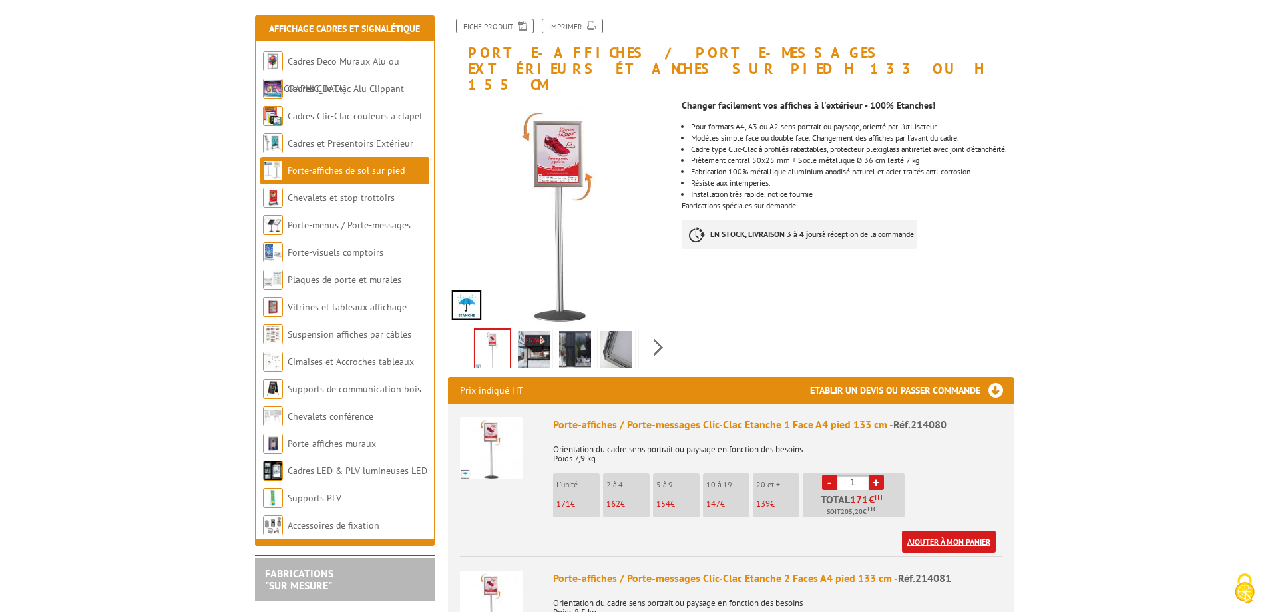
scroll to position [0, 0]
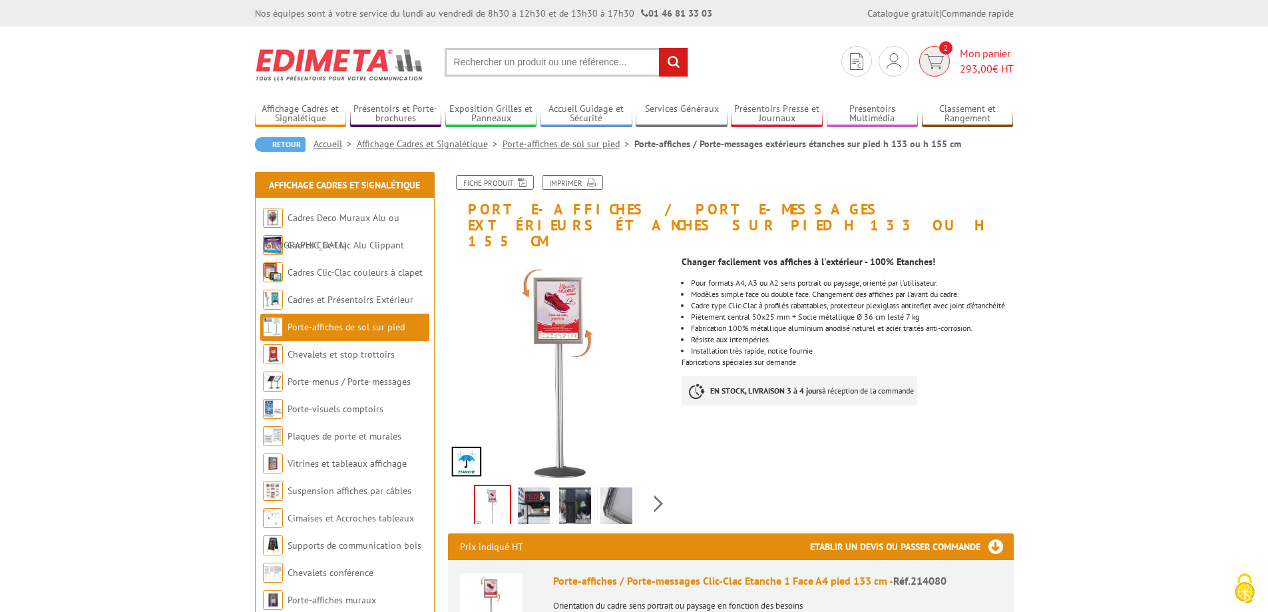
click at [976, 59] on span "Mon panier 293,00 € HT" at bounding box center [987, 61] width 54 height 31
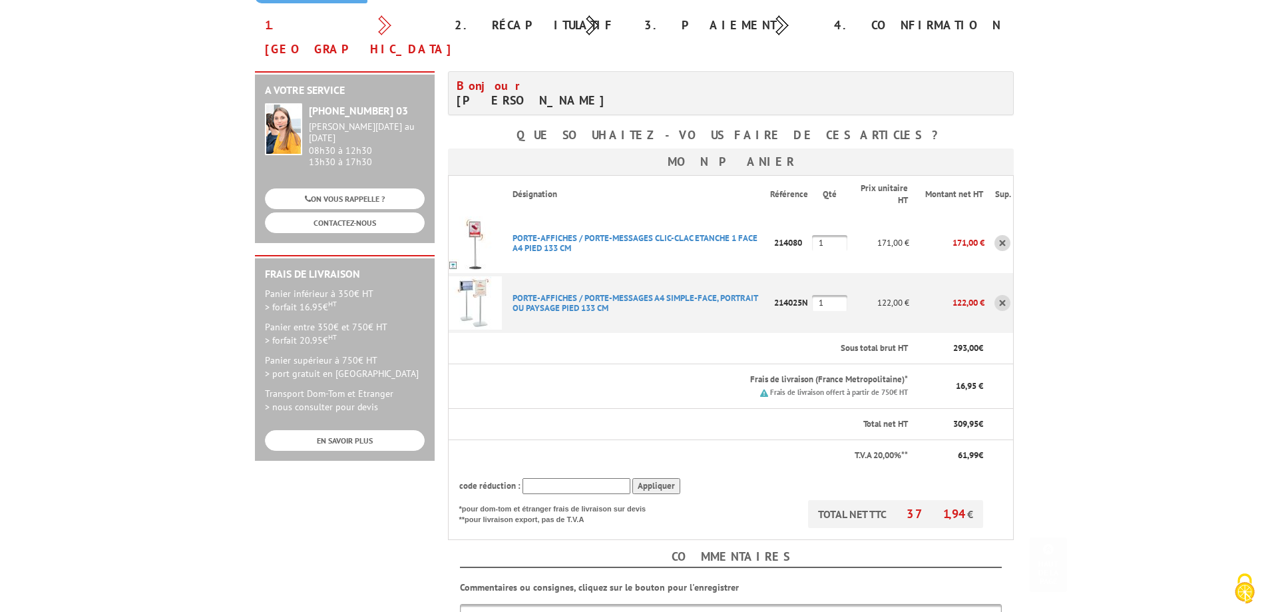
scroll to position [67, 0]
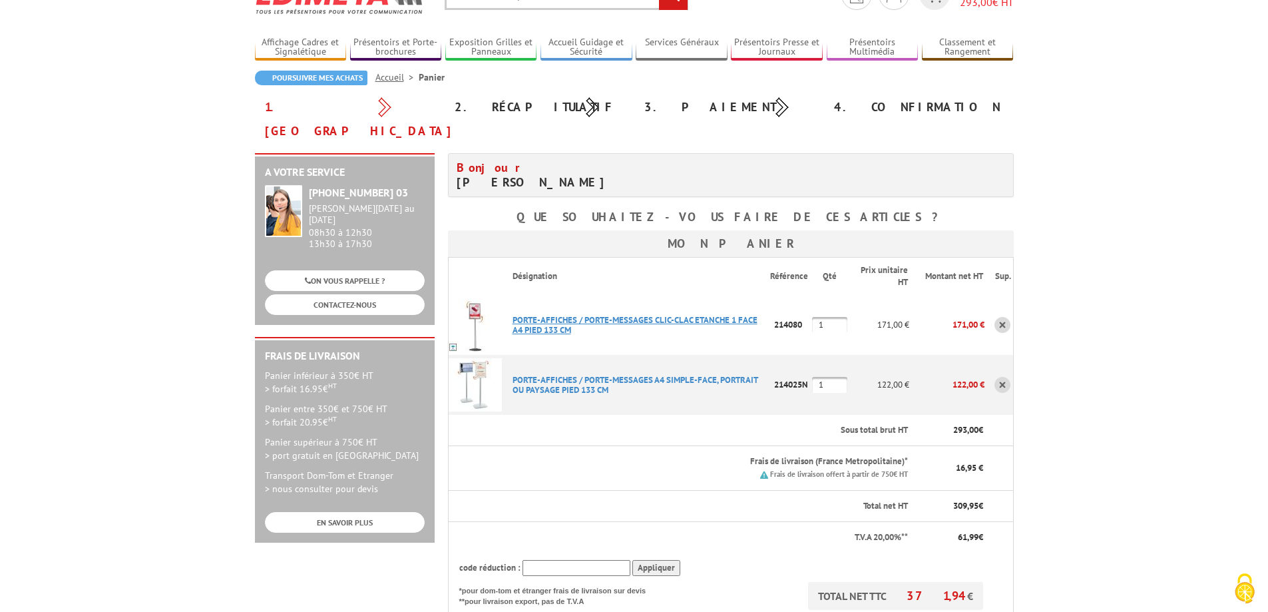
click at [562, 314] on link "PORTE-AFFICHES / PORTE-MESSAGES CLIC-CLAC ETANCHE 1 FACE A4 PIED 133 CM" at bounding box center [634, 324] width 245 height 21
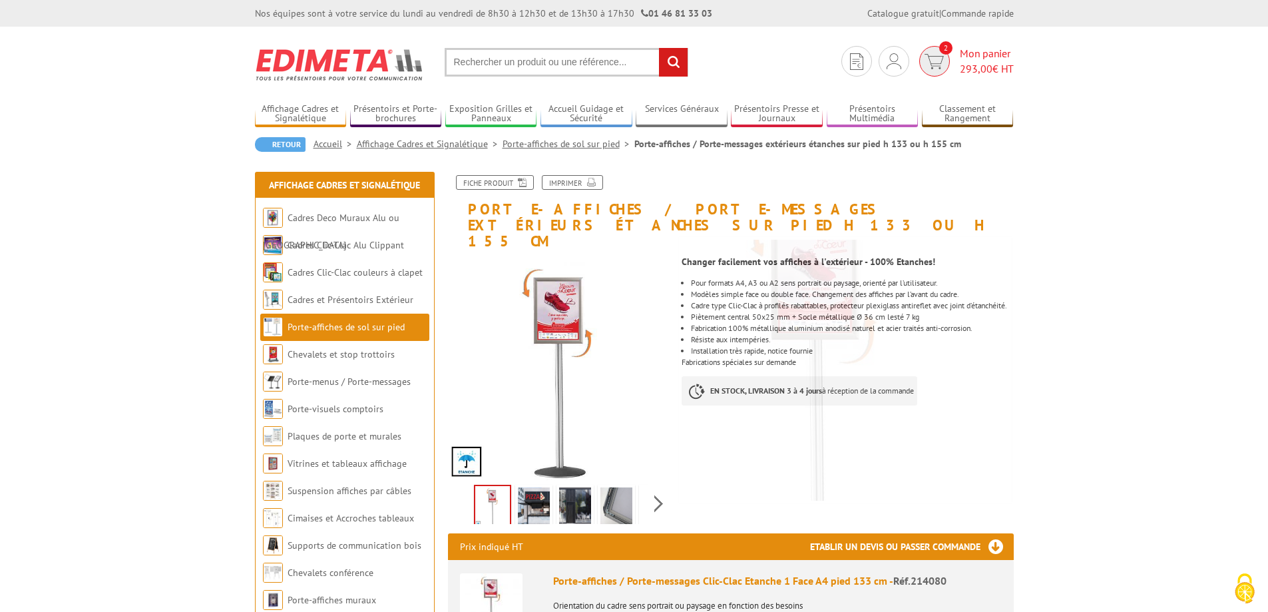
click at [940, 63] on img at bounding box center [933, 61] width 19 height 15
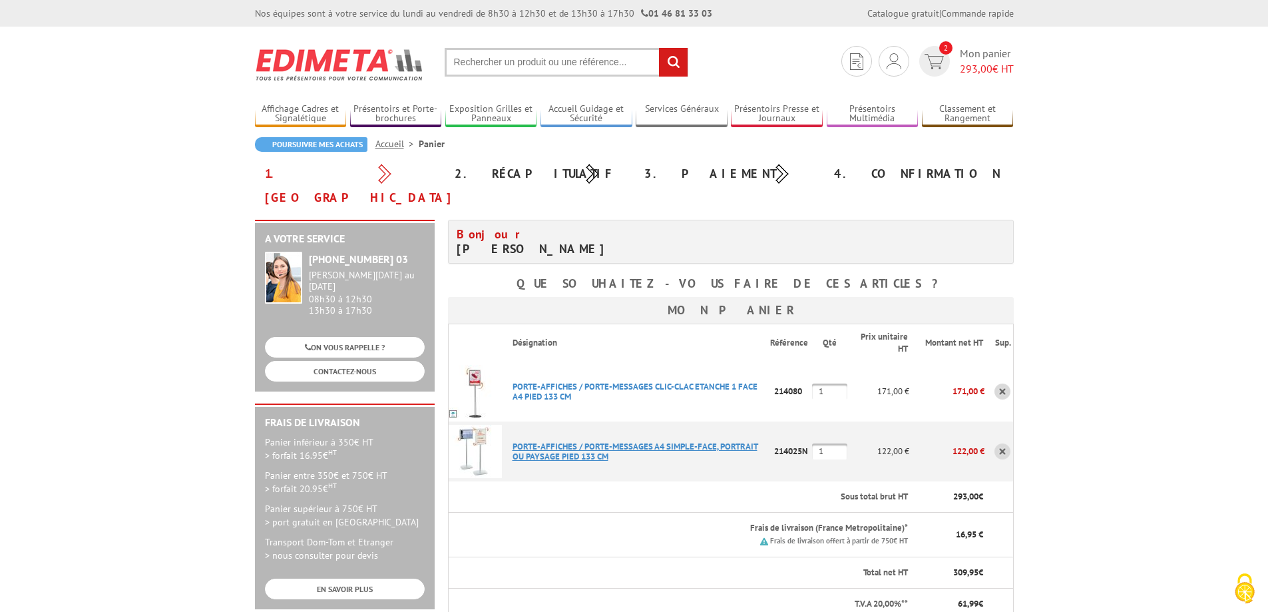
click at [568, 441] on link "PORTE-AFFICHES / PORTE-MESSAGES A4 SIMPLE-FACE, PORTRAIT OU PAYSAGE PIED 133 CM" at bounding box center [634, 451] width 245 height 21
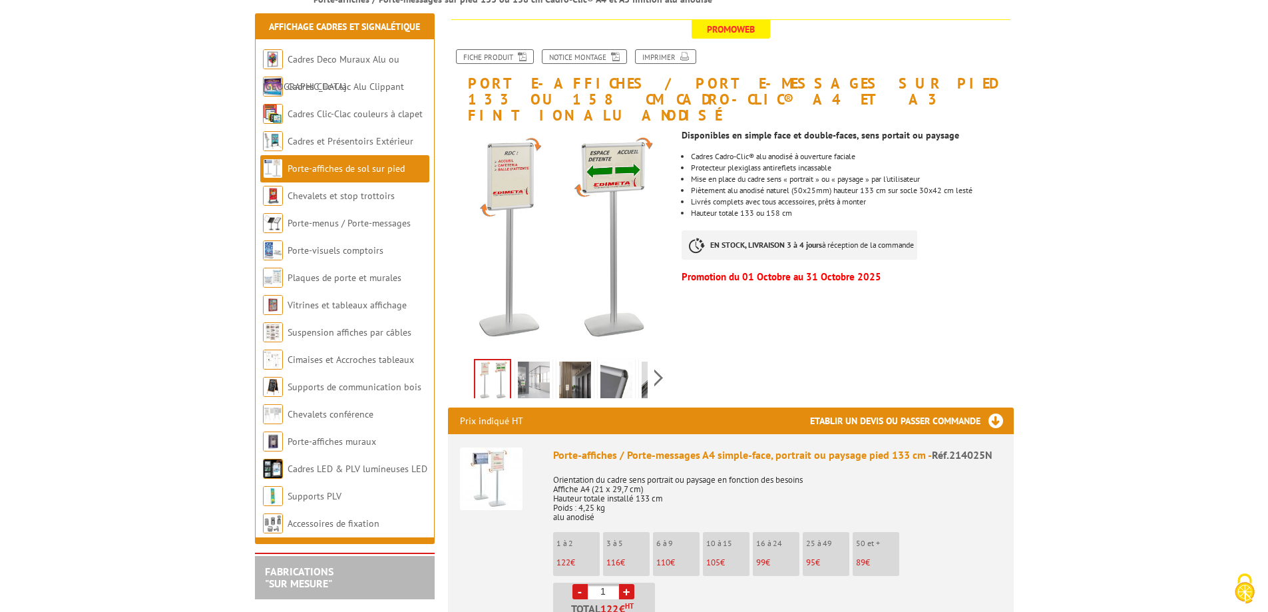
scroll to position [200, 0]
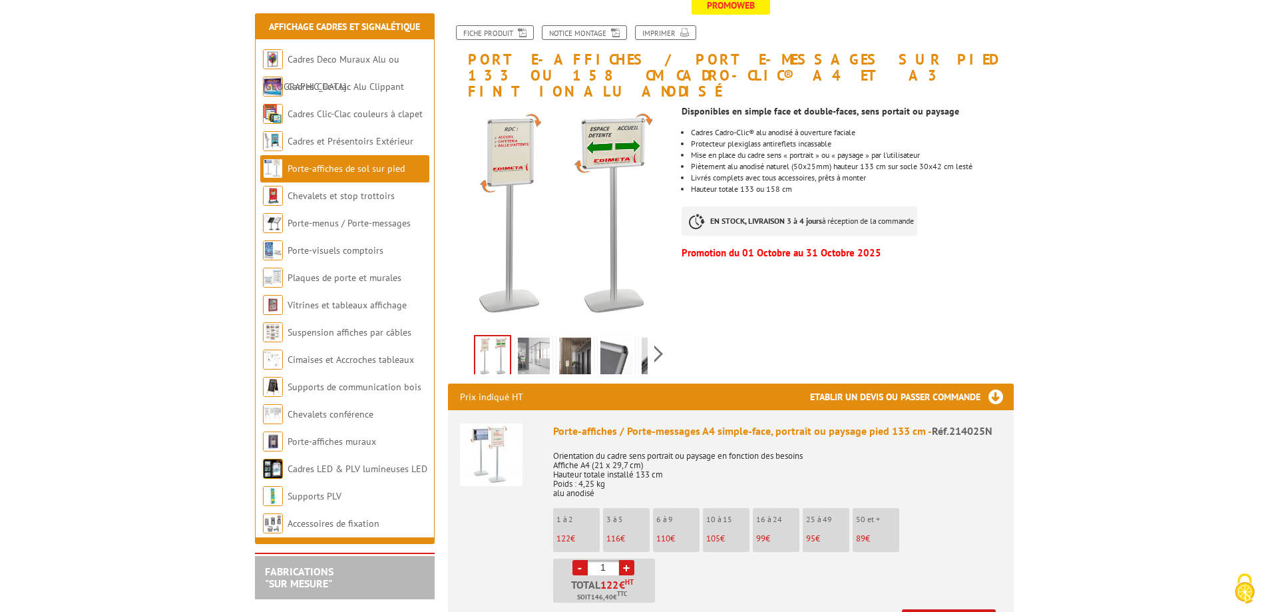
click at [582, 337] on img at bounding box center [575, 357] width 32 height 41
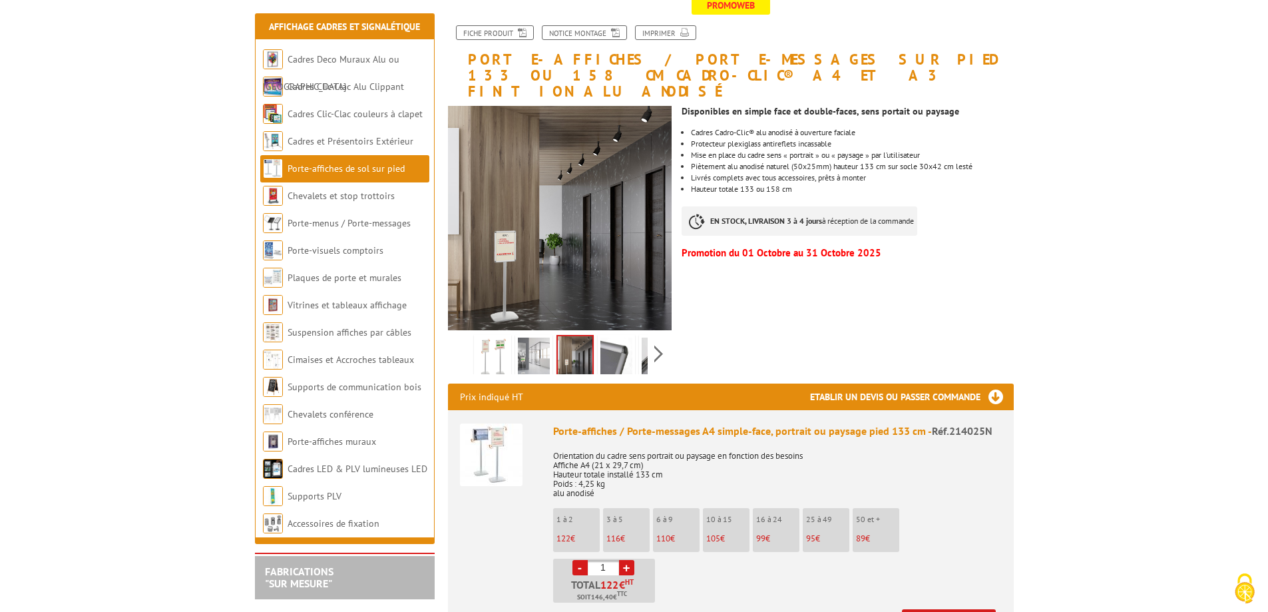
click at [544, 337] on img at bounding box center [534, 357] width 32 height 41
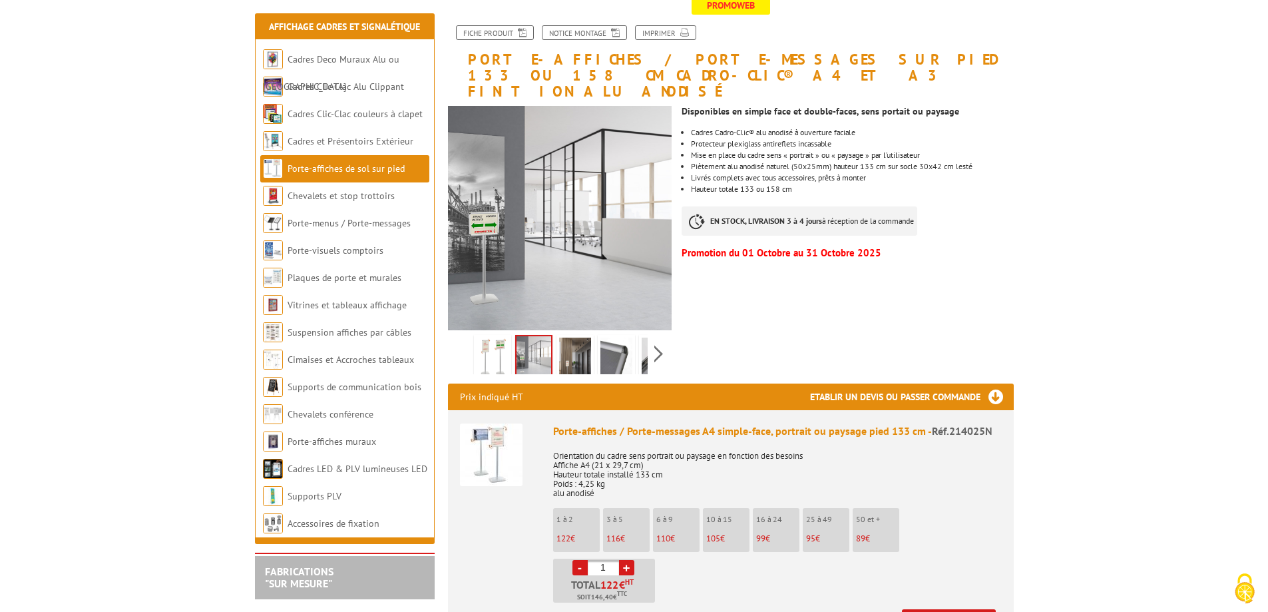
click at [493, 337] on img at bounding box center [492, 357] width 32 height 41
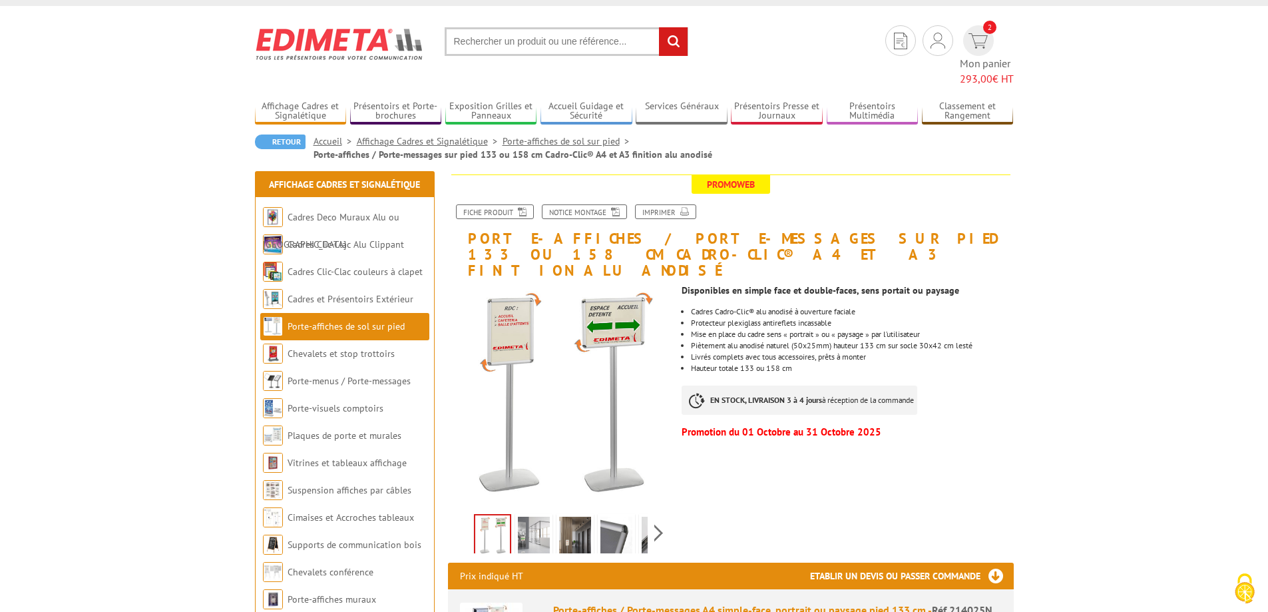
scroll to position [0, 0]
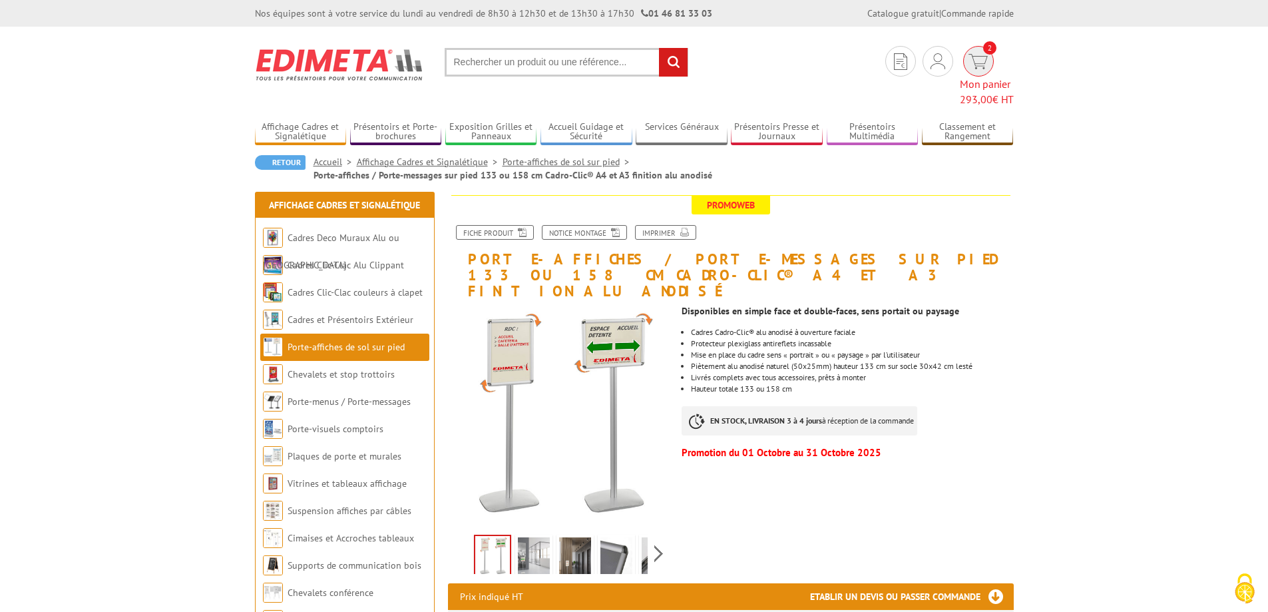
click at [968, 63] on img at bounding box center [977, 61] width 19 height 15
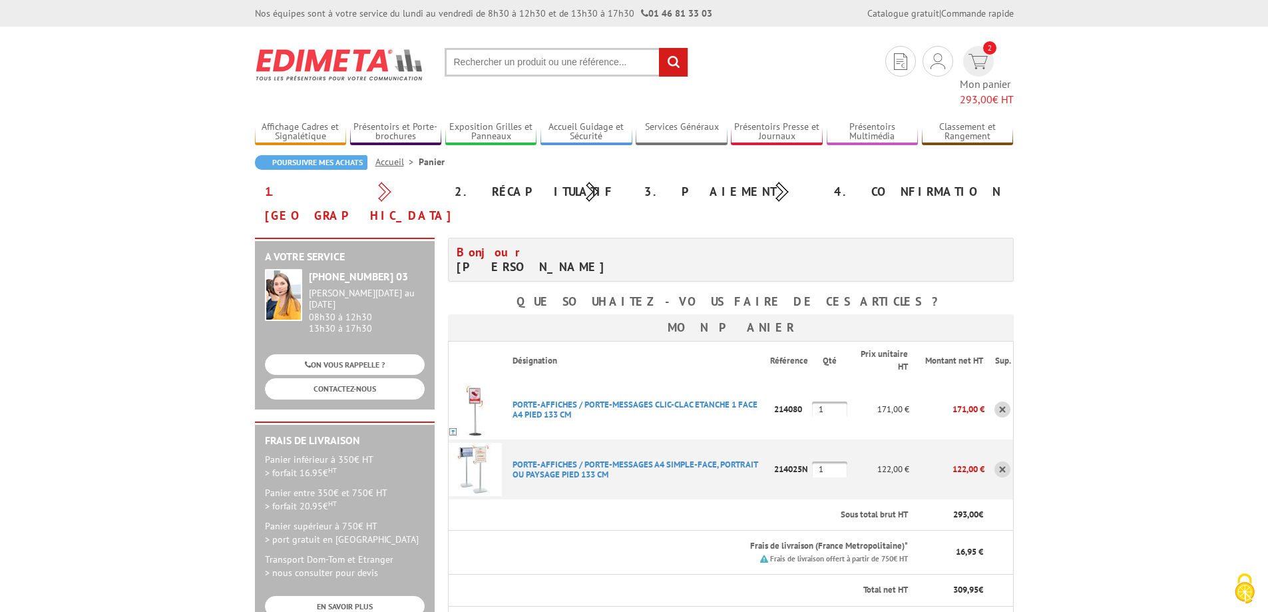
click at [510, 393] on p "PORTE-AFFICHES / PORTE-MESSAGES CLIC-CLAC ETANCHE 1 FACE A4 PIED 133 CM" at bounding box center [636, 409] width 268 height 33
click at [520, 399] on link "PORTE-AFFICHES / PORTE-MESSAGES CLIC-CLAC ETANCHE 1 FACE A4 PIED 133 CM" at bounding box center [634, 409] width 245 height 21
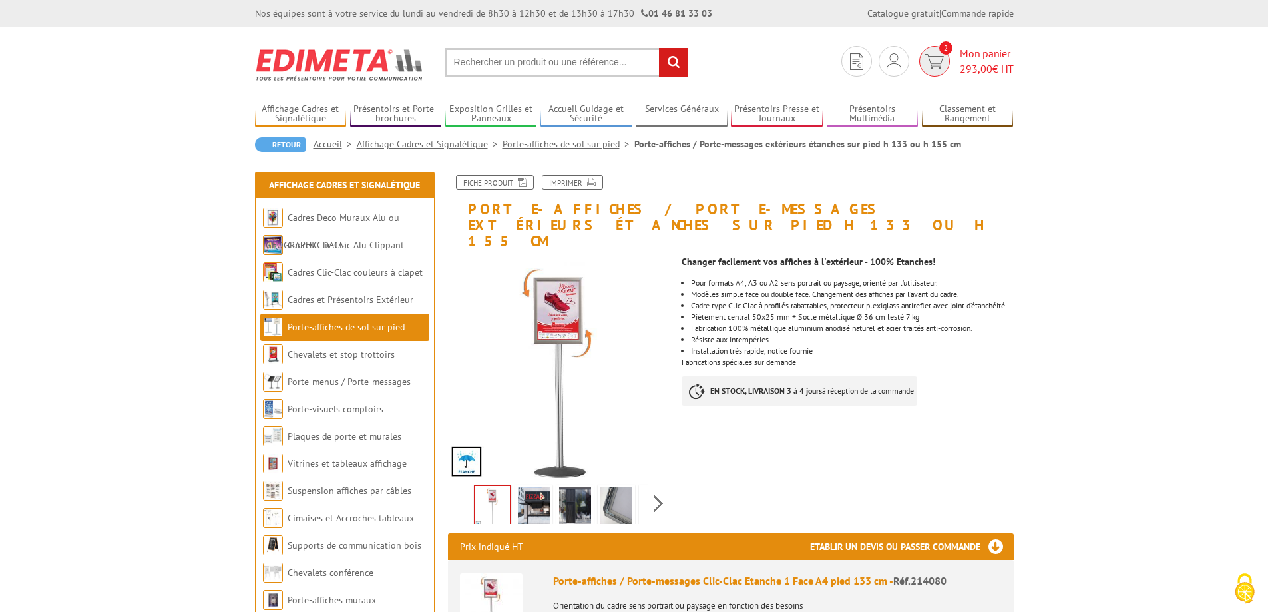
click at [934, 59] on img at bounding box center [933, 61] width 19 height 15
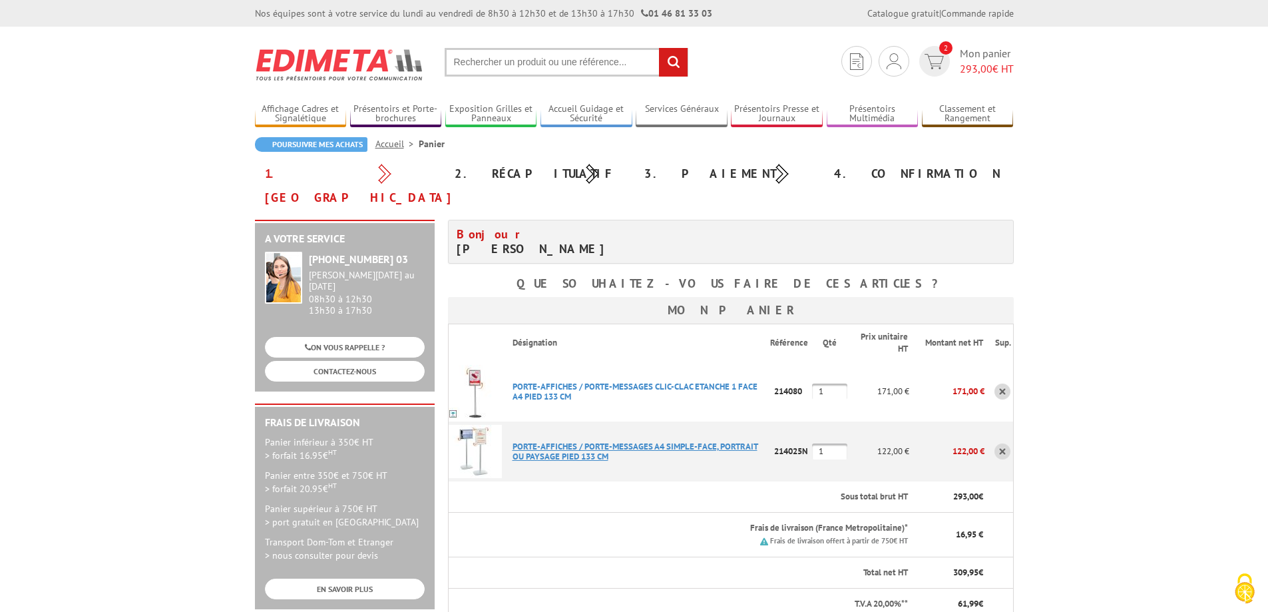
click at [539, 441] on link "PORTE-AFFICHES / PORTE-MESSAGES A4 SIMPLE-FACE, PORTRAIT OU PAYSAGE PIED 133 CM" at bounding box center [634, 451] width 245 height 21
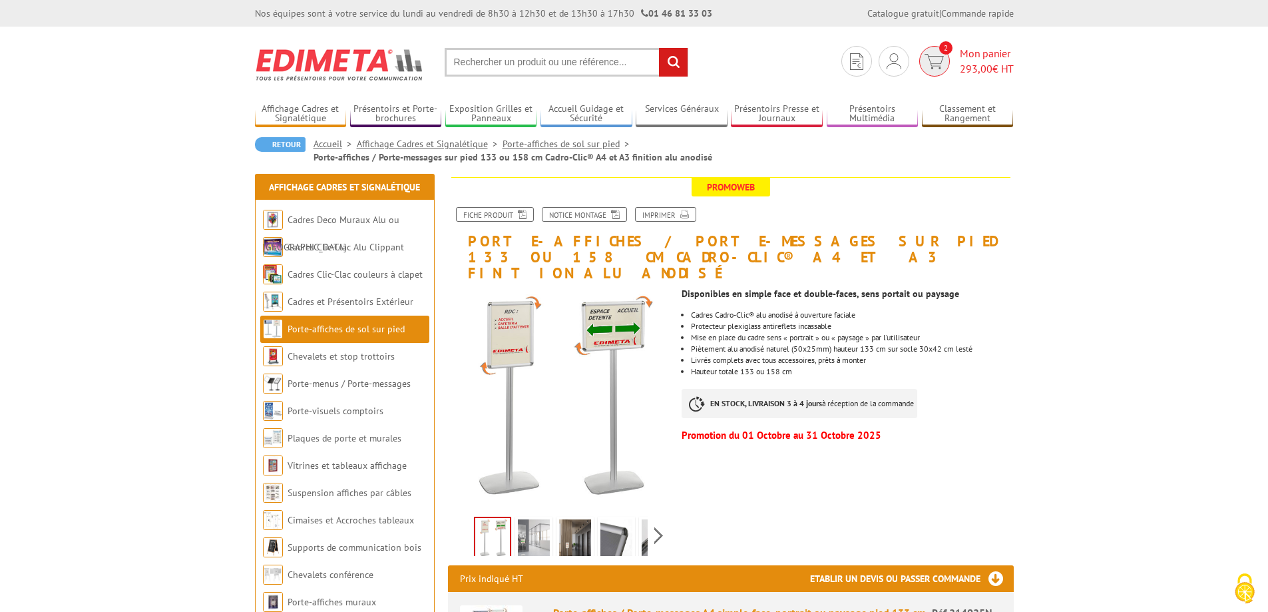
click at [942, 68] on span "2" at bounding box center [934, 61] width 31 height 31
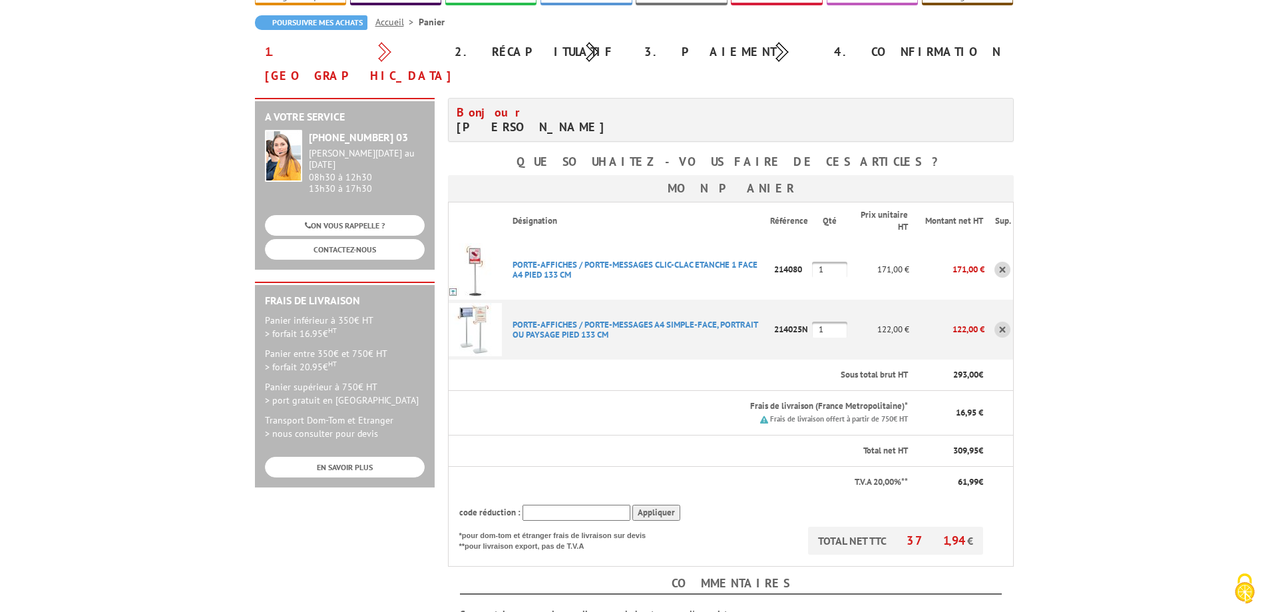
scroll to position [133, 0]
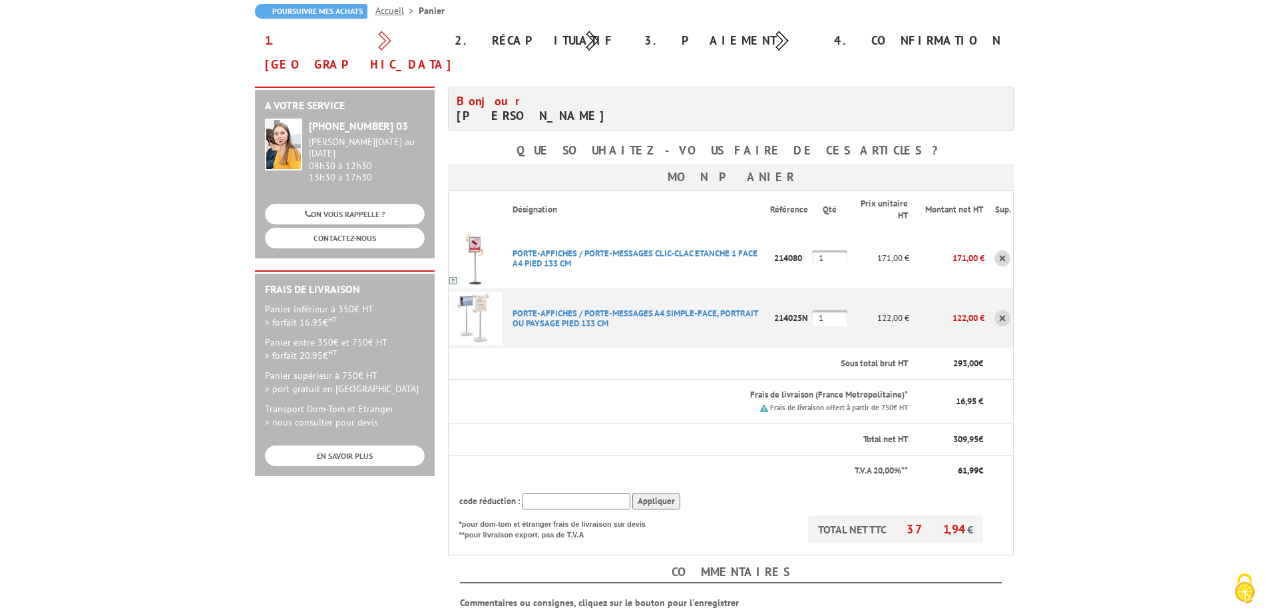
click at [1005, 310] on link at bounding box center [1002, 318] width 16 height 16
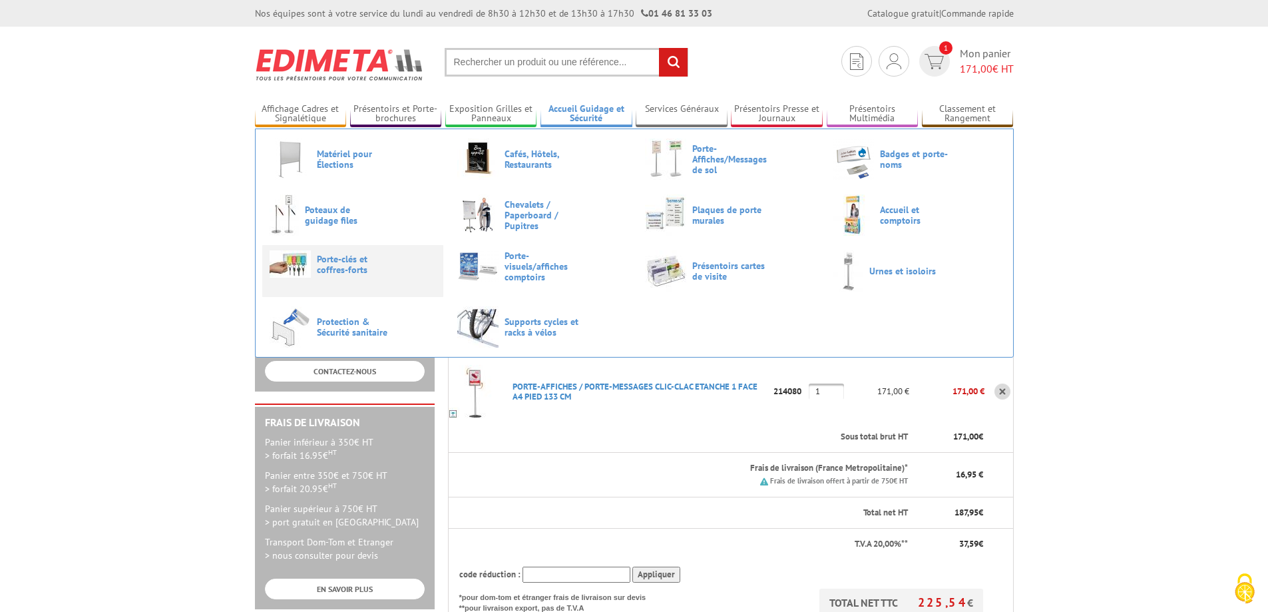
click at [325, 254] on span "Porte-clés et coffres-forts" at bounding box center [357, 264] width 80 height 21
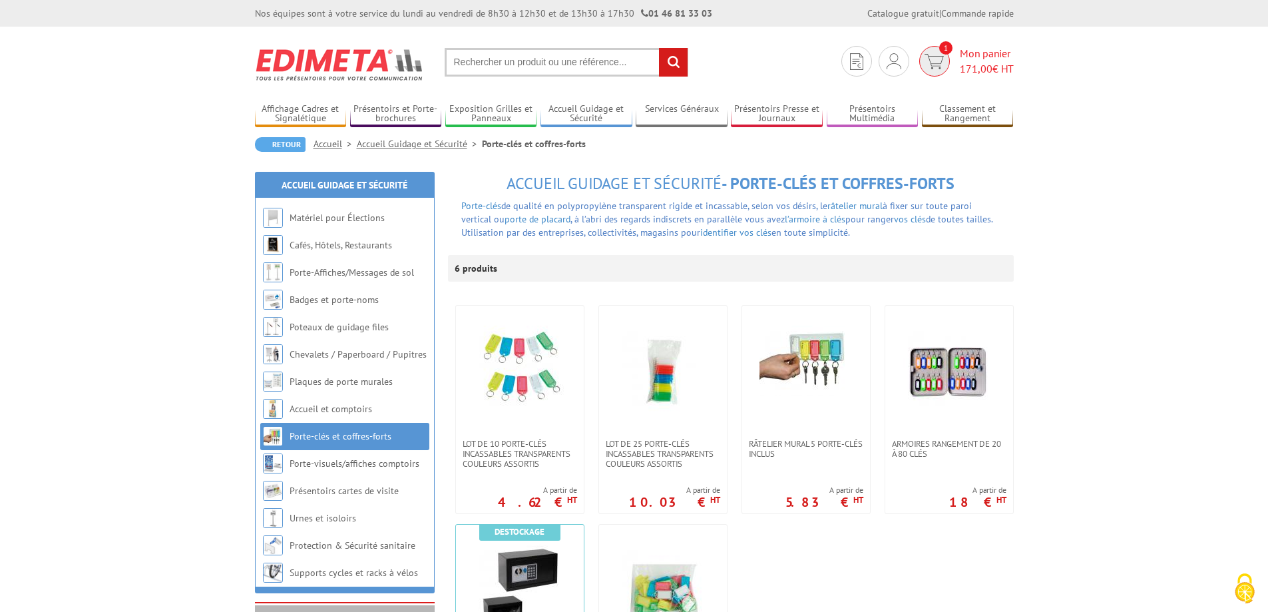
click at [932, 55] on img at bounding box center [933, 61] width 19 height 15
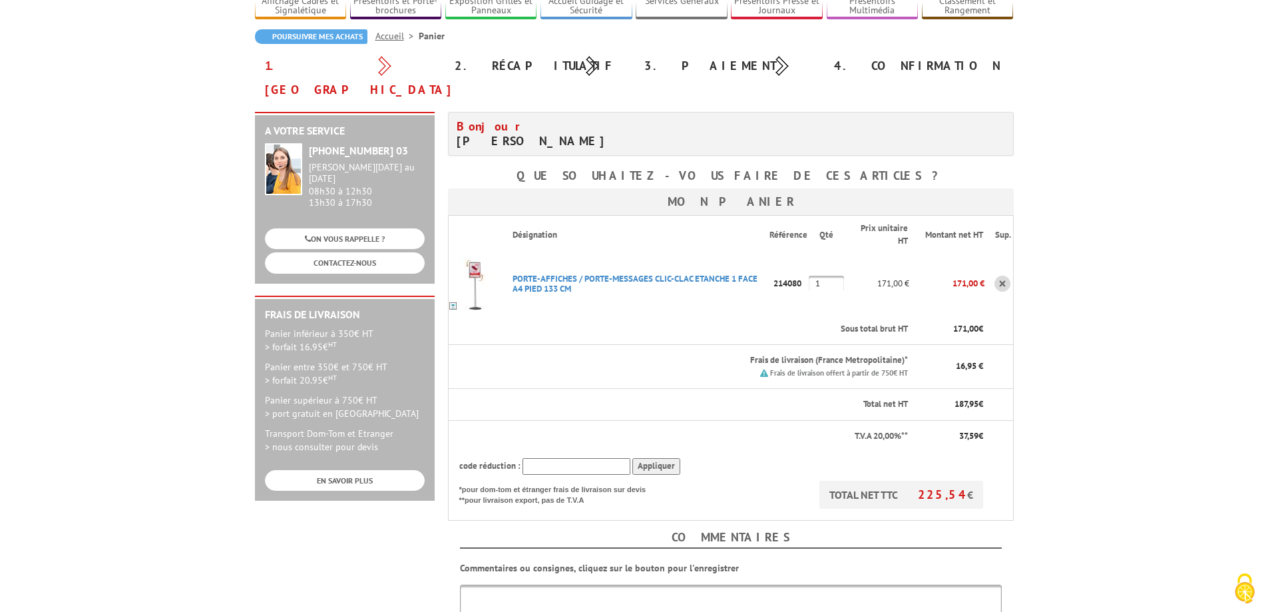
scroll to position [133, 0]
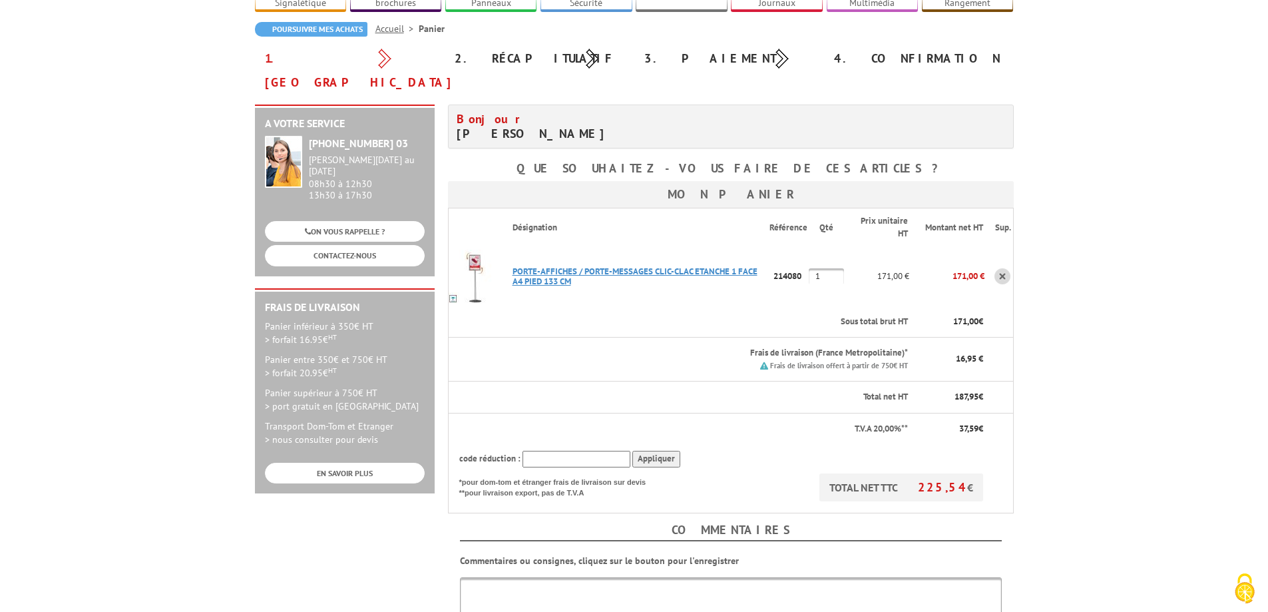
click at [557, 266] on link "PORTE-AFFICHES / PORTE-MESSAGES CLIC-CLAC ETANCHE 1 FACE A4 PIED 133 CM" at bounding box center [634, 276] width 245 height 21
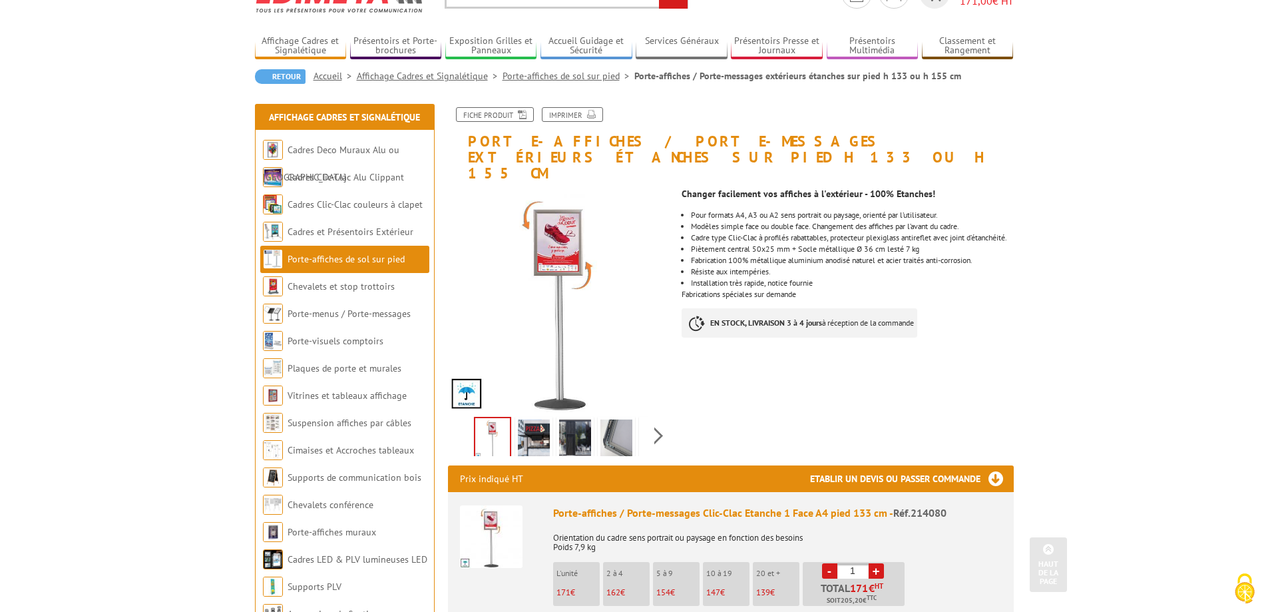
scroll to position [67, 0]
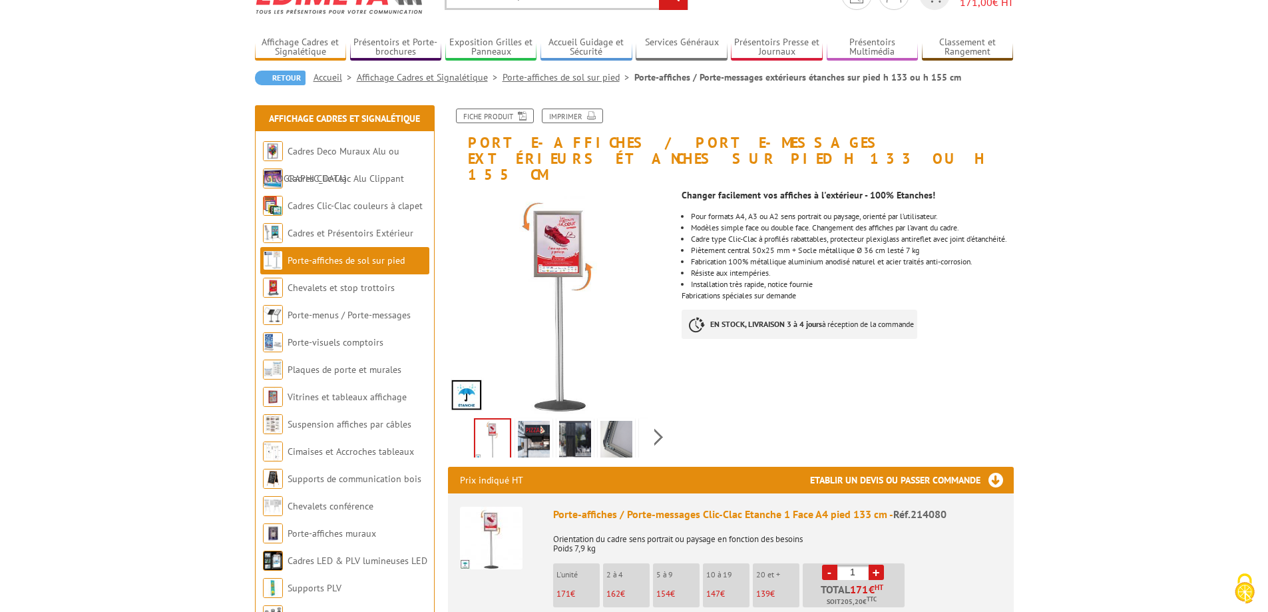
click at [538, 429] on img at bounding box center [534, 441] width 32 height 41
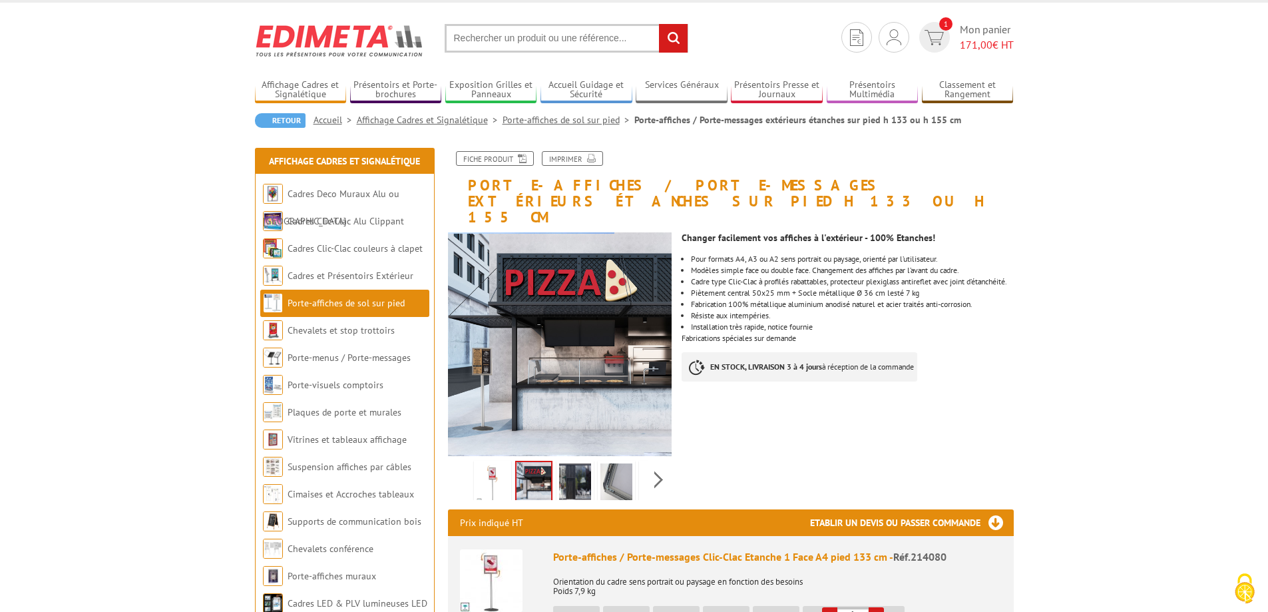
scroll to position [0, 0]
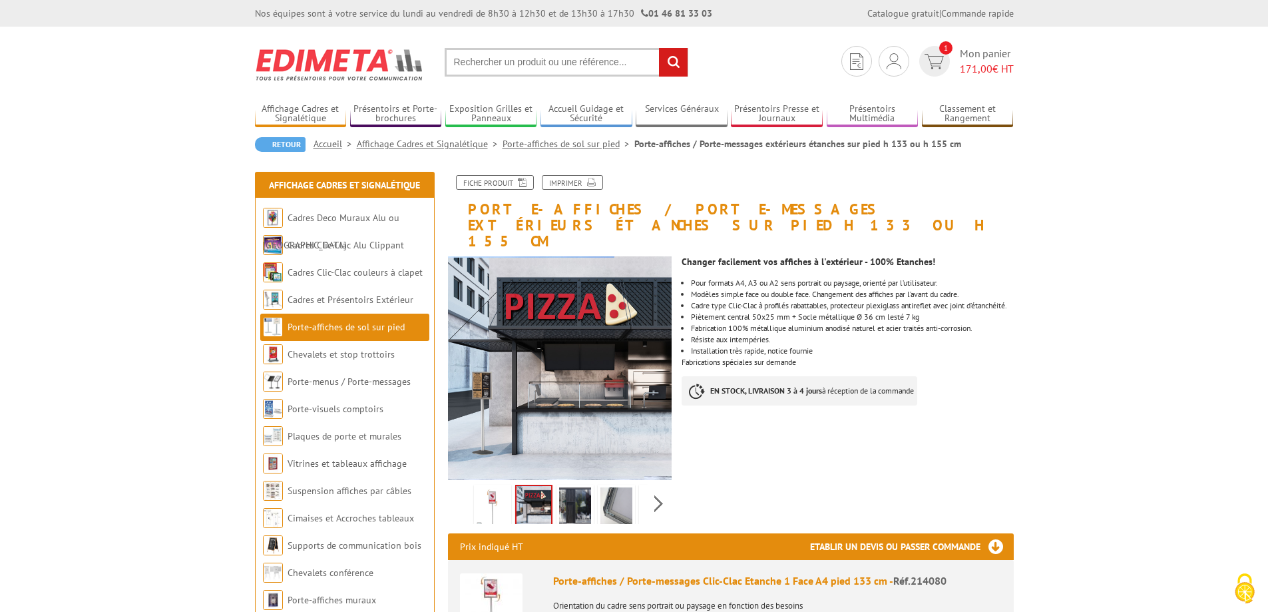
click at [496, 59] on input "text" at bounding box center [567, 62] width 244 height 29
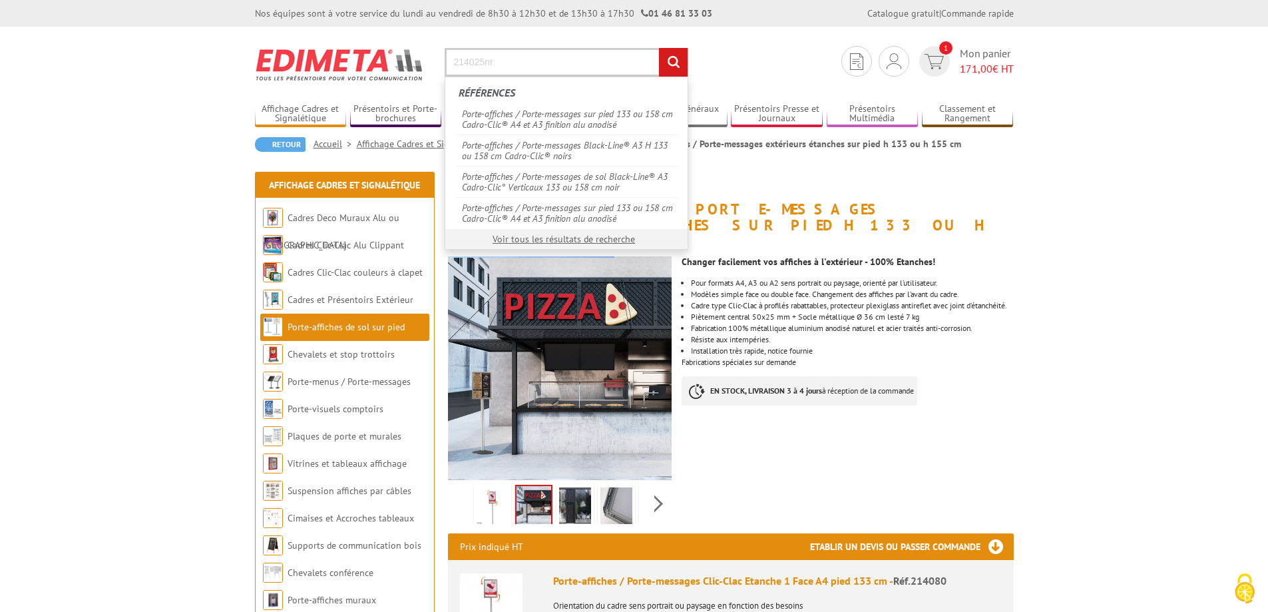
type input "214025nr"
click at [659, 48] on input "rechercher" at bounding box center [673, 62] width 29 height 29
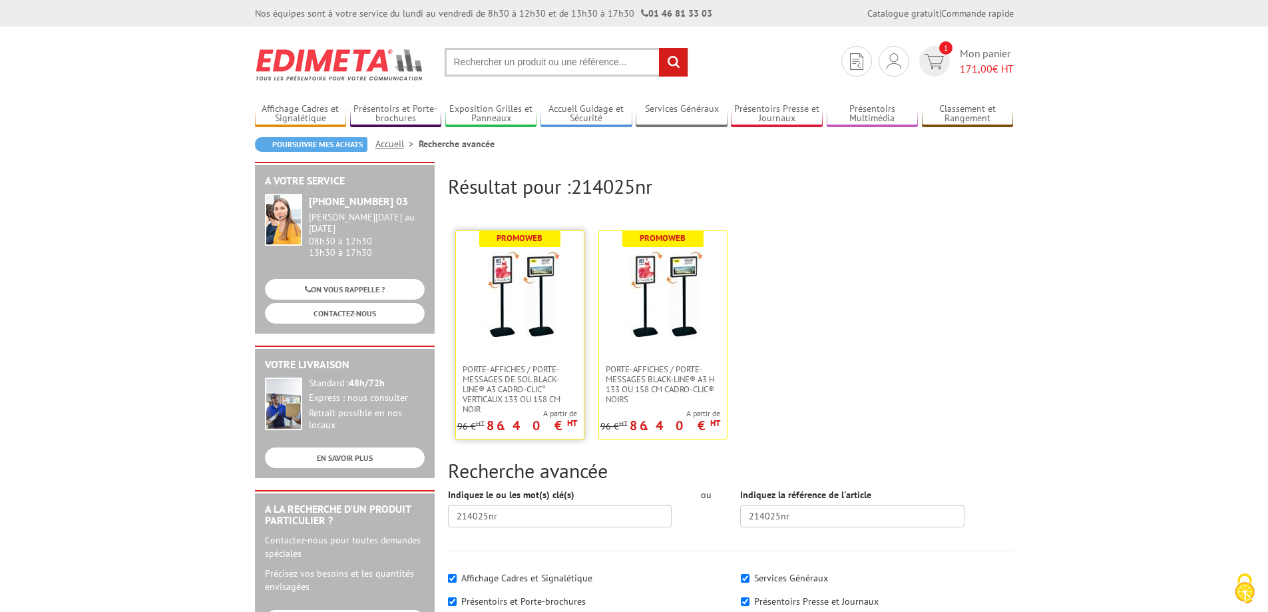
click at [566, 341] on link at bounding box center [520, 297] width 128 height 133
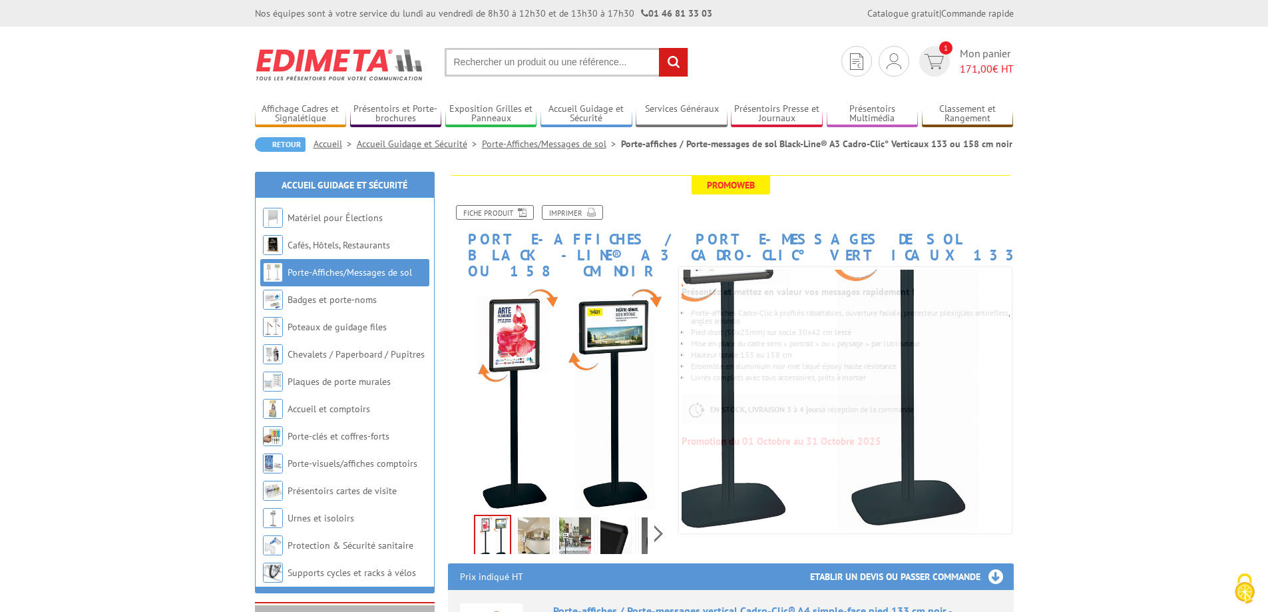
click at [616, 520] on img at bounding box center [616, 537] width 32 height 41
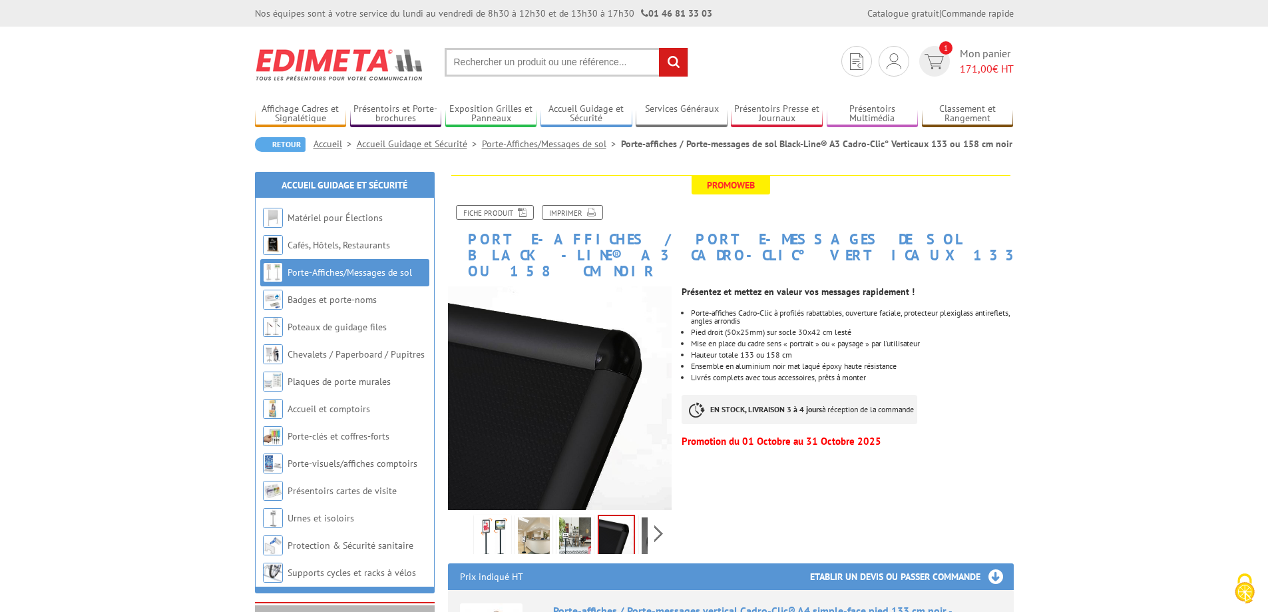
click at [650, 511] on div "Previous Next" at bounding box center [560, 533] width 224 height 47
click at [654, 522] on div "Previous Next" at bounding box center [560, 533] width 224 height 47
click at [529, 517] on img at bounding box center [545, 537] width 32 height 41
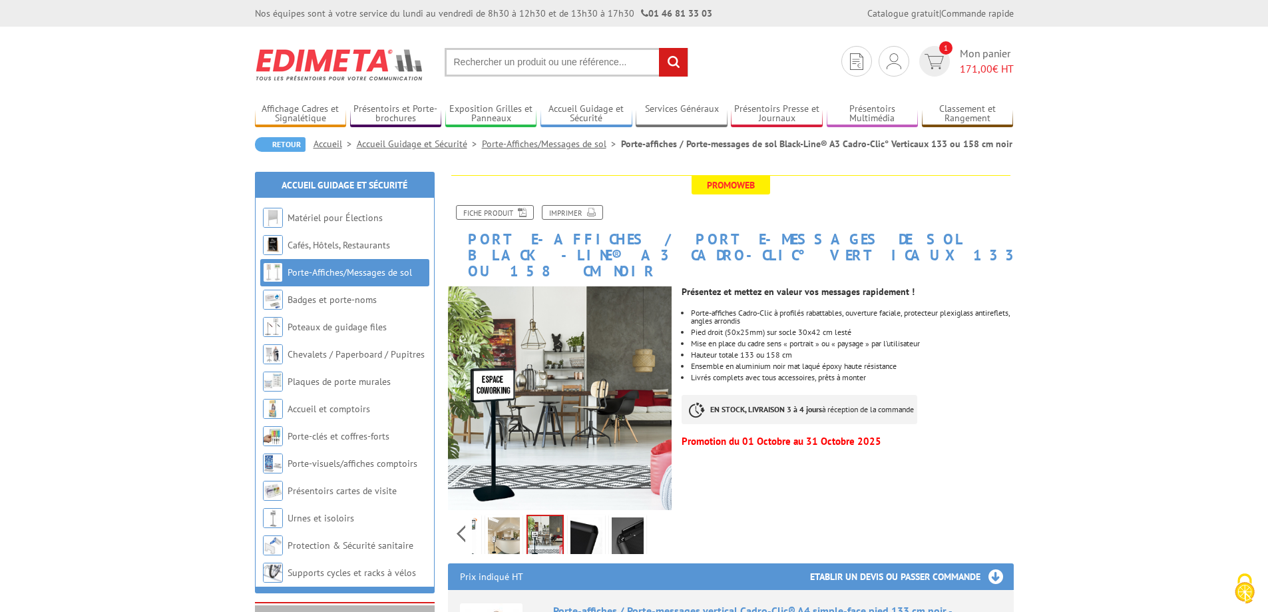
click at [500, 518] on img at bounding box center [504, 537] width 32 height 41
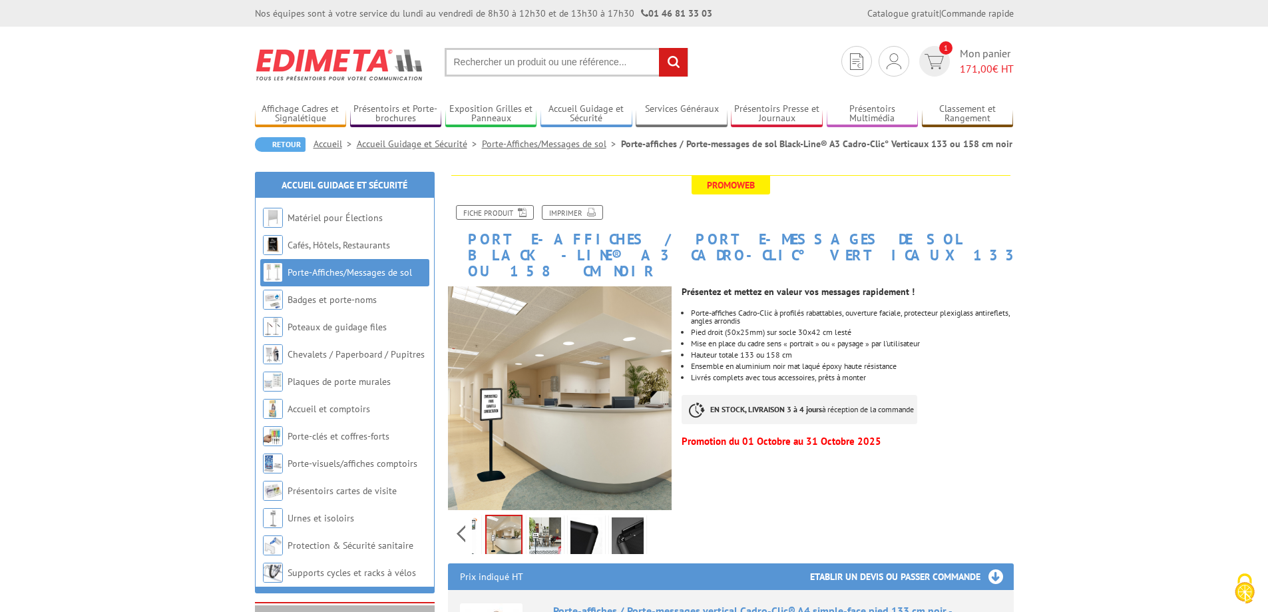
click at [616, 517] on img at bounding box center [628, 537] width 32 height 41
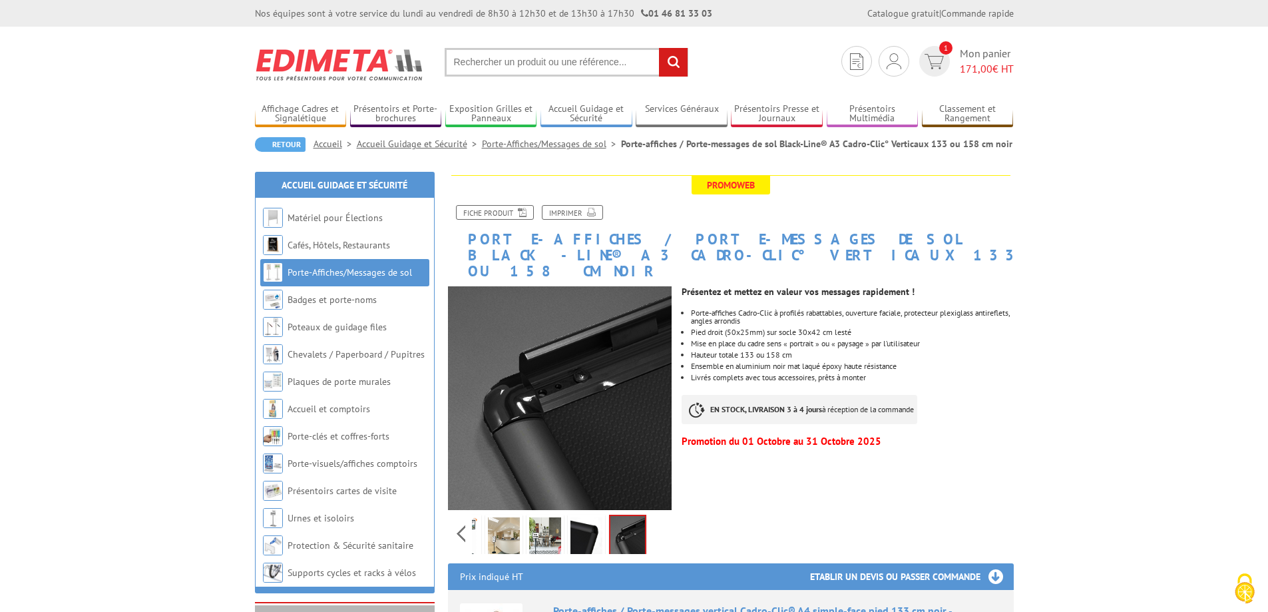
click at [584, 519] on img at bounding box center [586, 537] width 32 height 41
